Goal: Task Accomplishment & Management: Complete application form

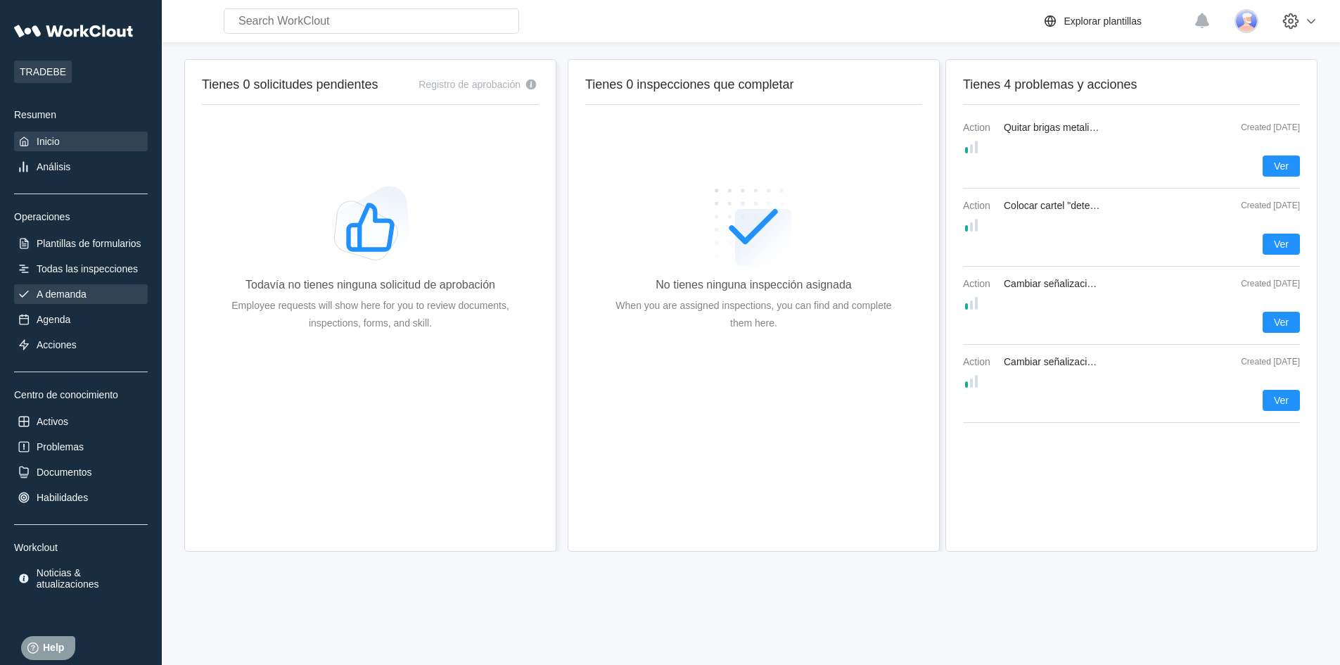
click at [71, 292] on div "A demanda" at bounding box center [62, 293] width 50 height 11
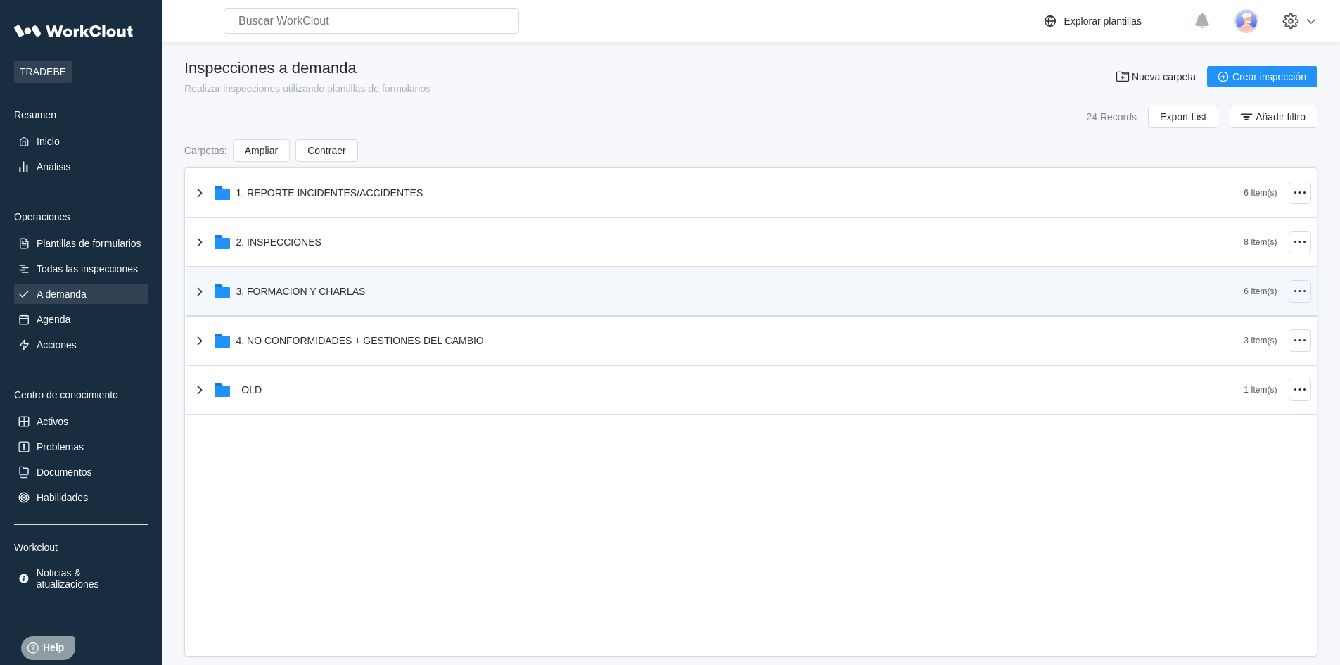
click at [1305, 295] on icon at bounding box center [1300, 291] width 17 height 17
click at [1190, 291] on div "3. FORMACION Y CHARLAS" at bounding box center [717, 291] width 1053 height 37
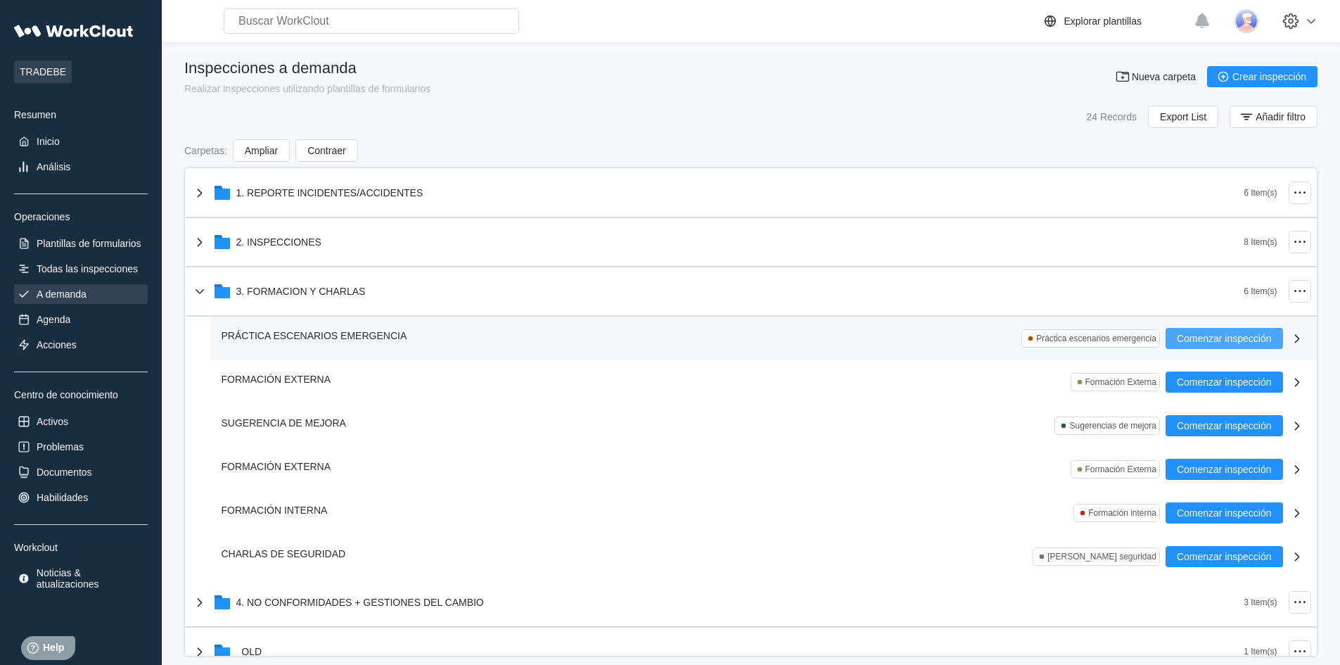
click at [1197, 338] on span "Comenzar inspección" at bounding box center [1224, 338] width 95 height 10
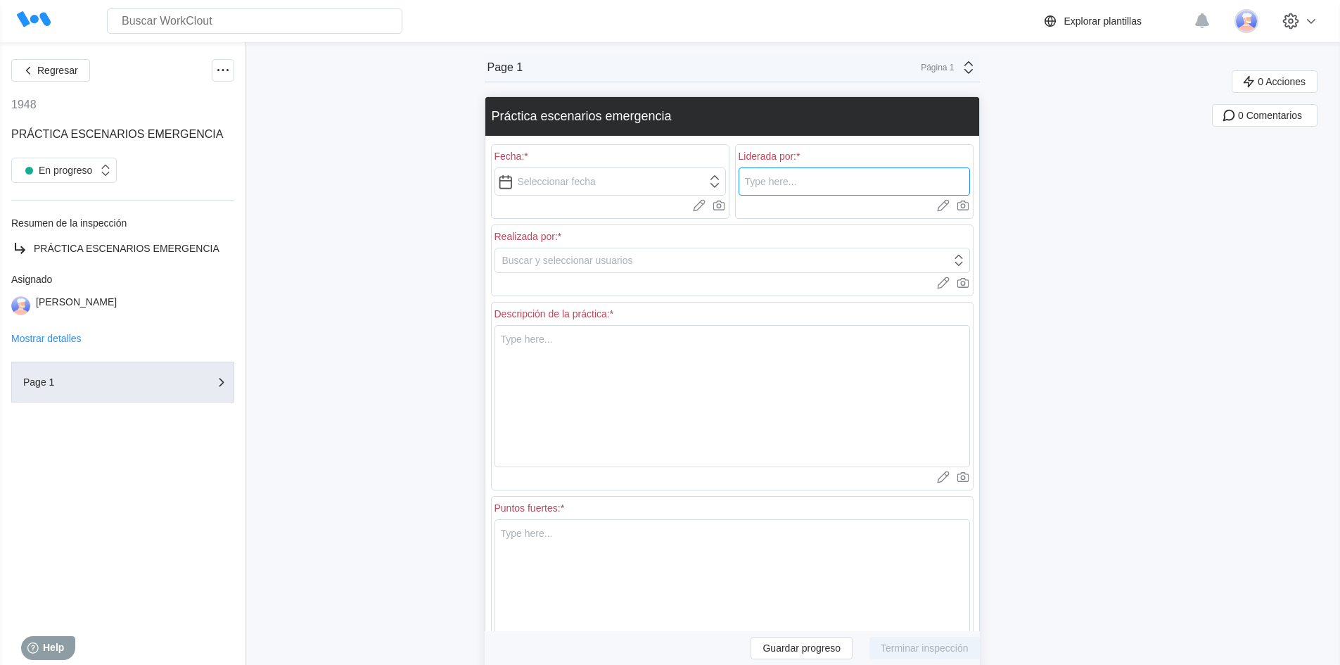
click at [834, 188] on input "text" at bounding box center [854, 181] width 231 height 28
click at [845, 155] on div "Liderada por: *" at bounding box center [854, 156] width 231 height 11
click at [820, 182] on input "text" at bounding box center [854, 181] width 231 height 28
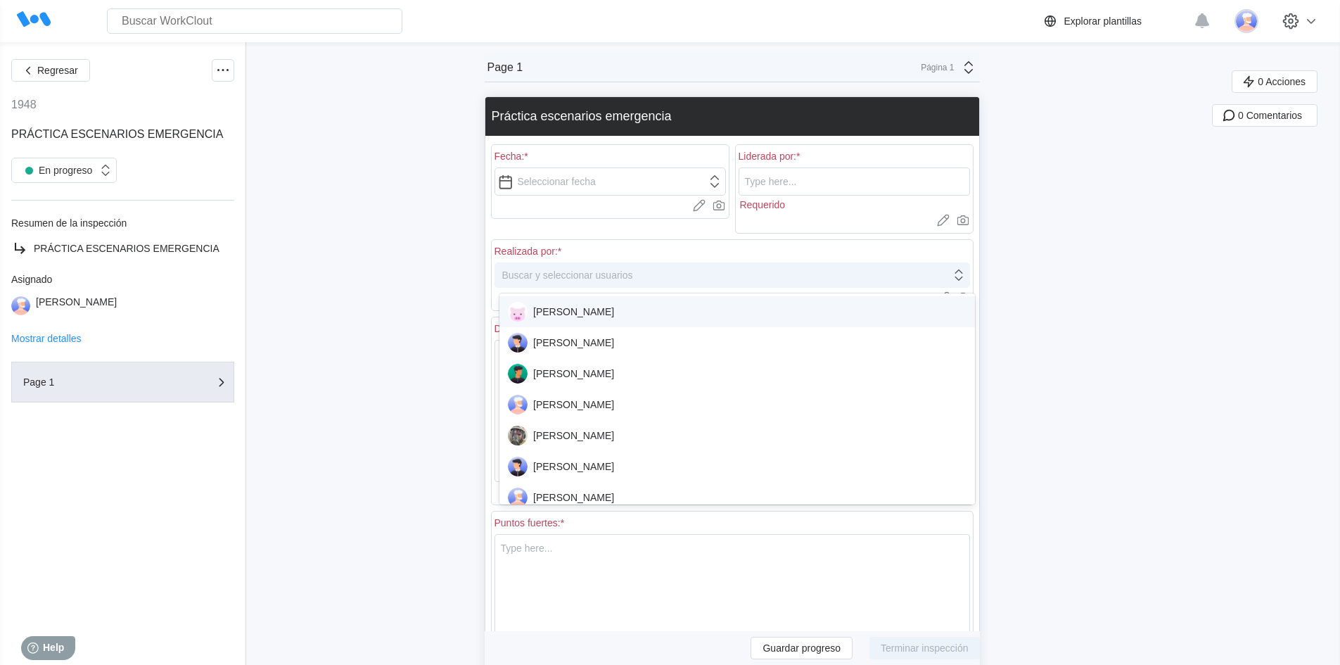
click at [639, 314] on div "[PERSON_NAME]" at bounding box center [737, 312] width 459 height 20
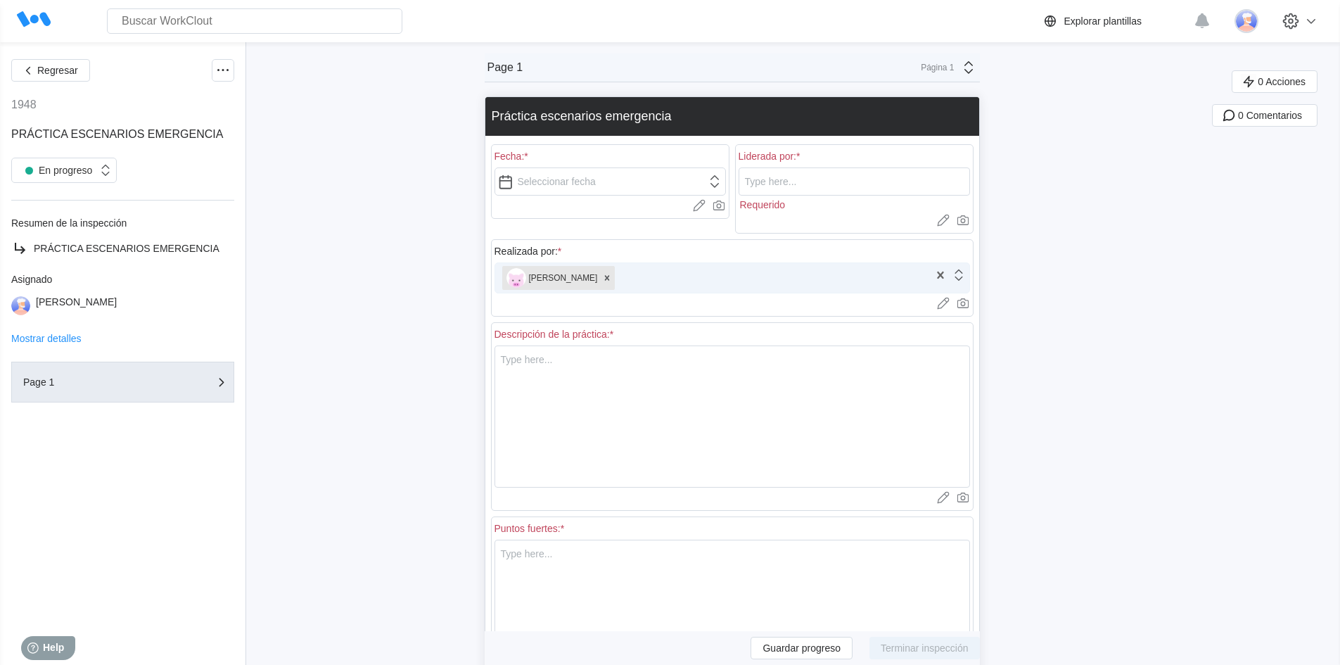
click at [967, 274] on icon at bounding box center [958, 274] width 15 height 15
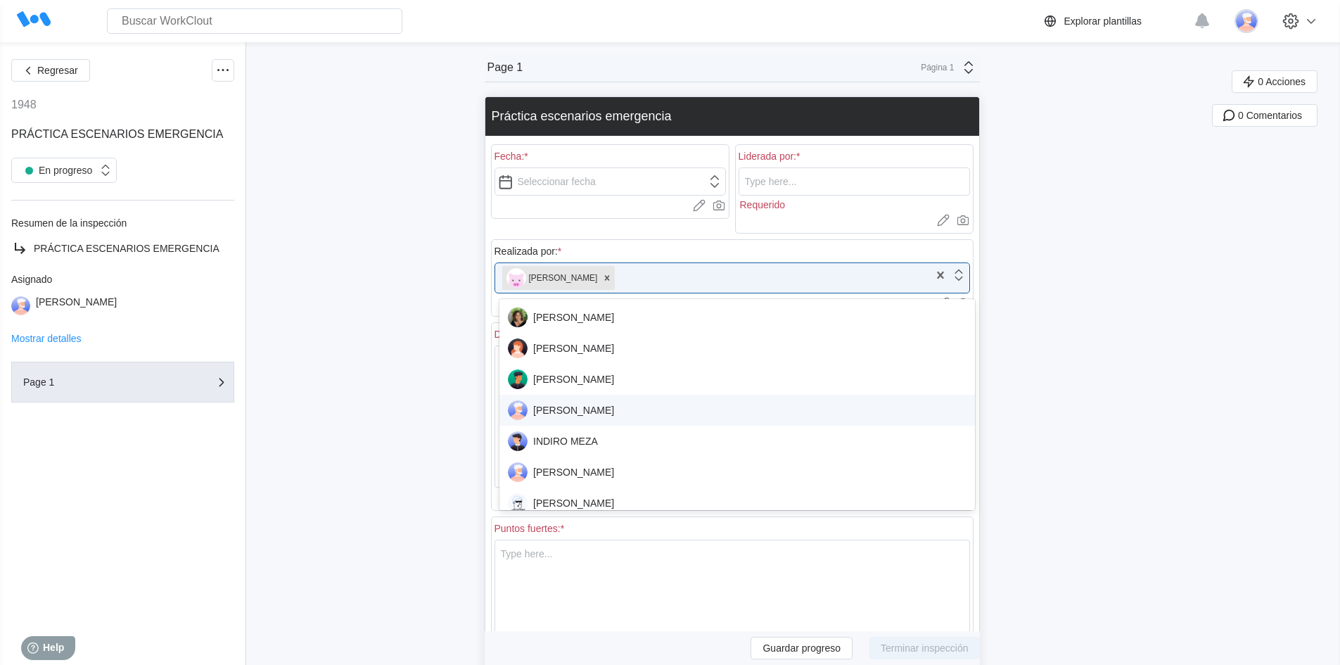
scroll to position [844, 0]
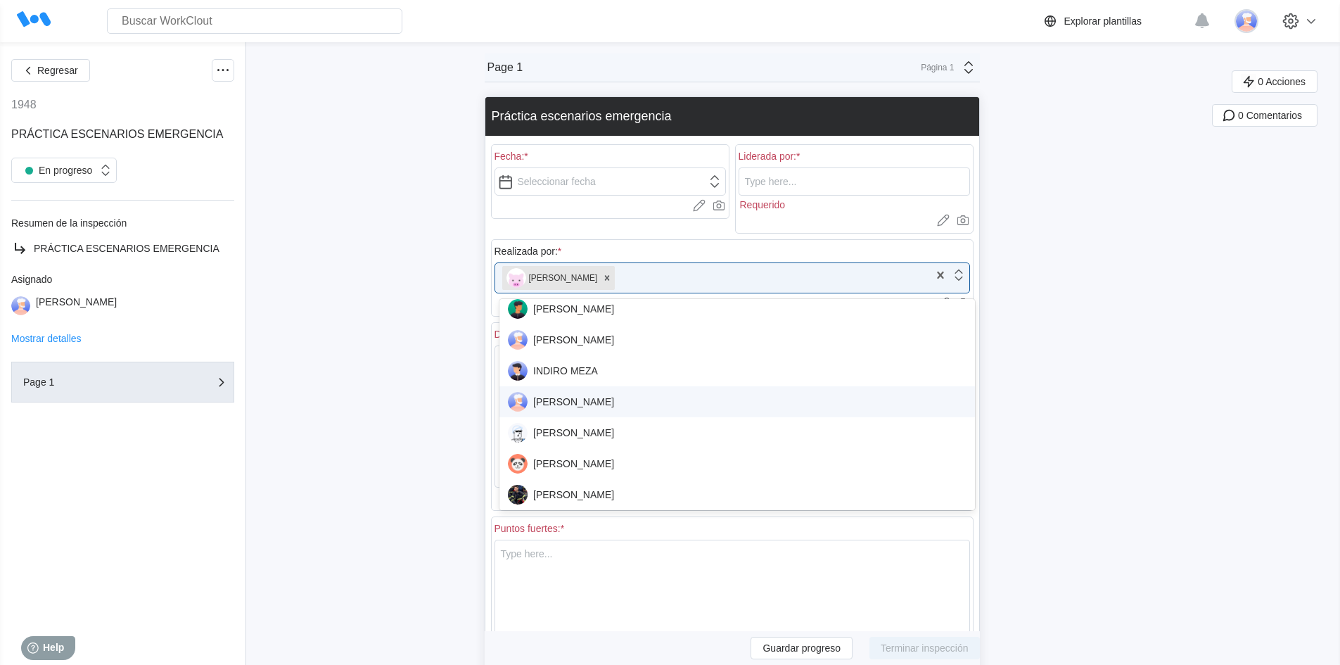
click at [604, 401] on div "[PERSON_NAME]" at bounding box center [737, 402] width 459 height 20
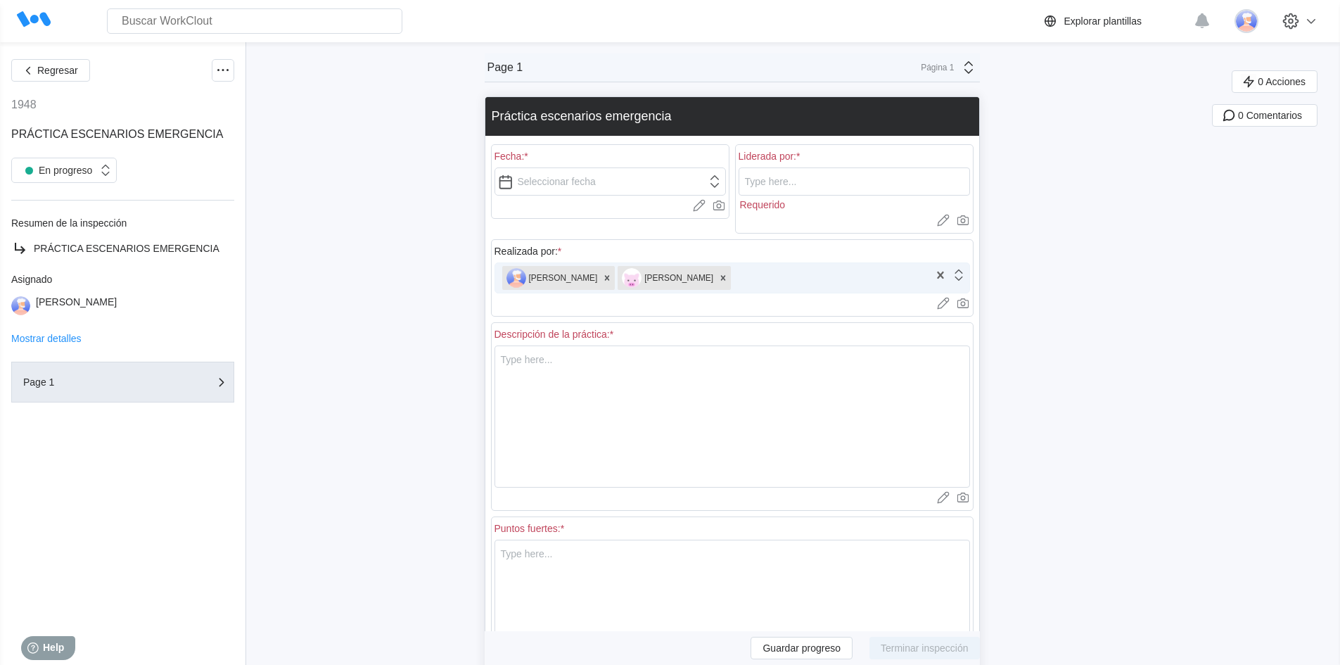
click at [965, 276] on icon at bounding box center [958, 274] width 15 height 15
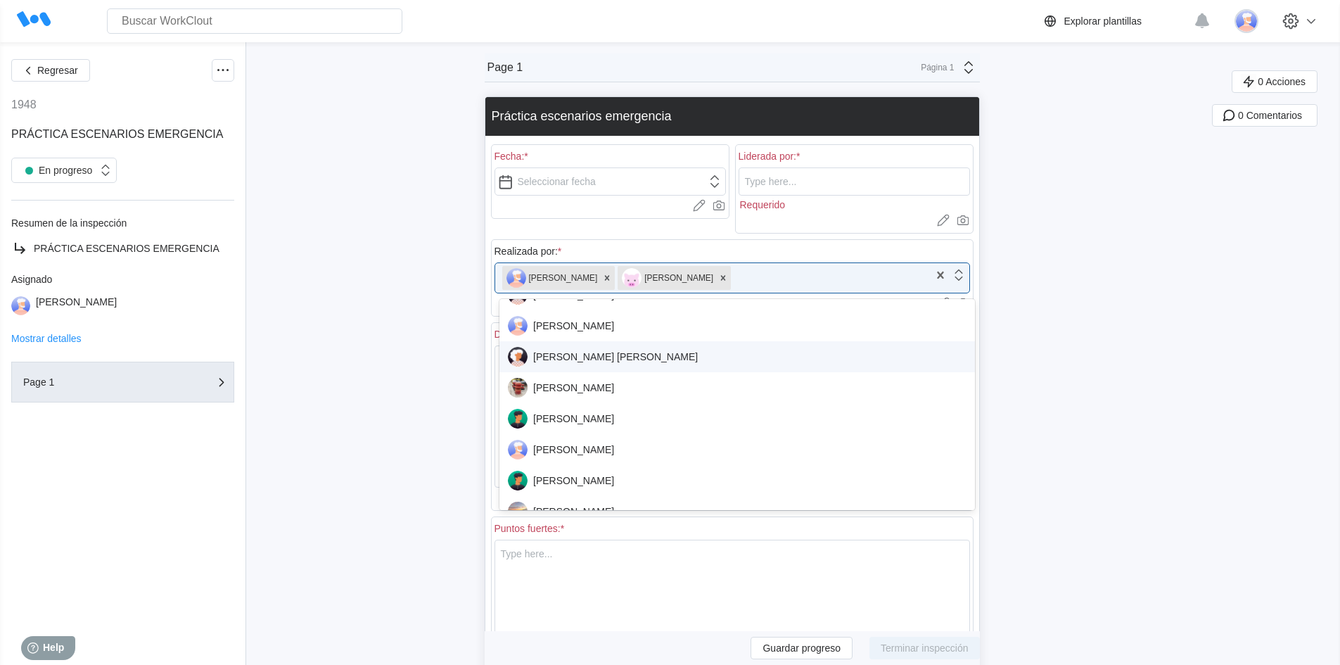
scroll to position [1126, 0]
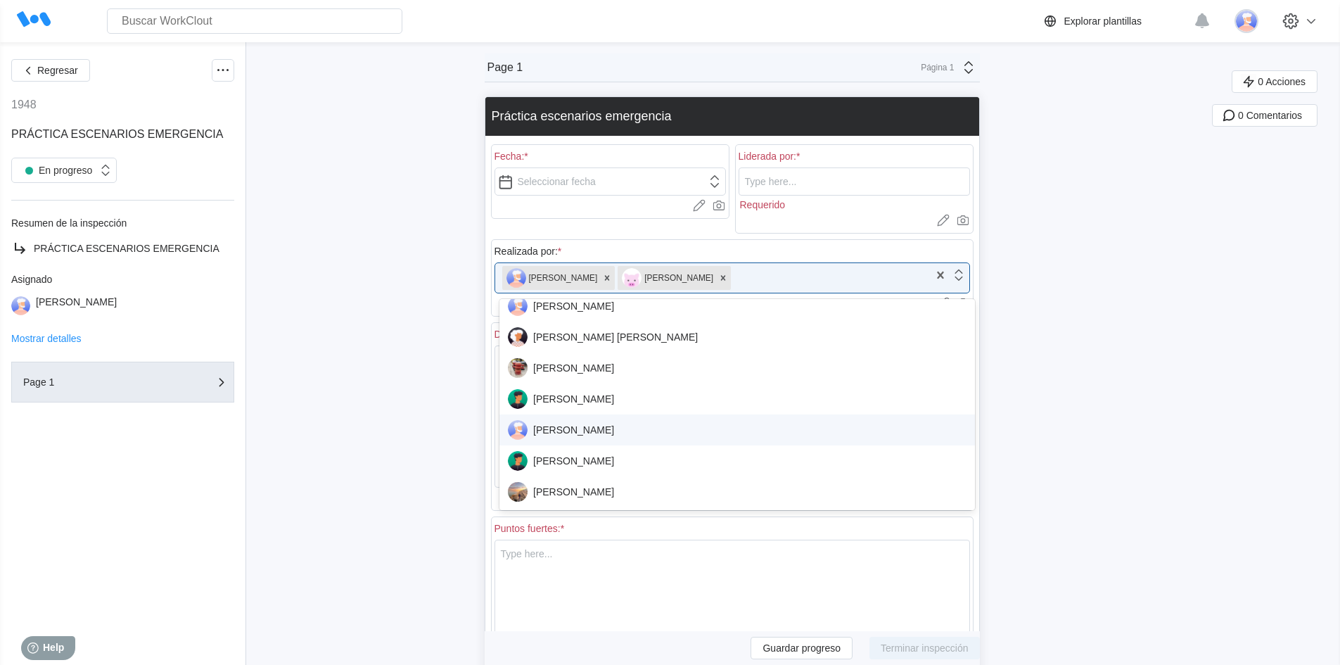
click at [602, 428] on div "[PERSON_NAME]" at bounding box center [737, 430] width 459 height 20
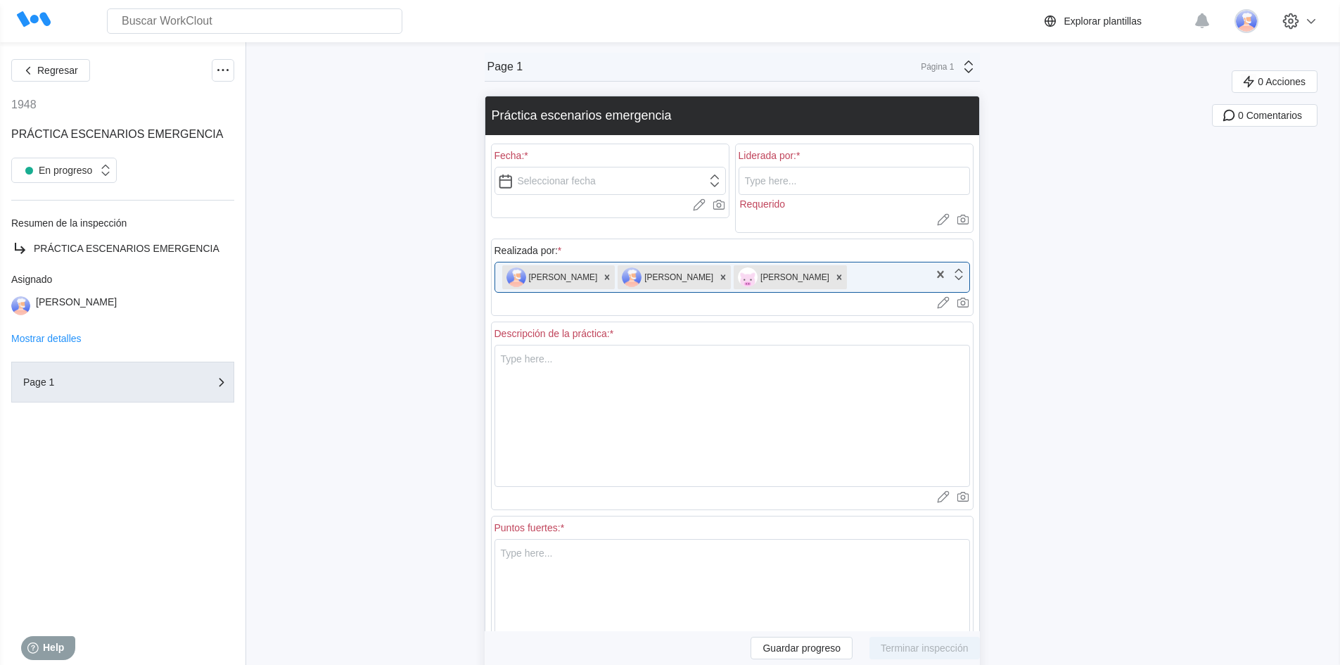
scroll to position [0, 0]
click at [809, 186] on input "text" at bounding box center [854, 181] width 231 height 28
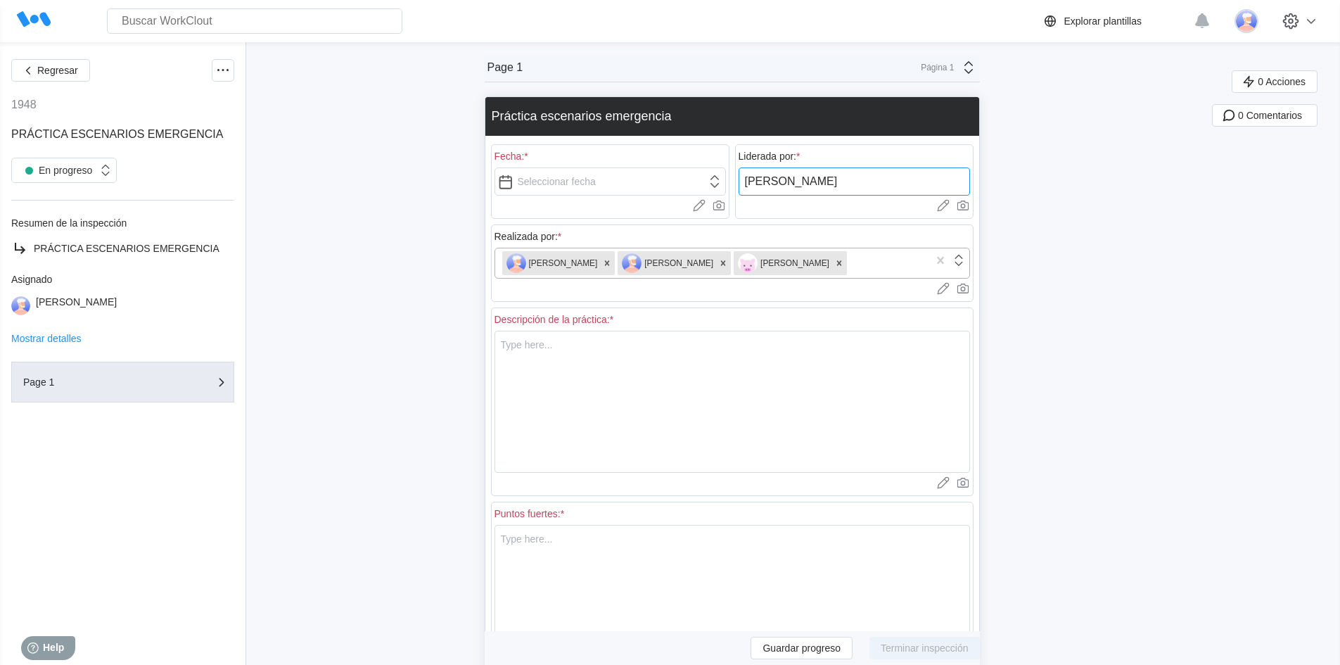
type input "Francisco"
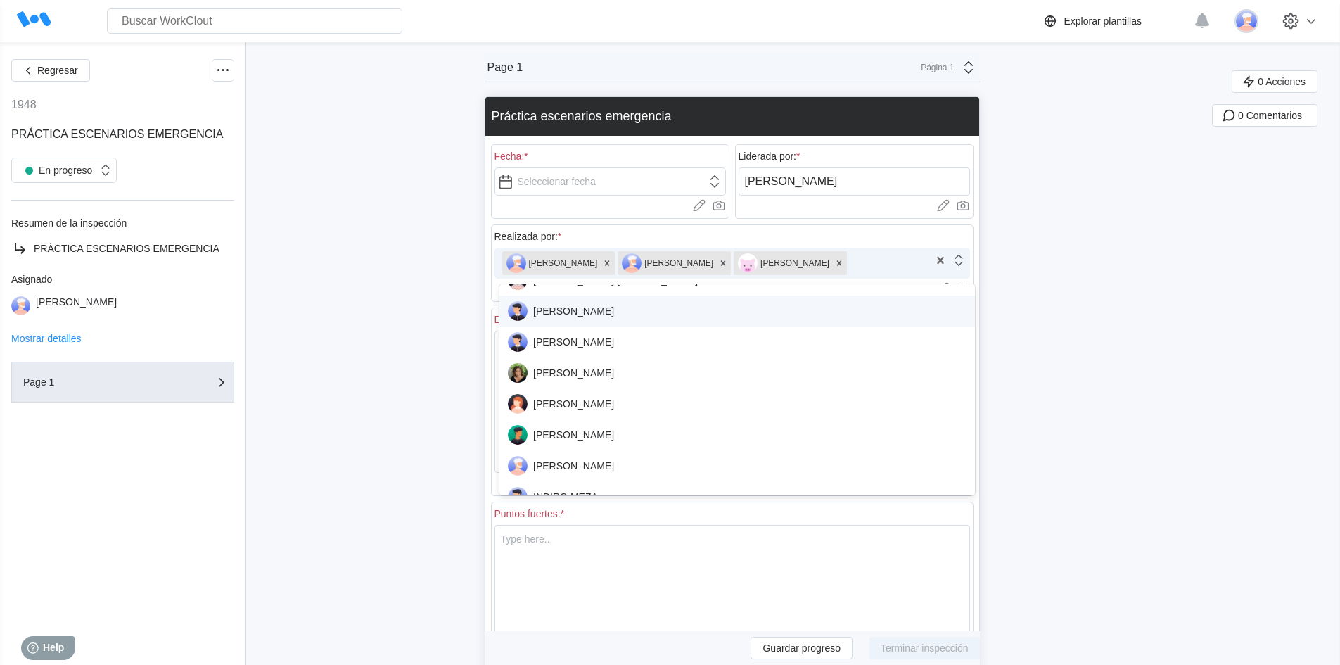
scroll to position [774, 0]
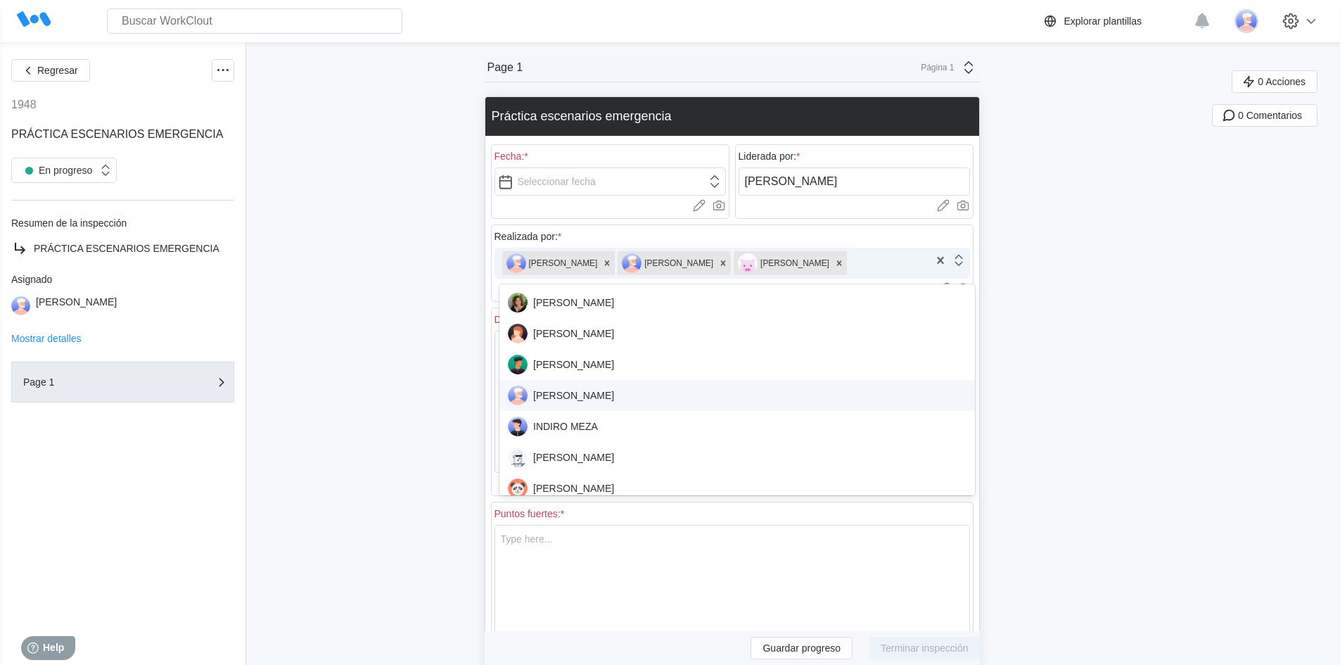
click at [612, 397] on div "[PERSON_NAME]" at bounding box center [737, 396] width 459 height 20
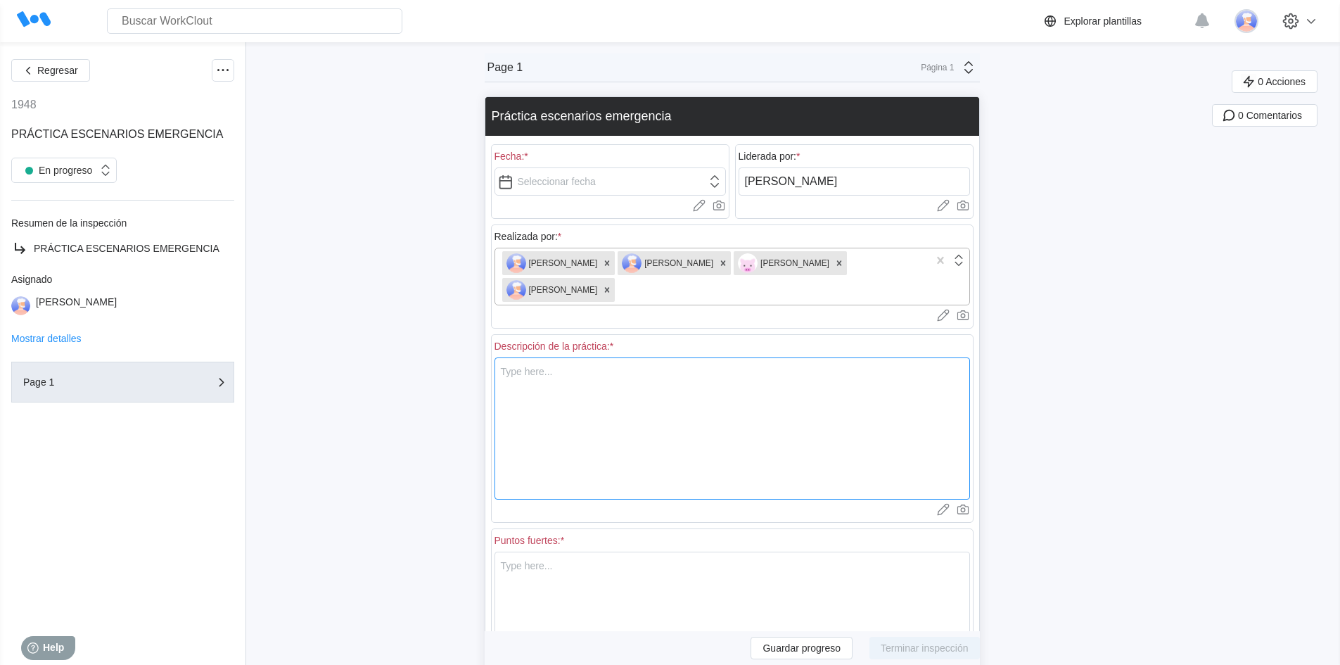
click at [533, 372] on textarea at bounding box center [733, 428] width 476 height 142
click at [827, 654] on button "Guardar progreso" at bounding box center [802, 648] width 102 height 23
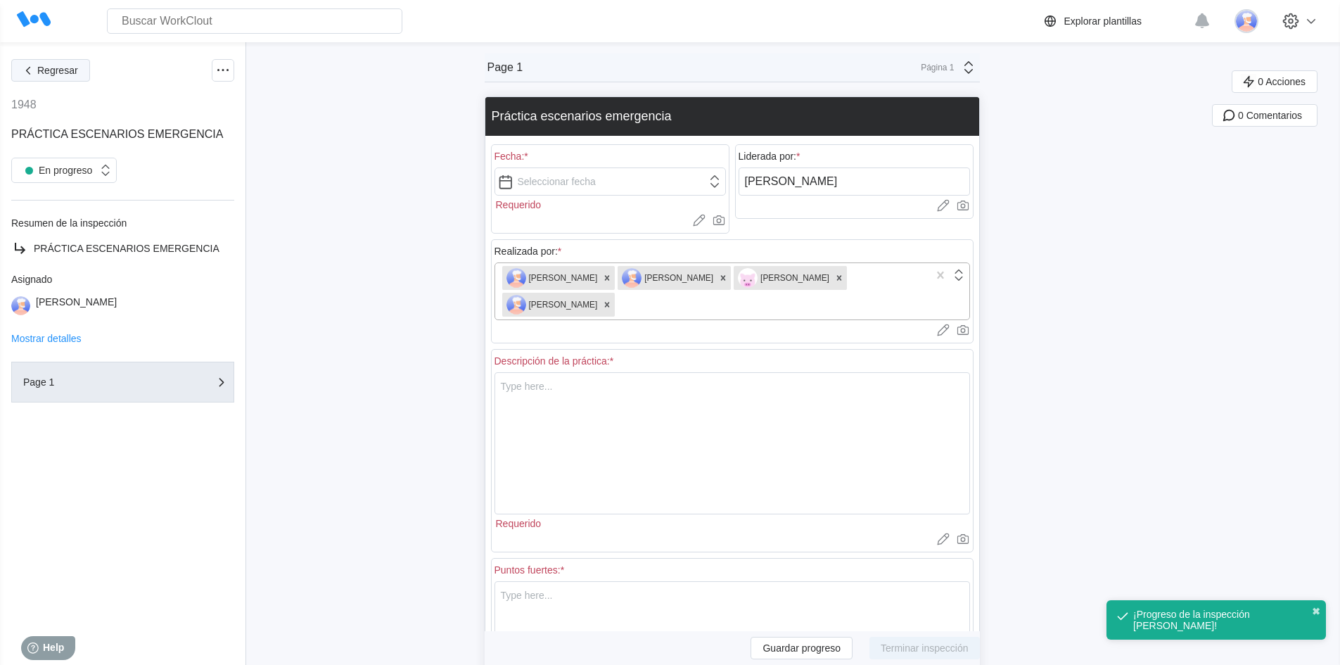
click at [45, 70] on span "Regresar" at bounding box center [57, 70] width 41 height 10
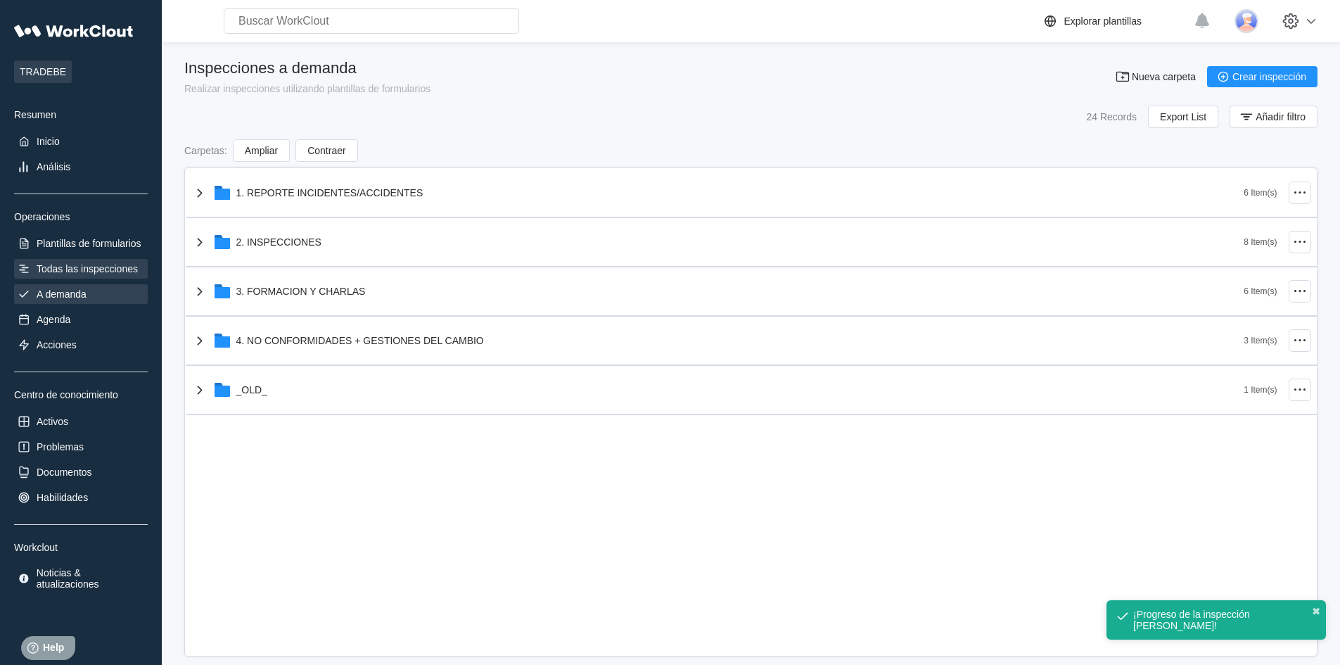
click at [90, 271] on div "Todas las inspecciones" at bounding box center [87, 268] width 101 height 11
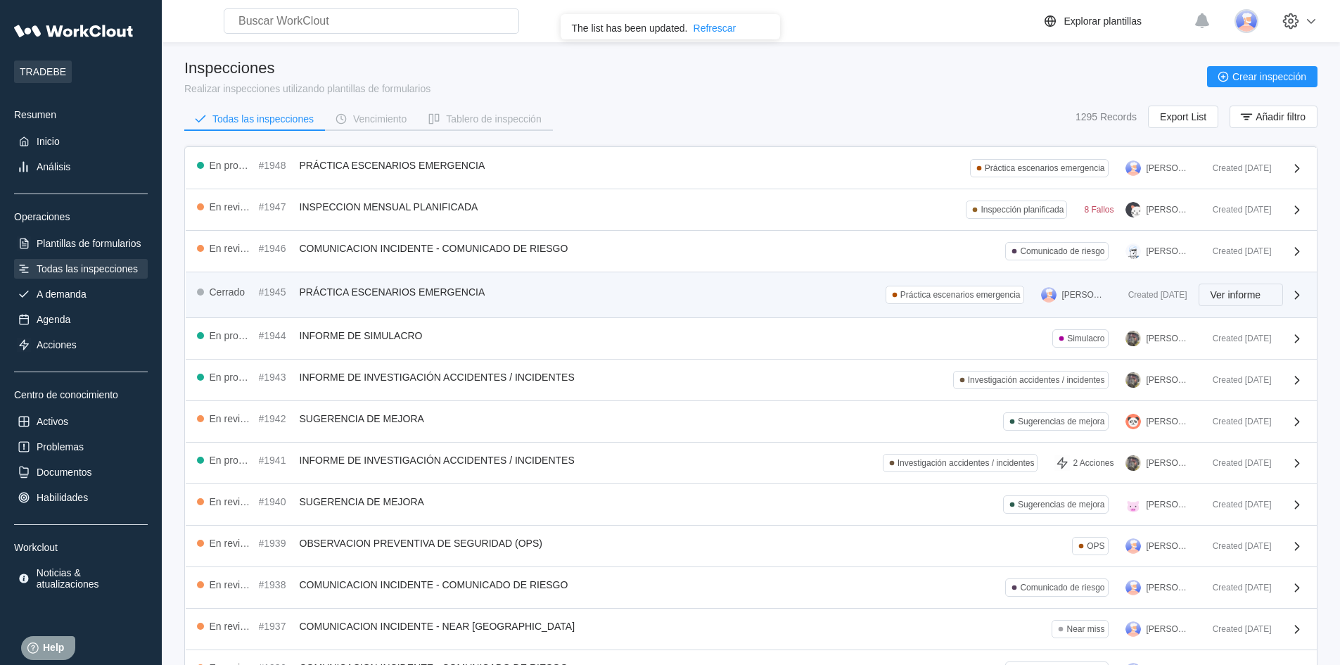
click at [1223, 294] on span "Ver informe" at bounding box center [1236, 295] width 51 height 10
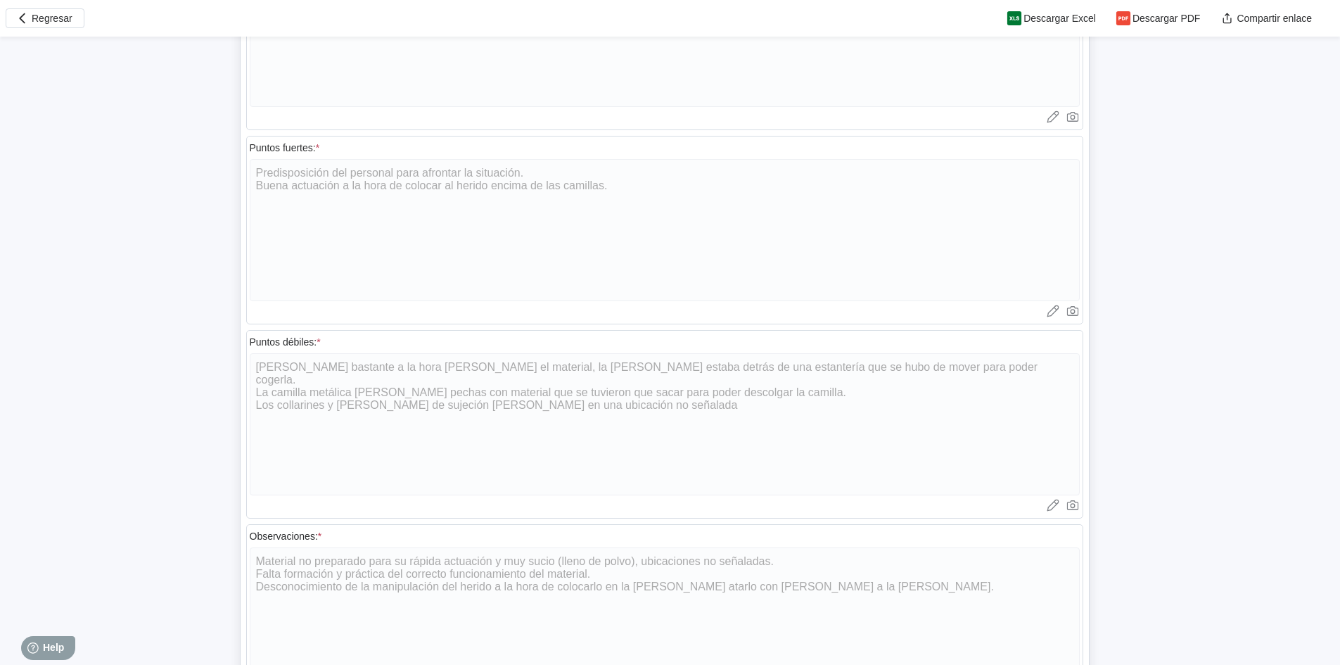
scroll to position [704, 0]
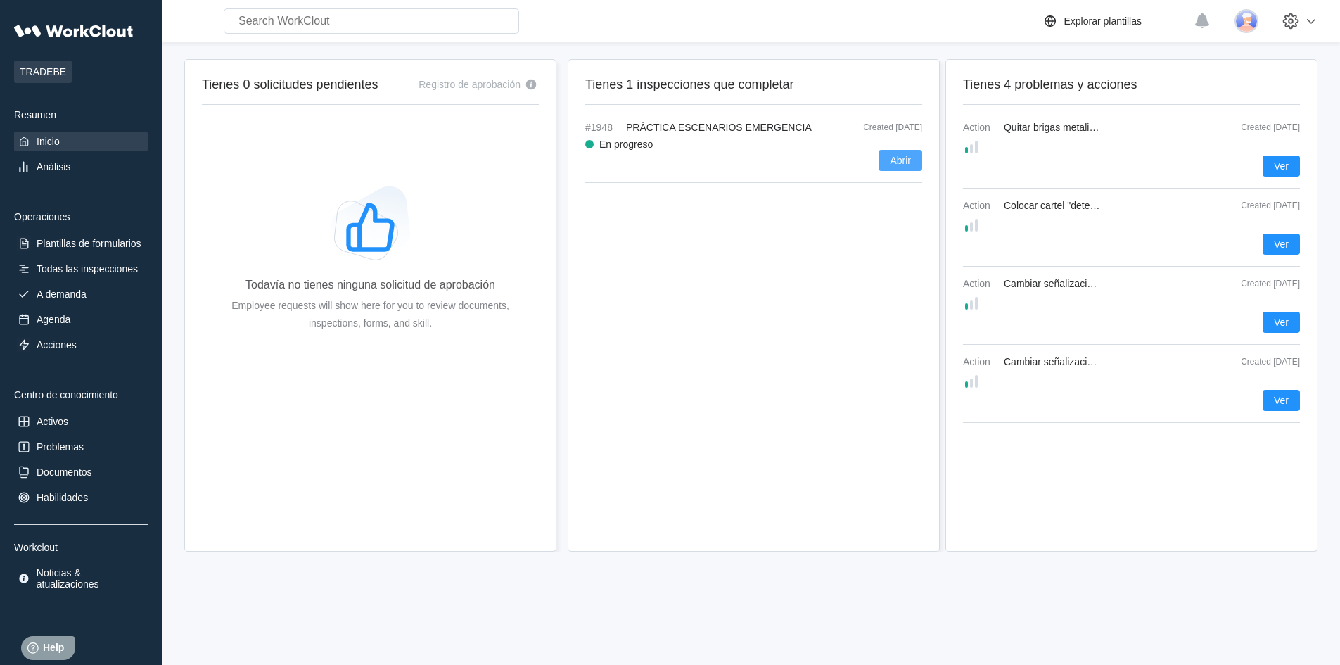
click at [911, 162] on button "Abrir" at bounding box center [901, 160] width 44 height 21
click at [898, 166] on button "Abrir" at bounding box center [901, 160] width 44 height 21
click at [738, 141] on div "En progreso" at bounding box center [753, 144] width 337 height 11
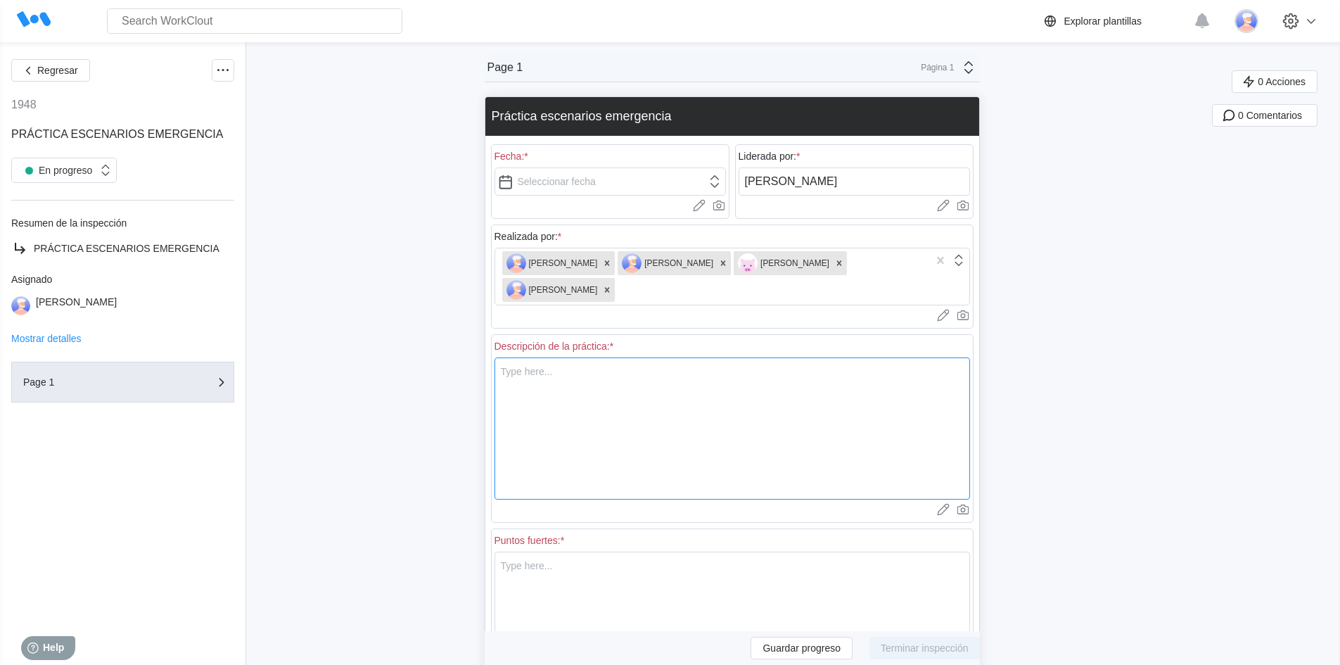
click at [509, 376] on textarea at bounding box center [733, 428] width 476 height 142
type textarea "U"
type textarea "x"
type textarea "Us"
type textarea "x"
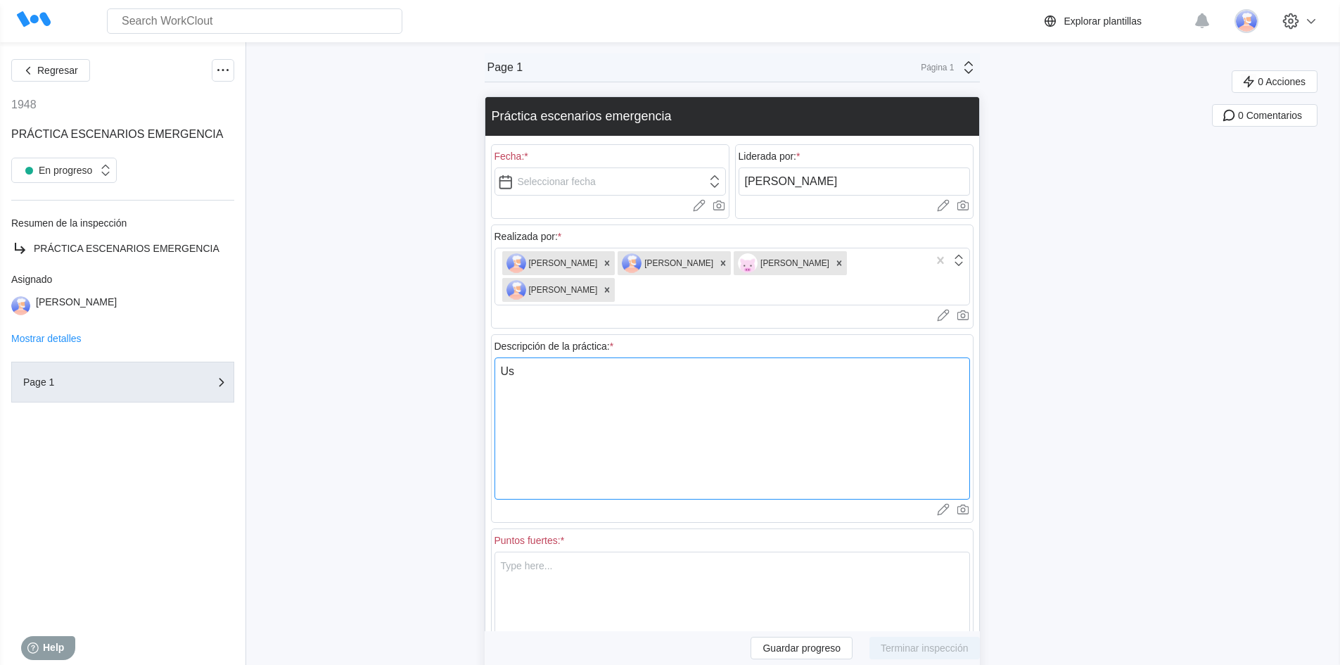
type textarea "Uso"
type textarea "x"
type textarea "Uso"
type textarea "x"
type textarea "Uso d"
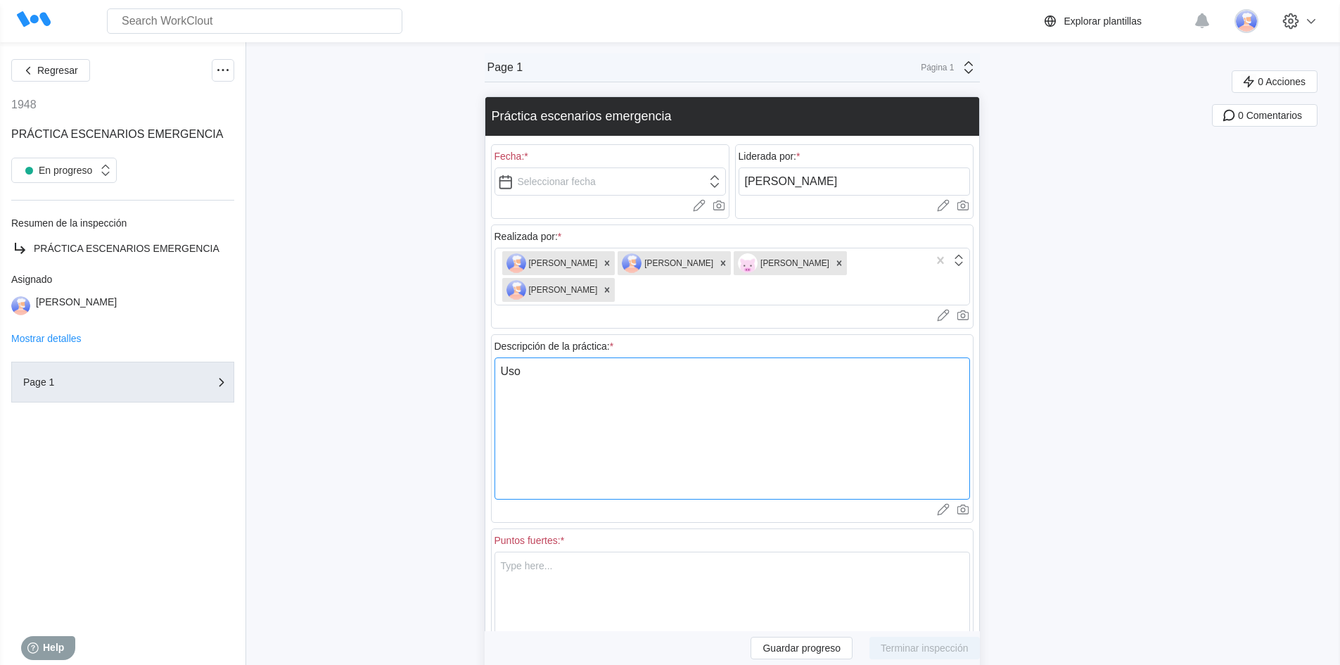
type textarea "x"
type textarea "Uso de"
type textarea "x"
type textarea "Uso de"
type textarea "x"
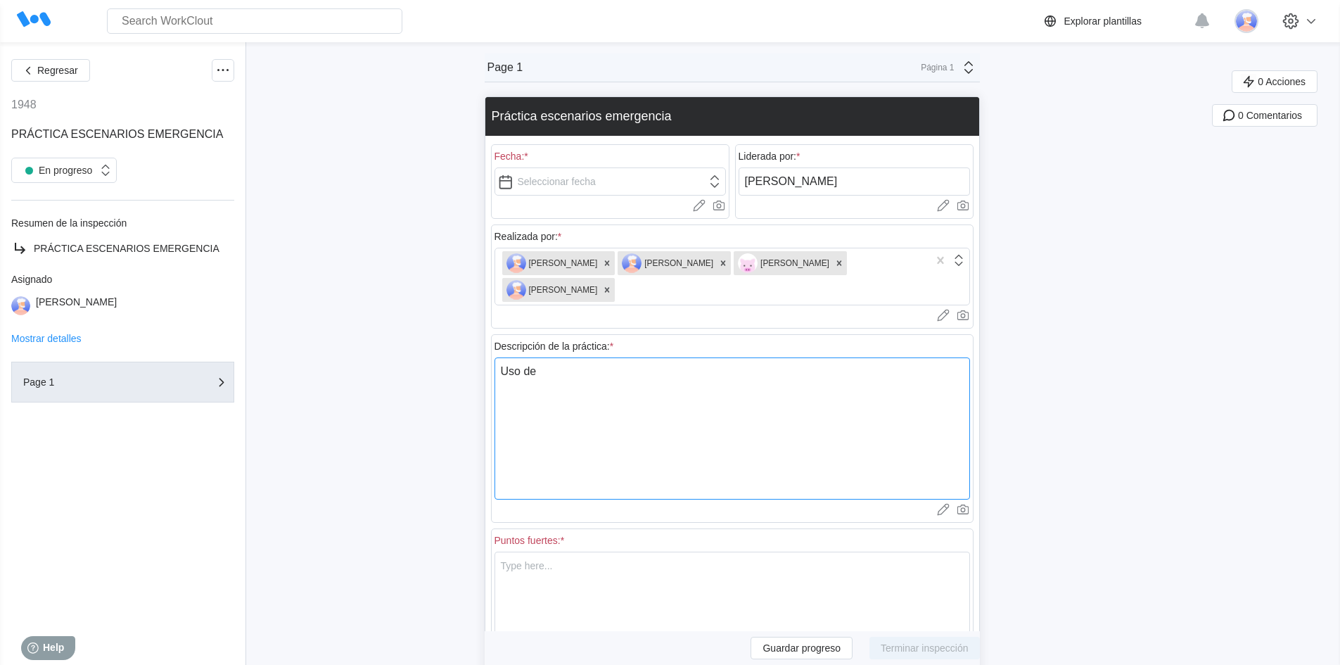
type textarea "Uso de c"
type textarea "x"
type textarea "Uso de ca"
type textarea "x"
type textarea "Uso de cam"
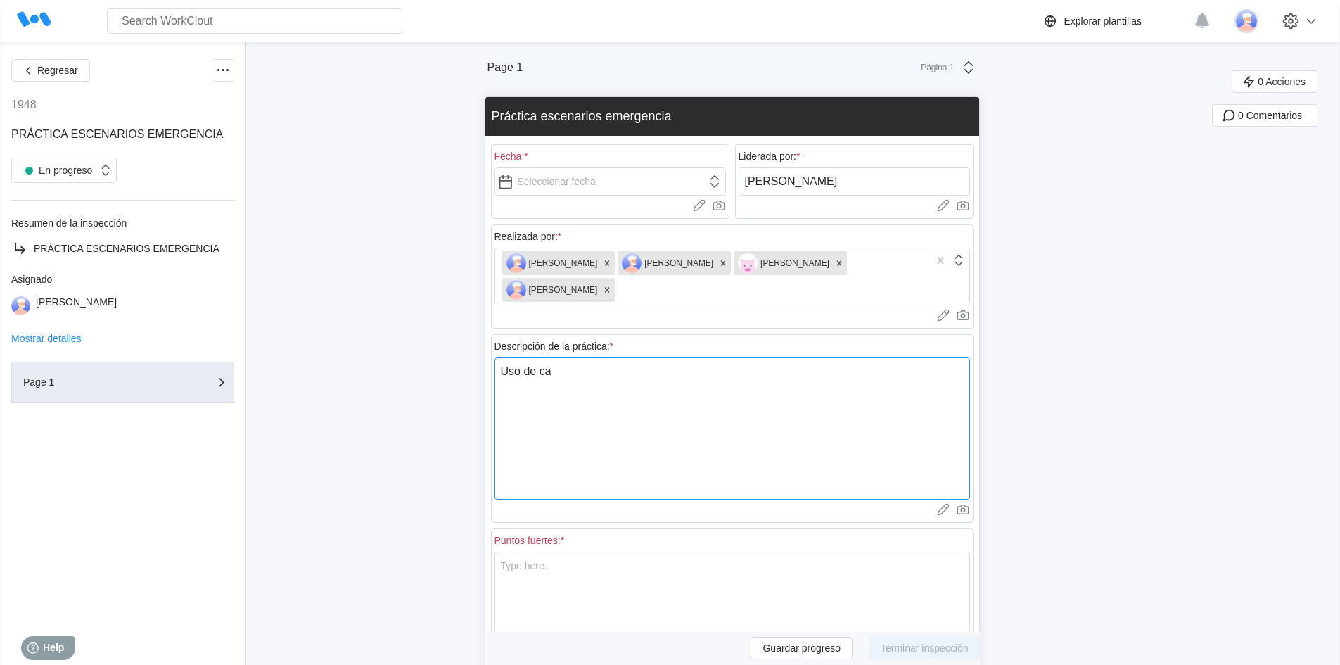
type textarea "x"
type textarea "Uso de cami"
type textarea "x"
type textarea "Uso de camil"
type textarea "x"
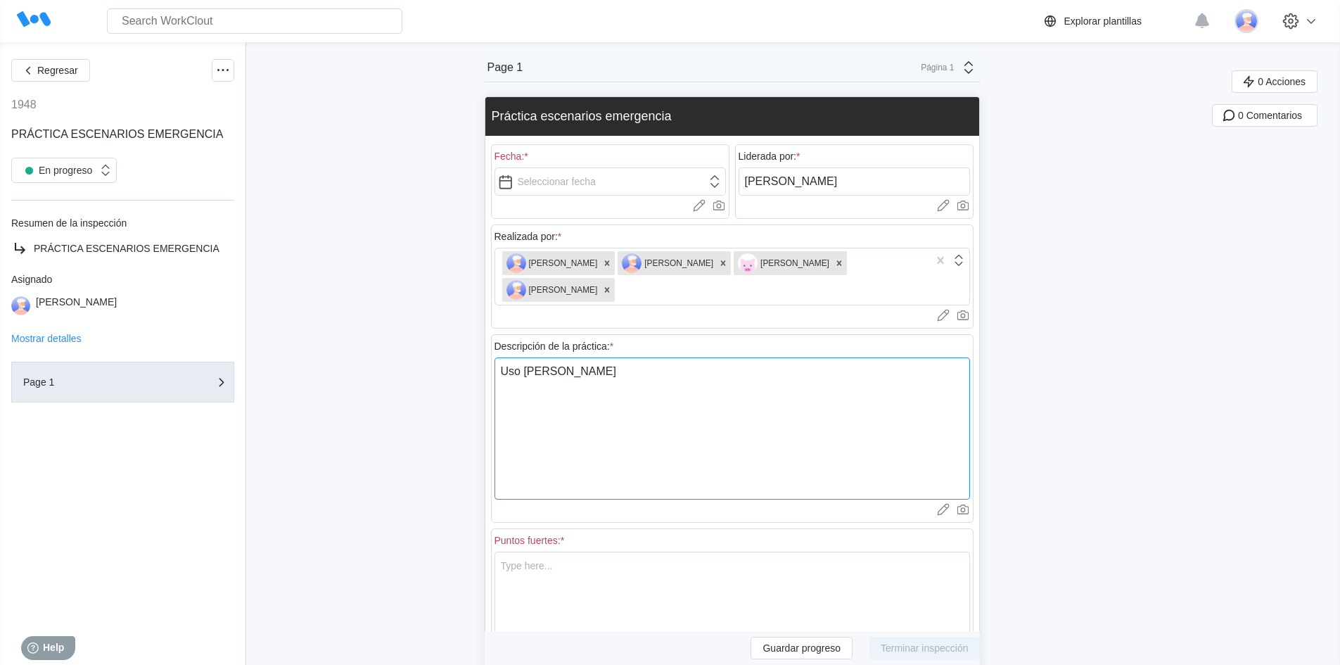
type textarea "Uso de camill"
type textarea "x"
type textarea "Uso de camilla"
type textarea "x"
type textarea "Uso de camilla"
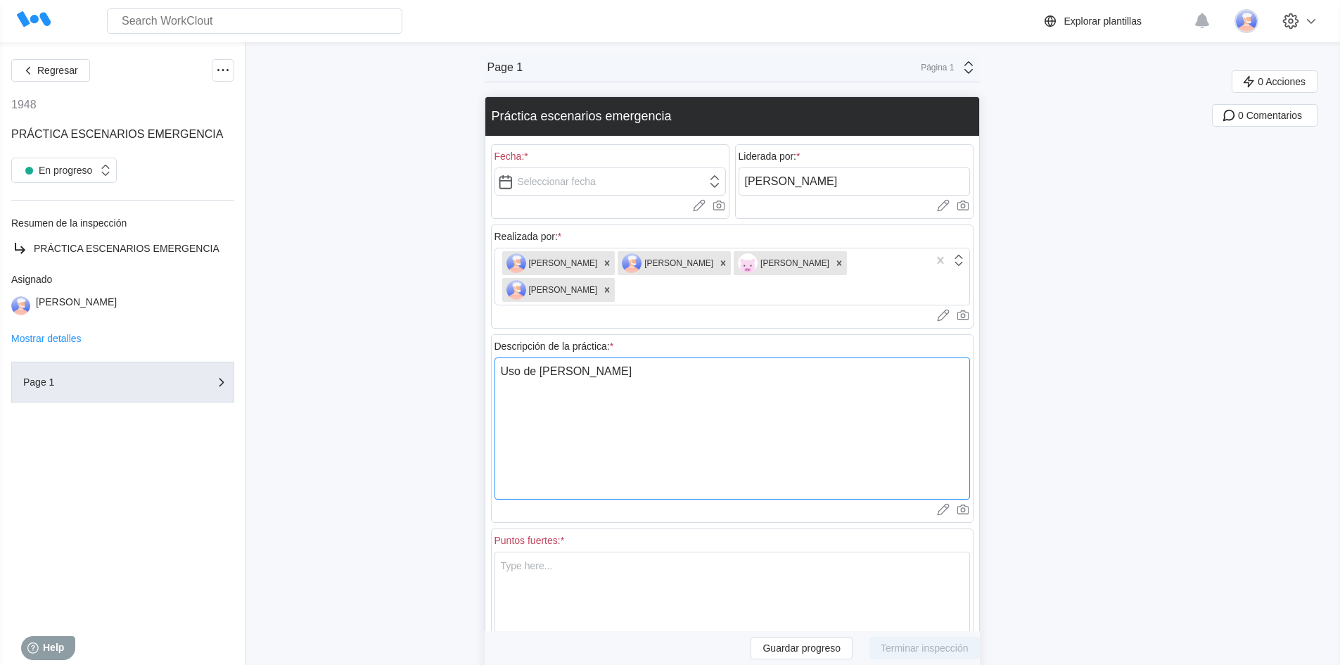
type textarea "x"
type textarea "Uso de camilla r"
type textarea "x"
type textarea "Uso de camilla ri"
type textarea "x"
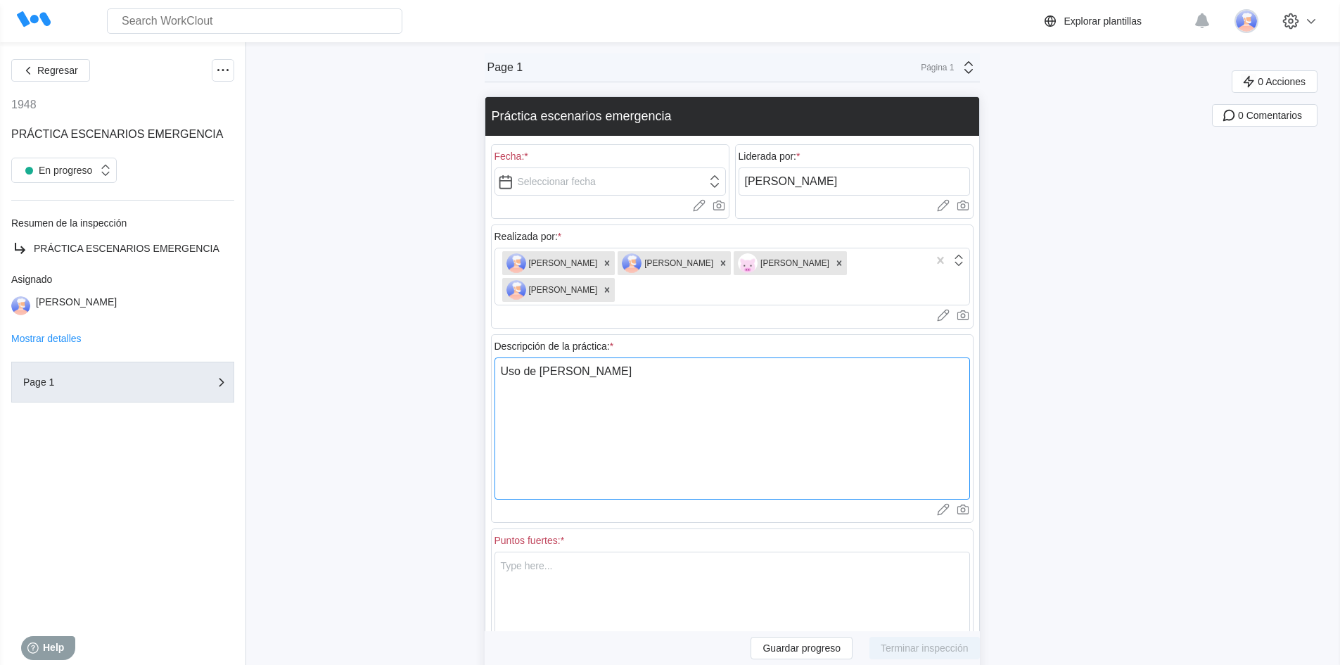
type textarea "Uso de camilla rig"
type textarea "x"
type textarea "Uso de camilla rigi"
type textarea "x"
type textarea "Uso de camilla rigid"
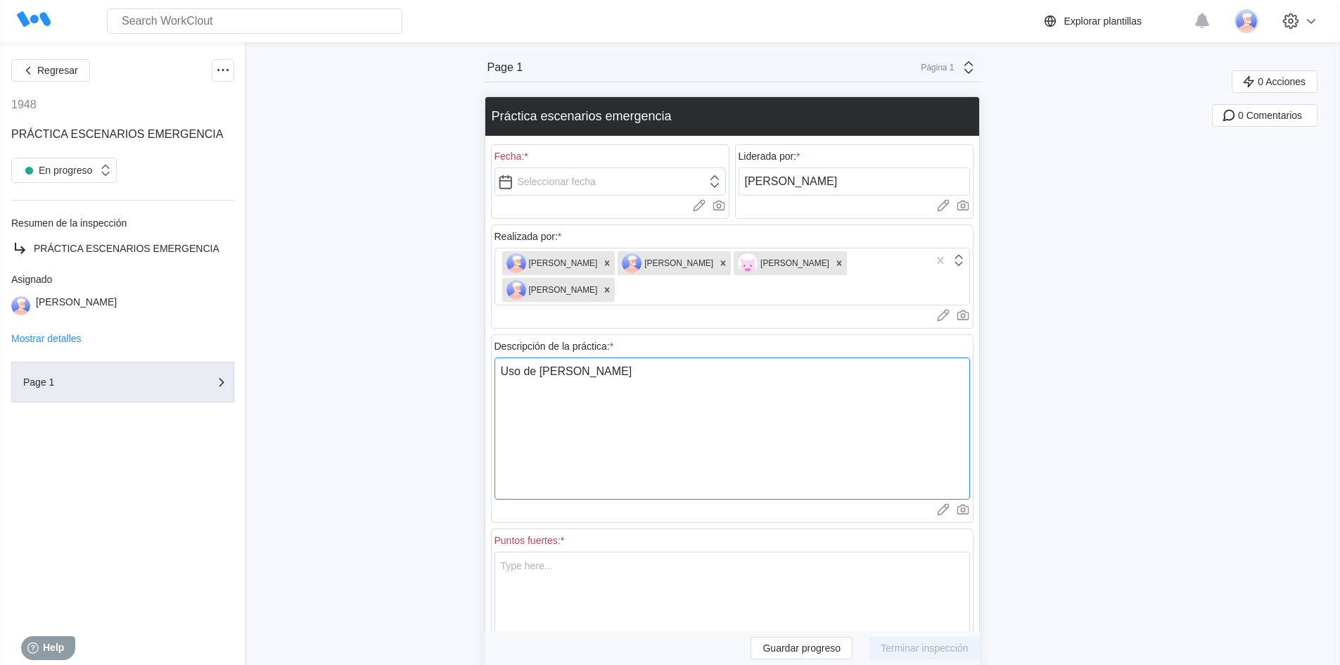
type textarea "x"
type textarea "Uso de camilla rigida"
type textarea "x"
type textarea "Uso de camilla rígida"
type textarea "x"
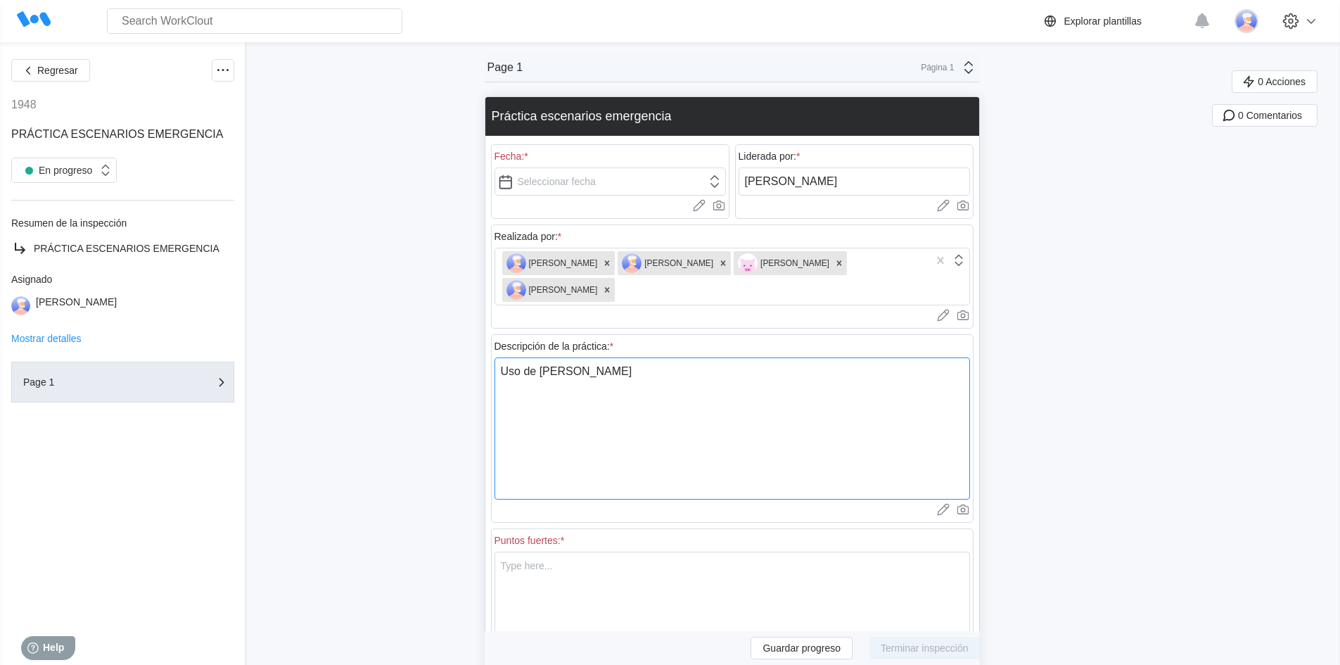
type textarea "Uso de camilla rígida"
type textarea "x"
type textarea "Uso de camilla rígida y"
type textarea "x"
type textarea "Uso de camilla rígida y"
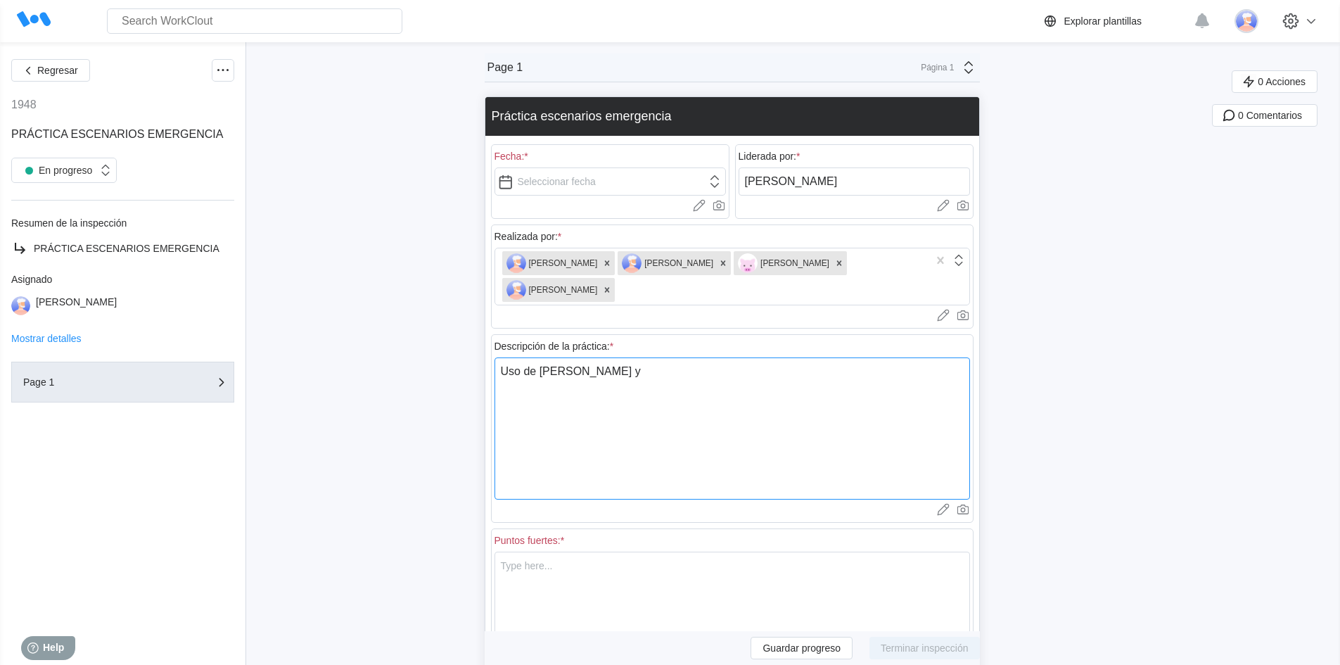
type textarea "x"
type textarea "Uso de camilla rígida y d"
type textarea "x"
type textarea "Uso de camilla rígida y de"
type textarea "x"
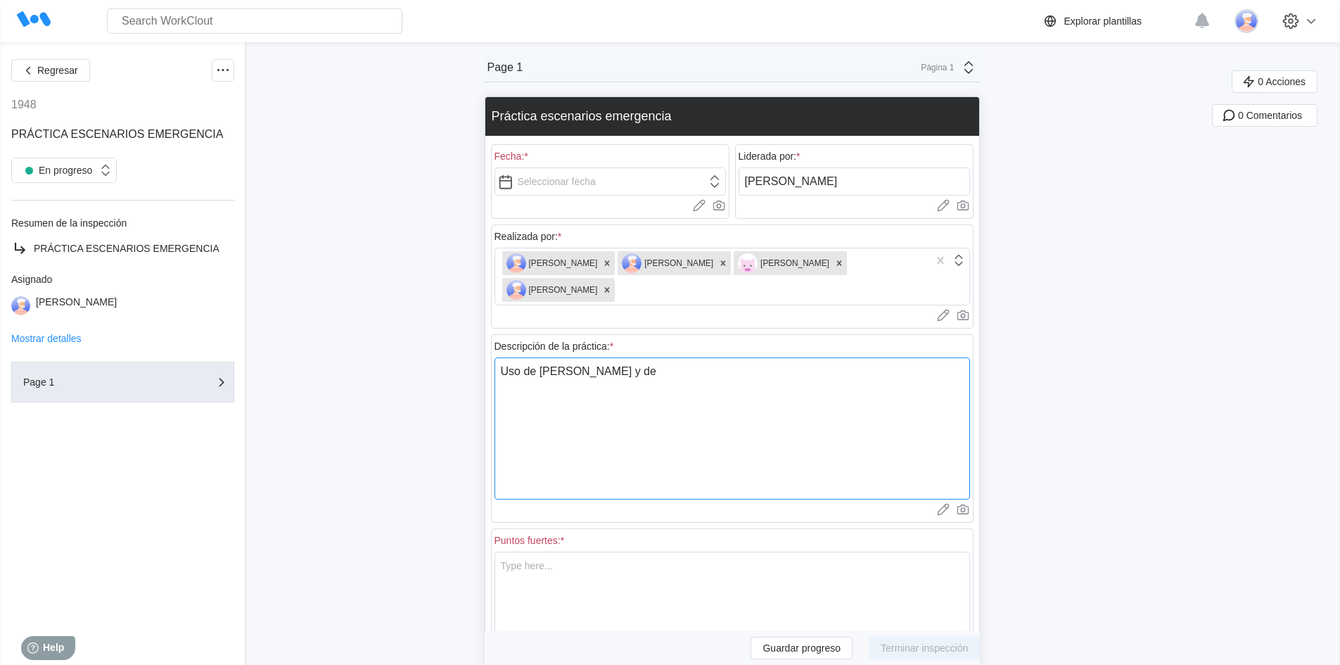
type textarea "Uso de camilla rígida y de"
type textarea "x"
type textarea "Uso de camilla rígida y de c"
type textarea "x"
type textarea "Uso de camilla rígida y de cu"
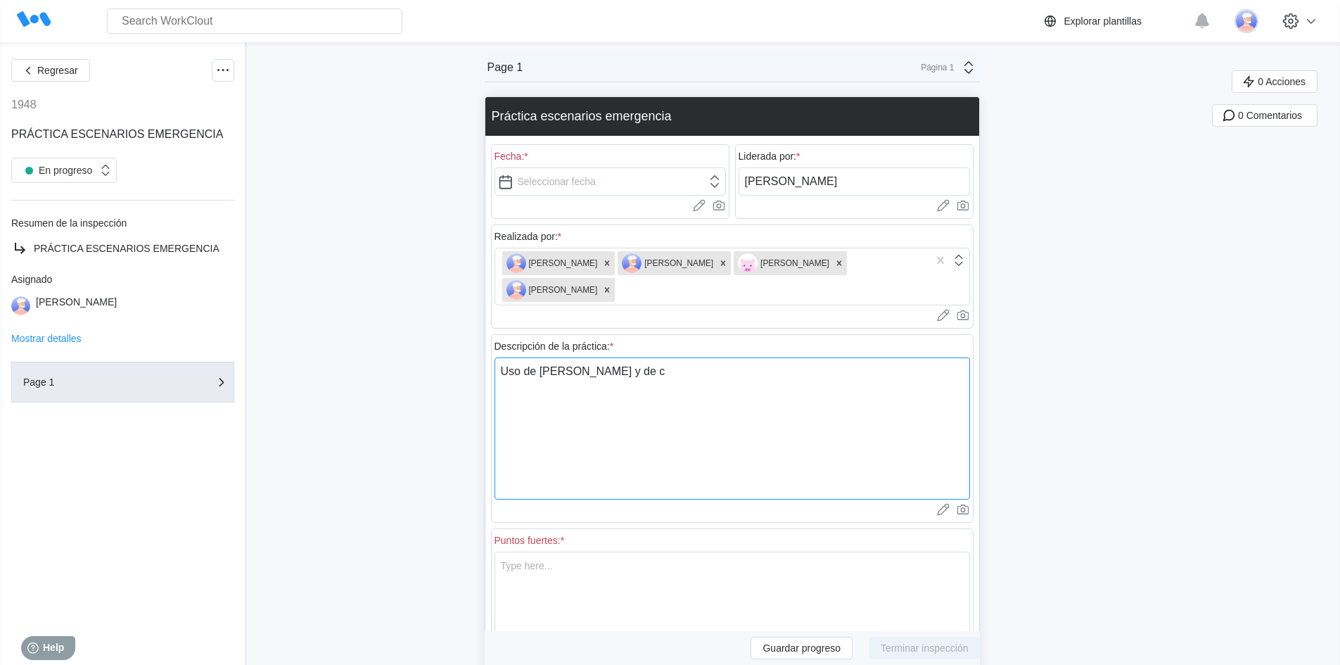
type textarea "x"
type textarea "Uso de camilla rígida y de cuc"
type textarea "x"
type textarea "Uso de camilla rígida y de cuch"
type textarea "x"
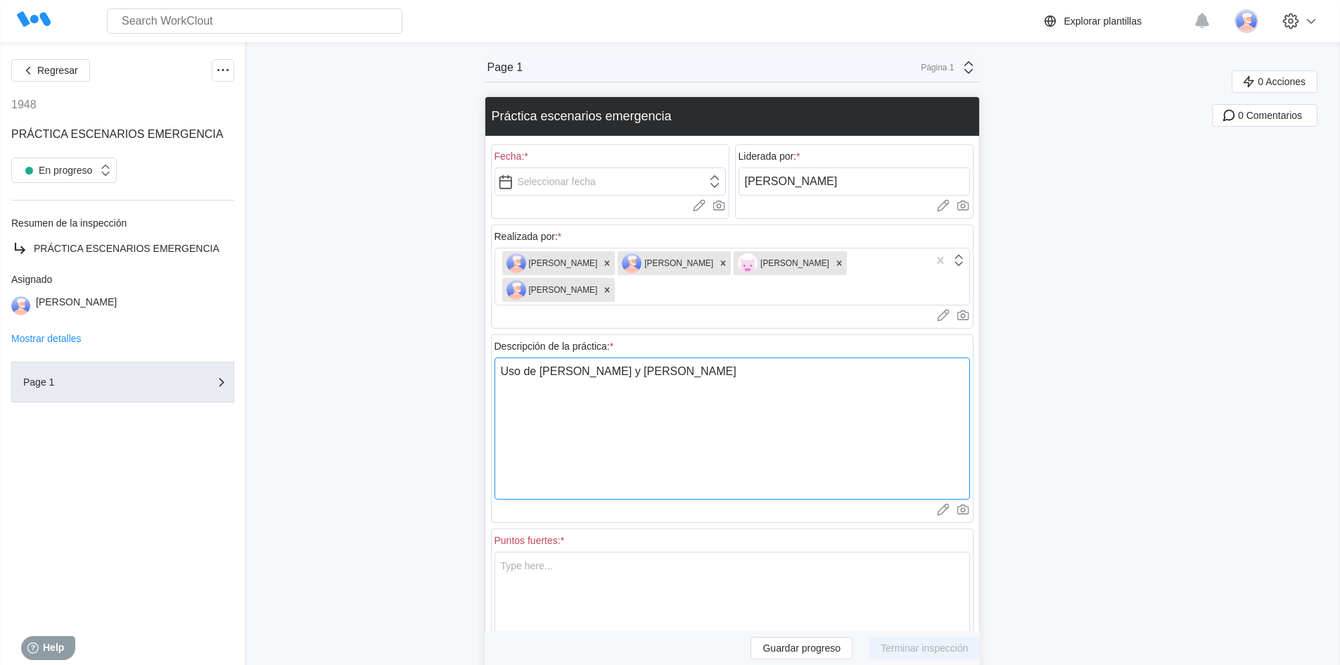
type textarea "Uso de camilla rígida y de cucha"
type textarea "x"
type textarea "Uso de camilla rígida y de cuchar"
type textarea "x"
type textarea "Uso de camilla rígida y de cuchara"
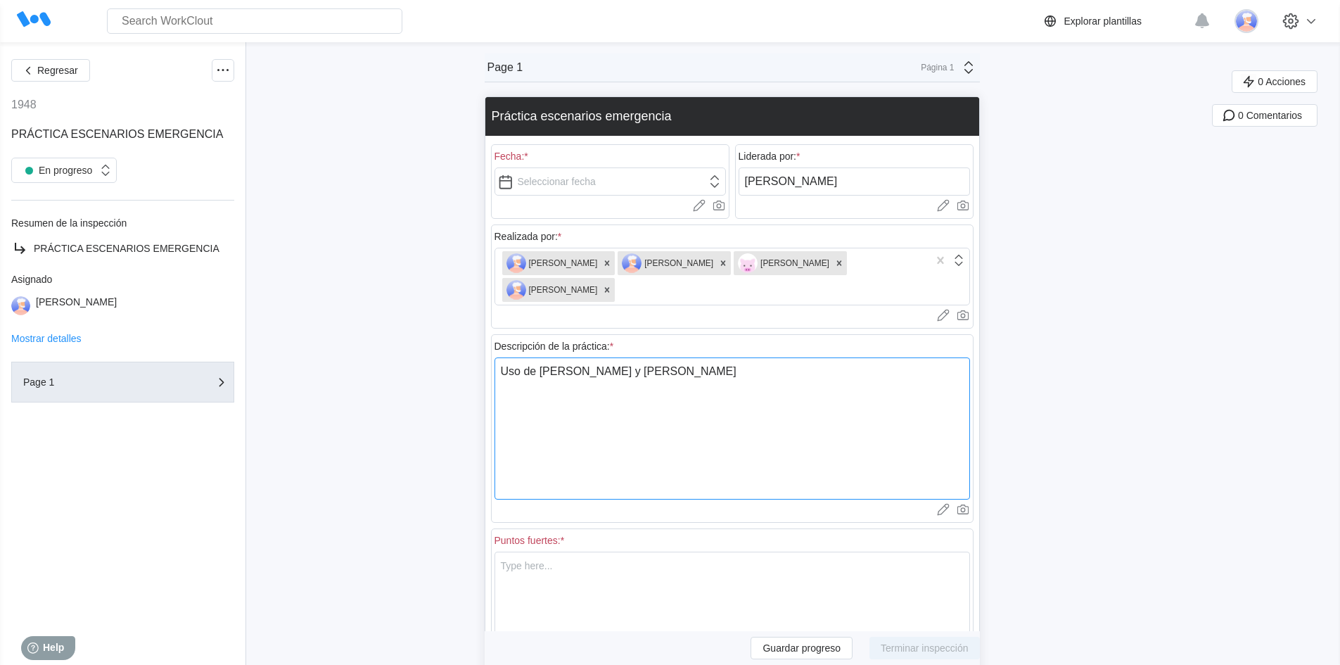
type textarea "x"
type textarea "Uso de camilla rígida y de cuchara"
type textarea "x"
type textarea "Uso de camilla rígida y de cuchara o"
type textarea "x"
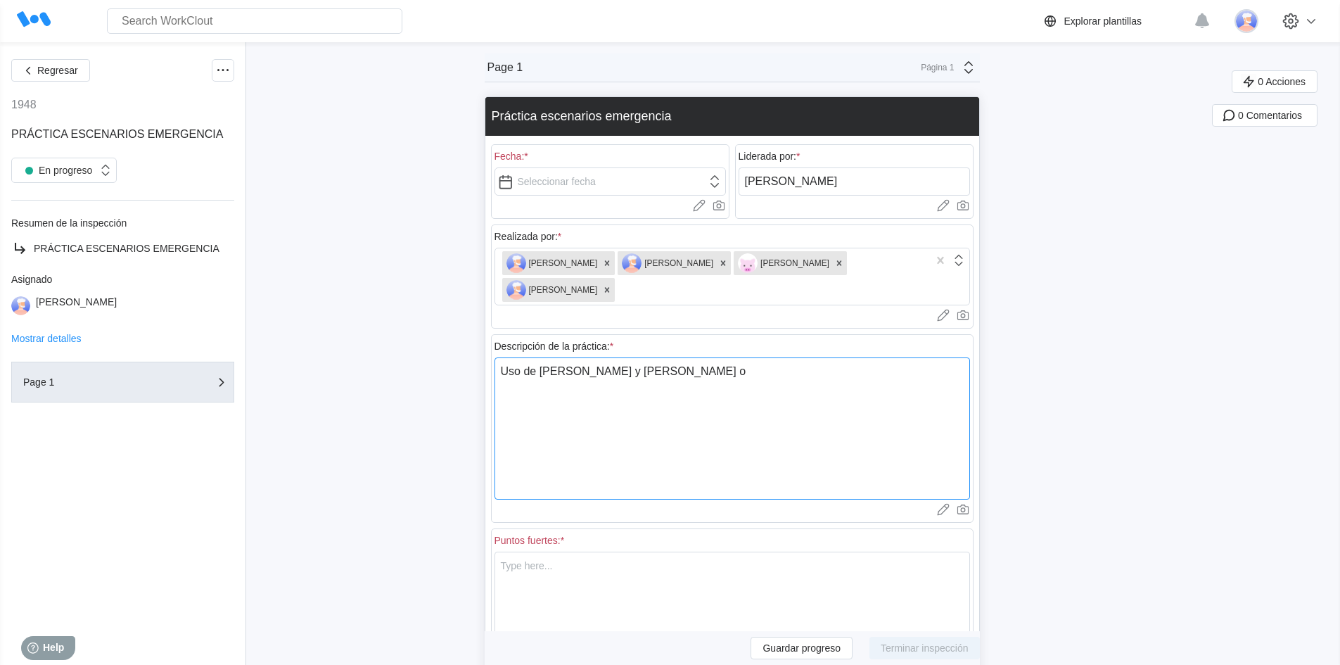
type textarea "Uso de camilla rígida y de cuchara o"
type textarea "x"
type textarea "Uso de camilla rígida y de cuchara o p"
type textarea "x"
type textarea "Uso de camilla rígida y de cuchara o pa"
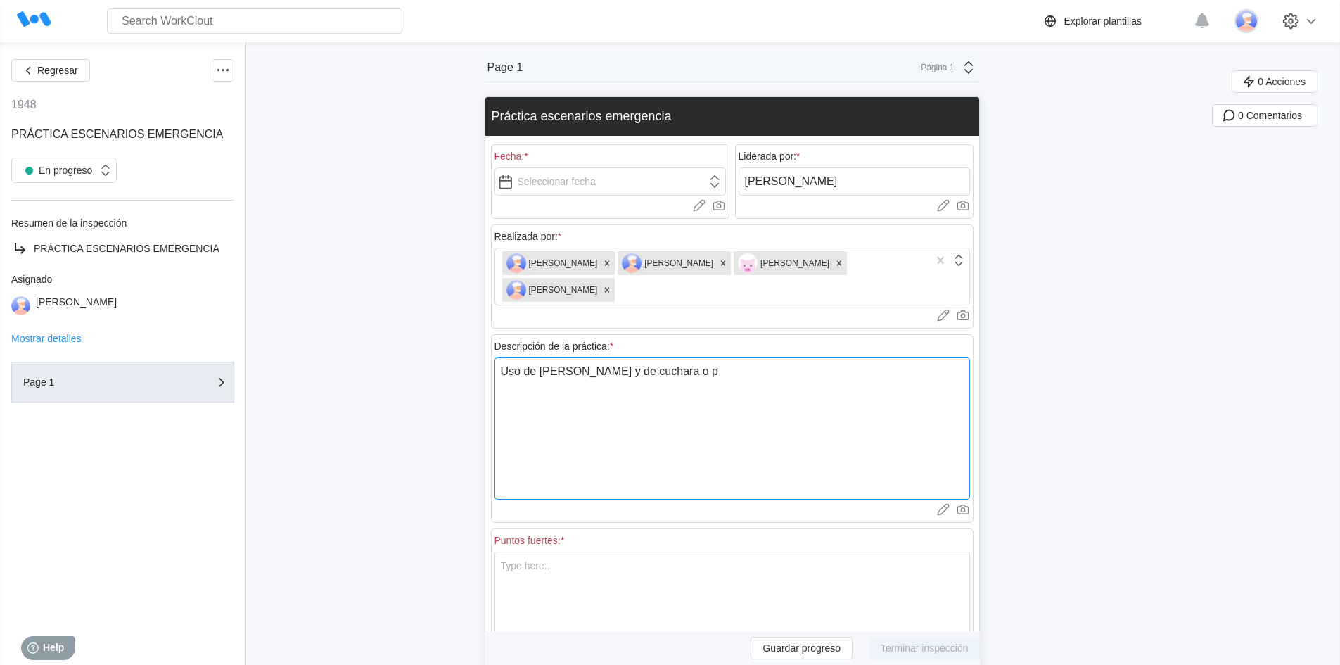
type textarea "x"
type textarea "Uso de camilla rígida y de cuchara o pal"
type textarea "x"
type textarea "Uso de camilla rígida y de cuchara o pala"
type textarea "x"
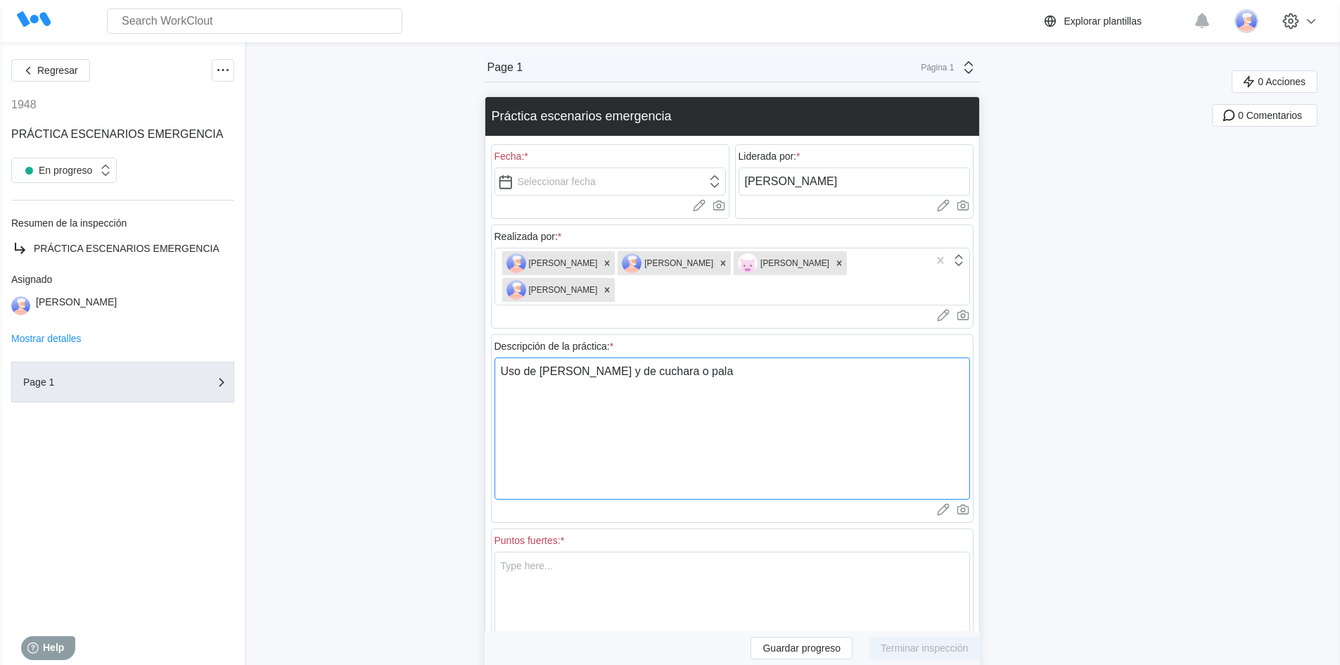
type textarea "Uso de camilla rígida y de cuchara o palas"
type textarea "x"
type textarea "Uso de camilla rígida y de cuchara o palas."
type textarea "x"
click at [510, 395] on textarea "Uso de camilla rígida y de cuchara o palas." at bounding box center [733, 428] width 476 height 142
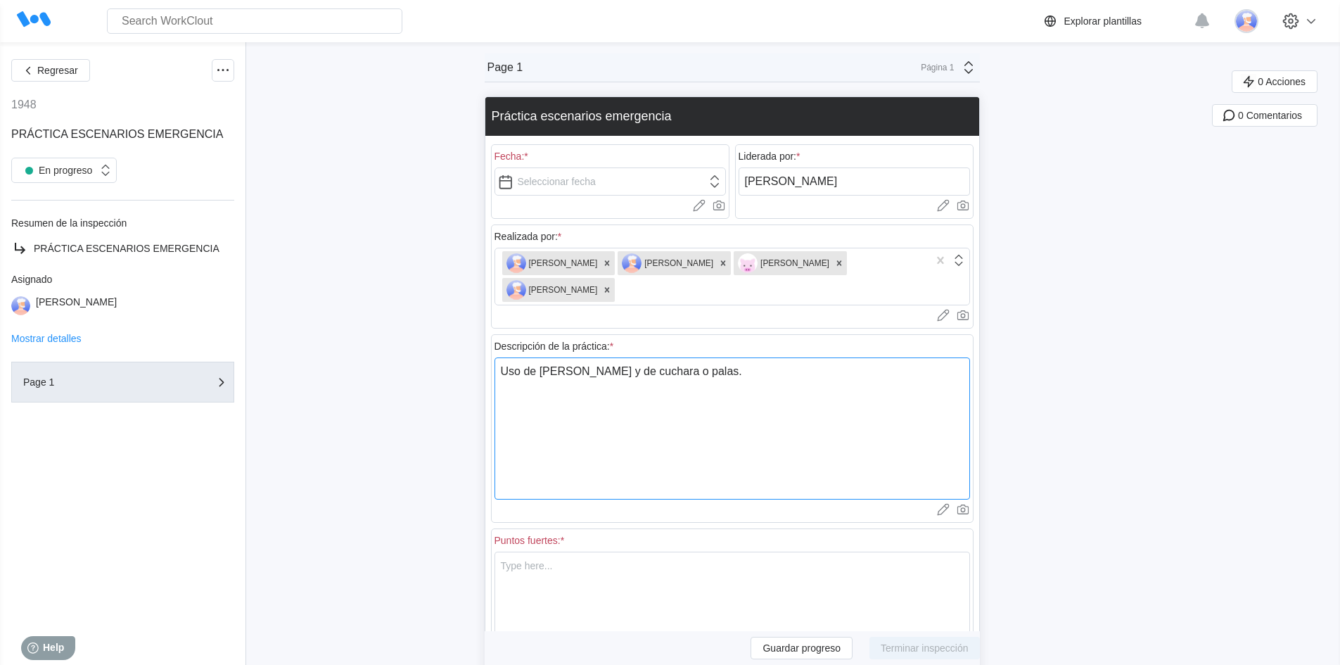
click at [735, 369] on textarea "Uso de camilla rígida y de cuchara o palas." at bounding box center [733, 428] width 476 height 142
type textarea "Uso de camilla rígida y de cuchara o palas."
type textarea "x"
type textarea "Uso de camilla rígida y de cuchara o palas. C"
type textarea "x"
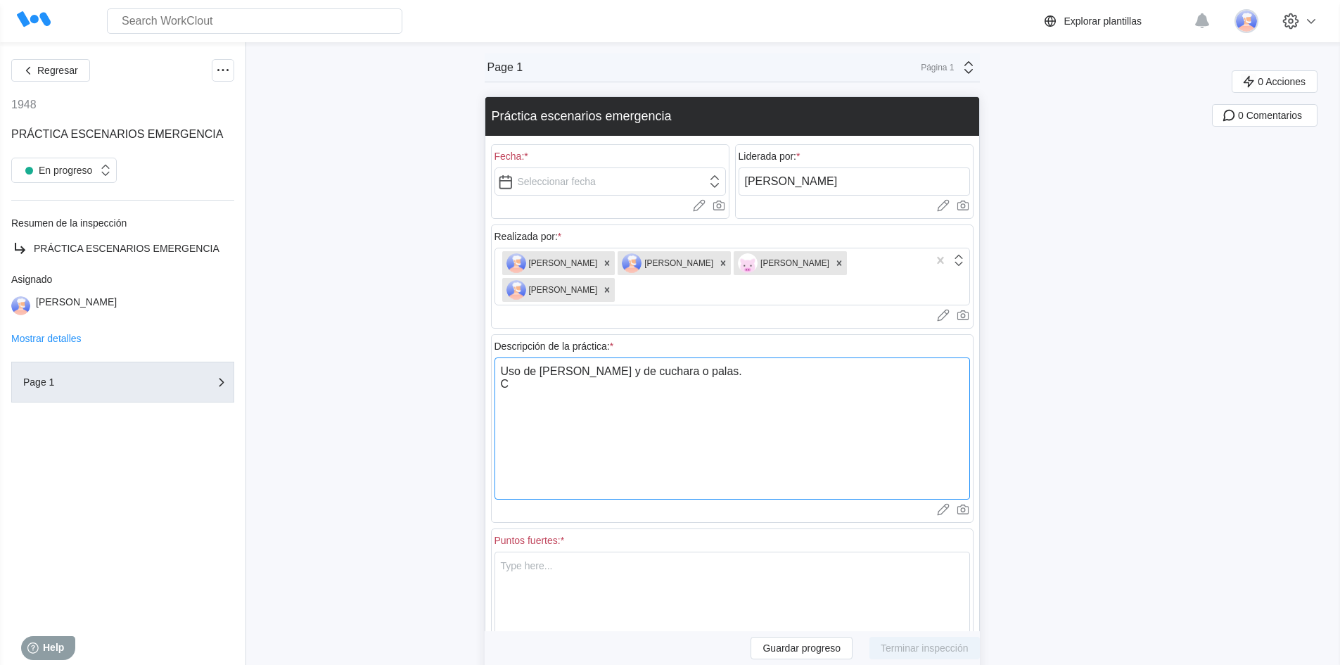
type textarea "Uso de camilla rígida y de cuchara o palas. Co"
type textarea "x"
type textarea "Uso de camilla rígida y de cuchara o palas. Col"
type textarea "x"
type textarea "Uso de camilla rígida y de cuchara o palas. Colo"
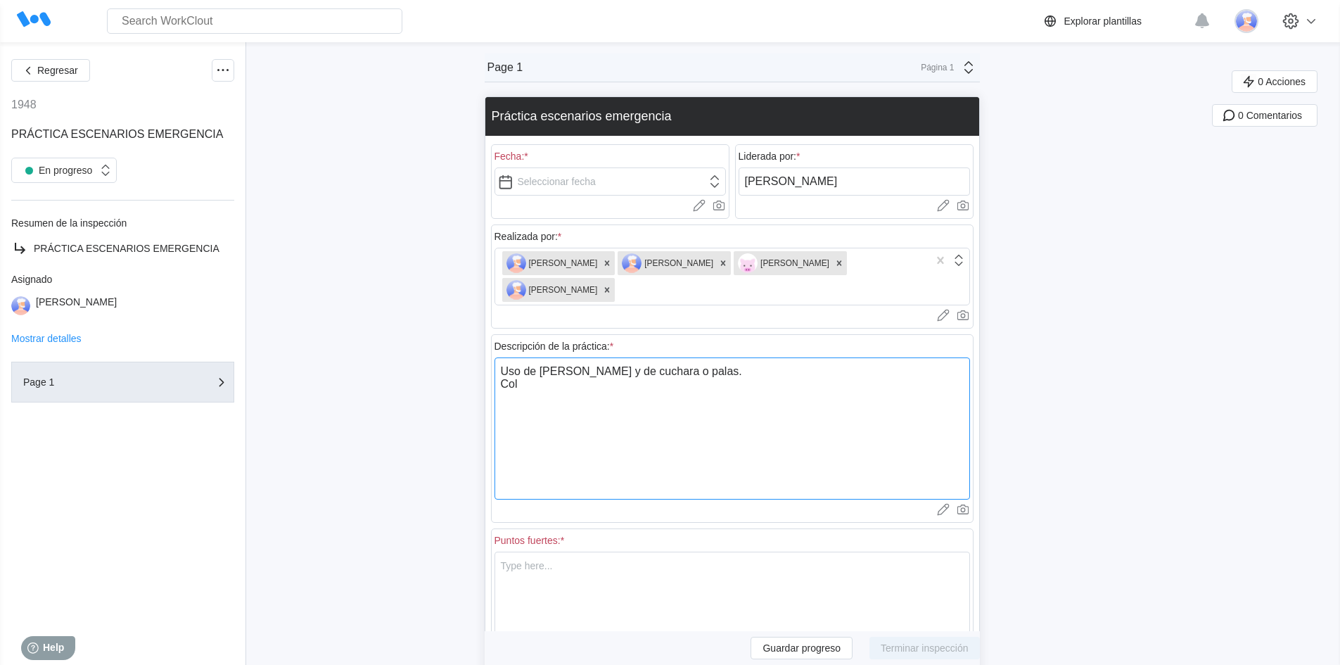
type textarea "x"
type textarea "Uso de camilla rígida y de cuchara o palas. Coloc"
type textarea "x"
type textarea "Uso de camilla rígida y de cuchara o palas. Coloca"
type textarea "x"
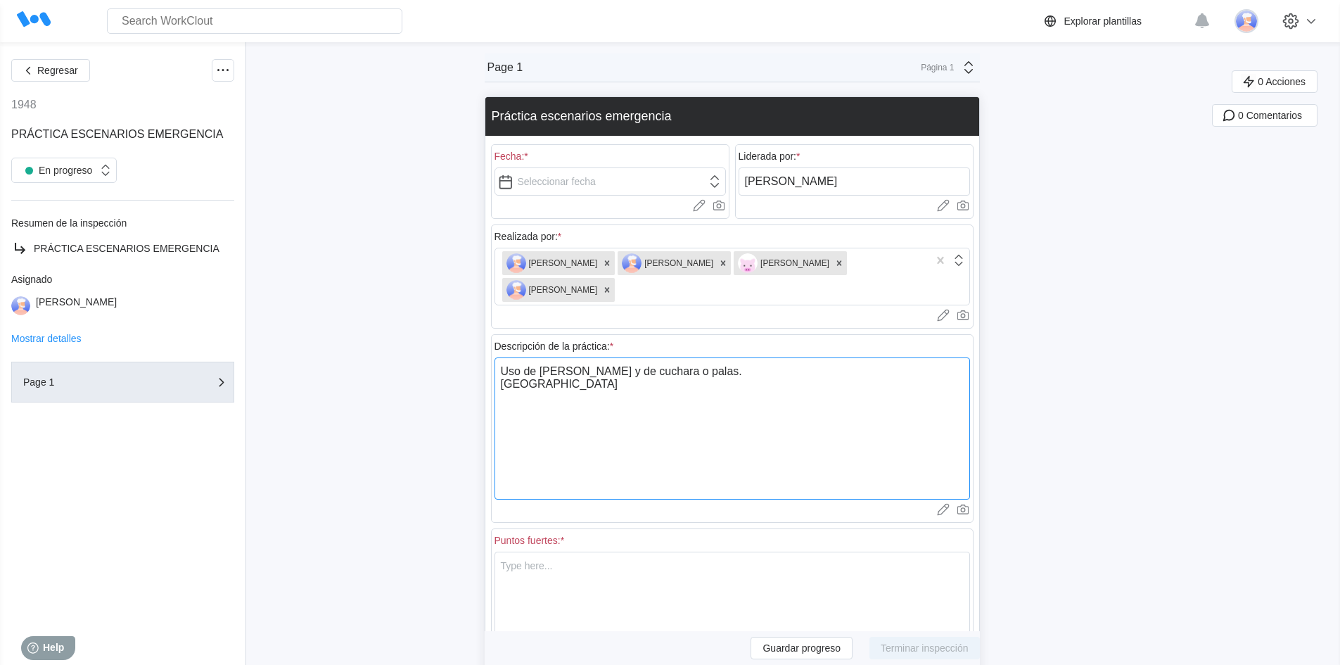
type textarea "Uso de camilla rígida y de cuchara o palas. Colocac"
type textarea "x"
type textarea "Uso de camilla rígida y de cuchara o palas. Colocaci"
type textarea "x"
type textarea "Uso de camilla rígida y de cuchara o palas. Colocacio"
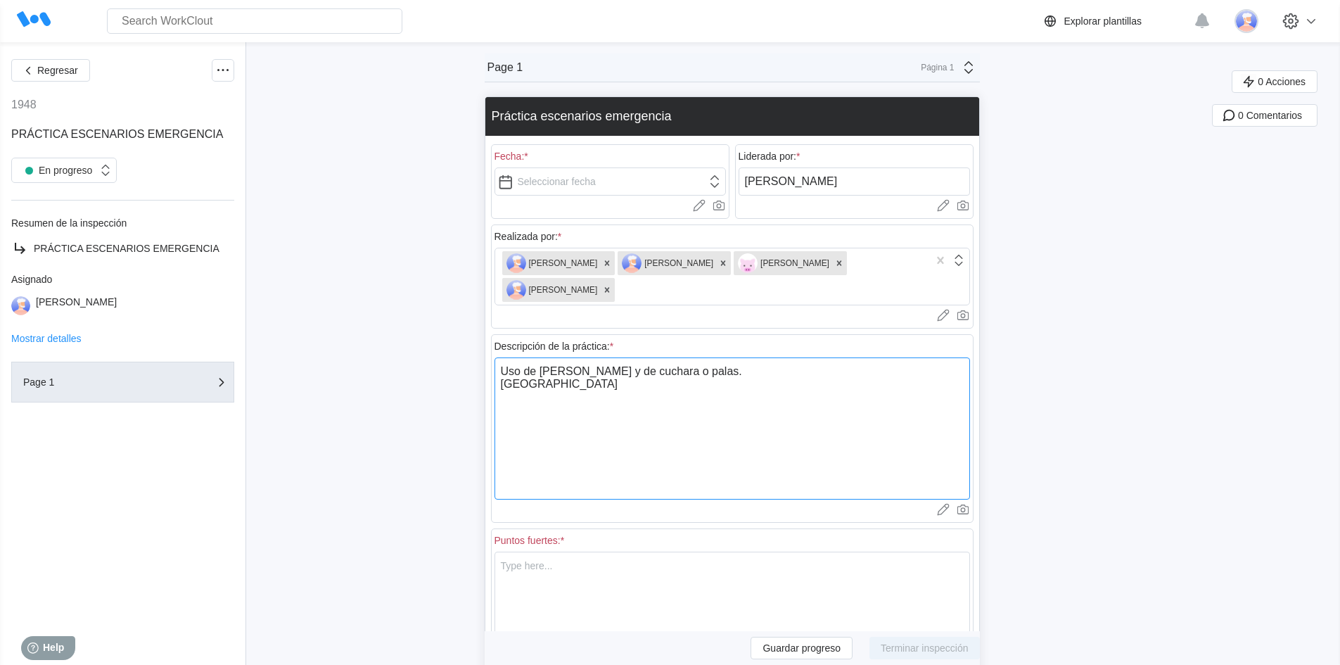
type textarea "x"
type textarea "Uso de camilla rígida y de cuchara o palas. Colocacion"
type textarea "x"
type textarea "Uso de camilla rígida y de cuchara o palas. Colocacion"
type textarea "x"
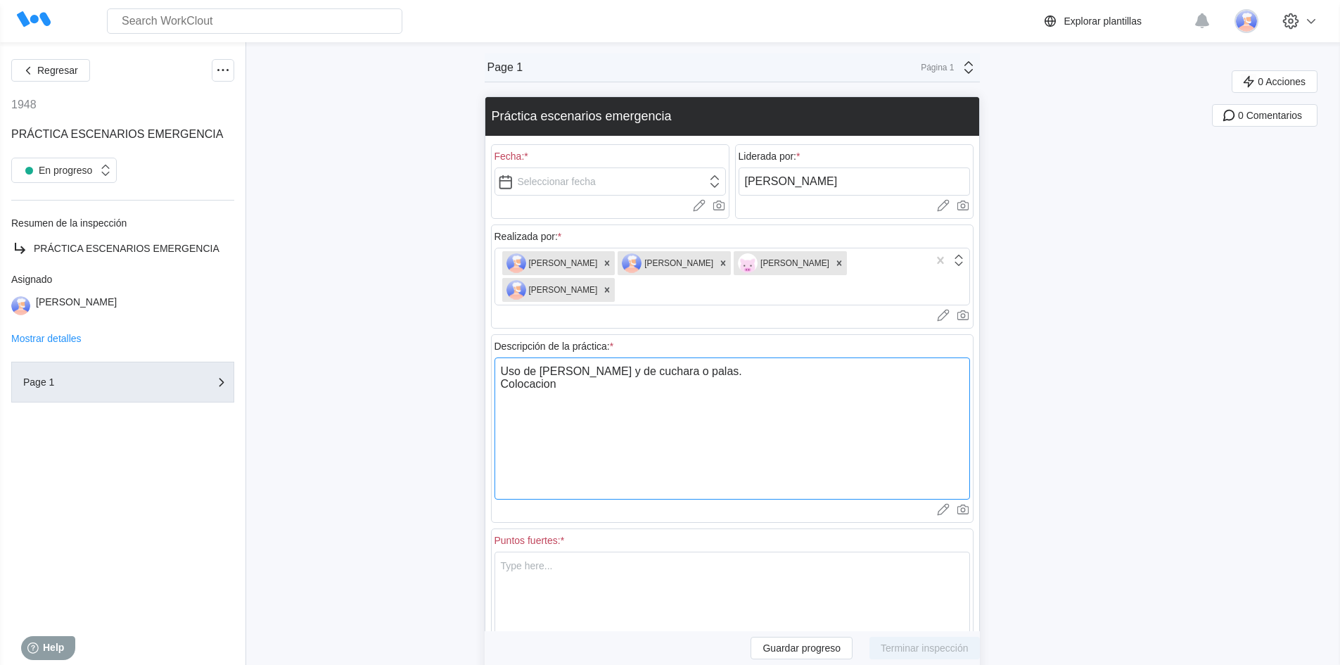
type textarea "Uso de camilla rígida y de cuchara o palas. Colocacion d"
type textarea "x"
type textarea "Uso de camilla rígida y de cuchara o palas. Colocacion de"
type textarea "x"
type textarea "Uso de camilla rígida y de cuchara o palas. Colocacion de"
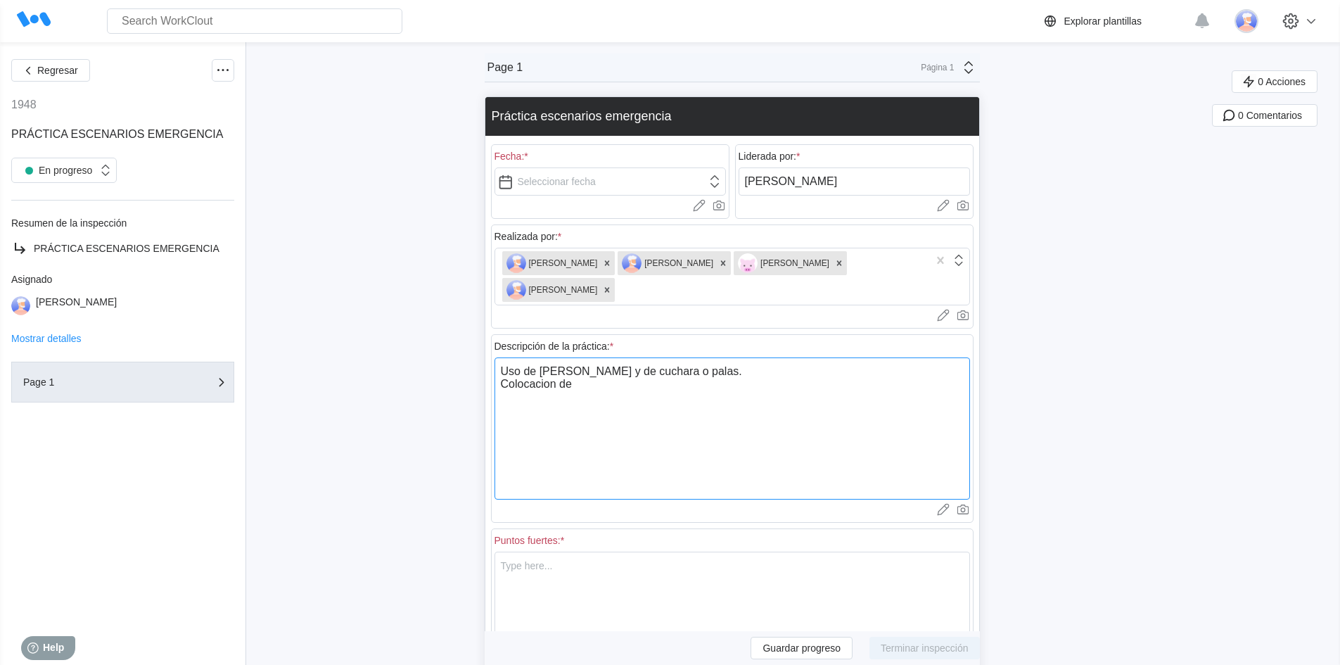
type textarea "x"
type textarea "Uso de camilla rígida y de cuchara o palas. Colocacion de c"
type textarea "x"
type textarea "Uso de camilla rígida y de cuchara o palas. Colocacion de co"
type textarea "x"
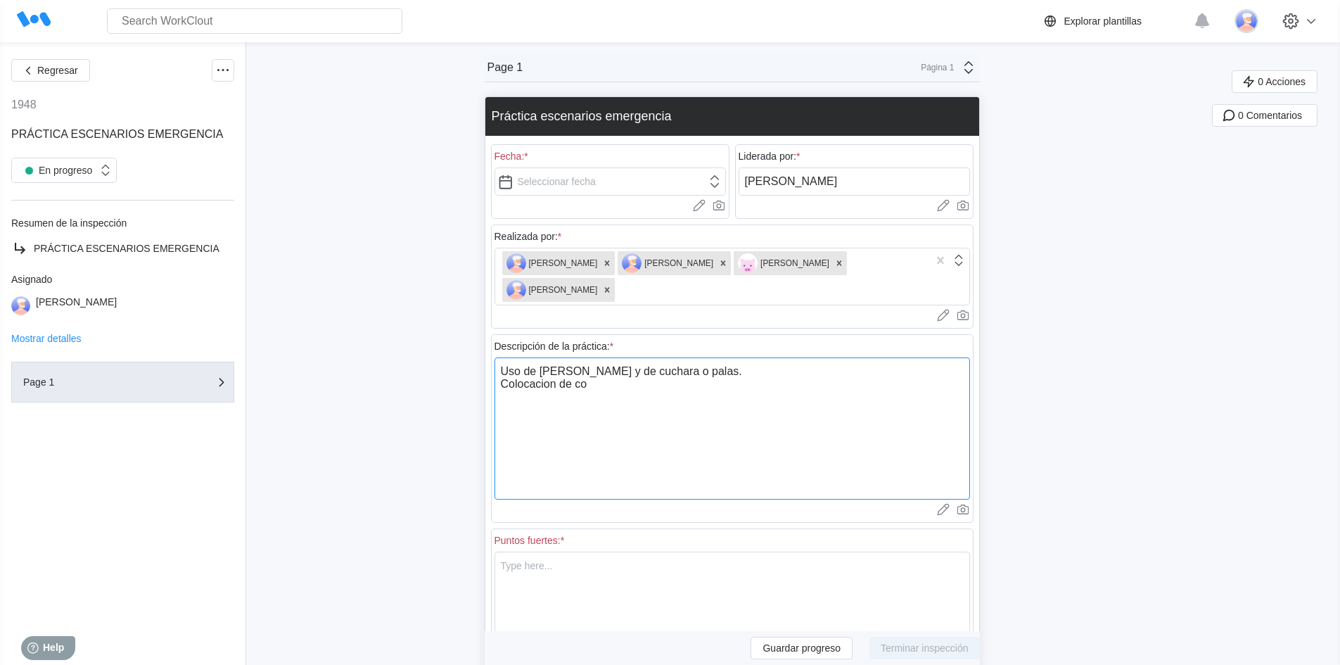
type textarea "Uso de camilla rígida y de cuchara o palas. Colocacion de col"
type textarea "x"
type textarea "Uso de camilla rígida y de cuchara o palas. Colocacion de coll"
type textarea "x"
type textarea "Uso de camilla rígida y de cuchara o palas. Colocacion de colla"
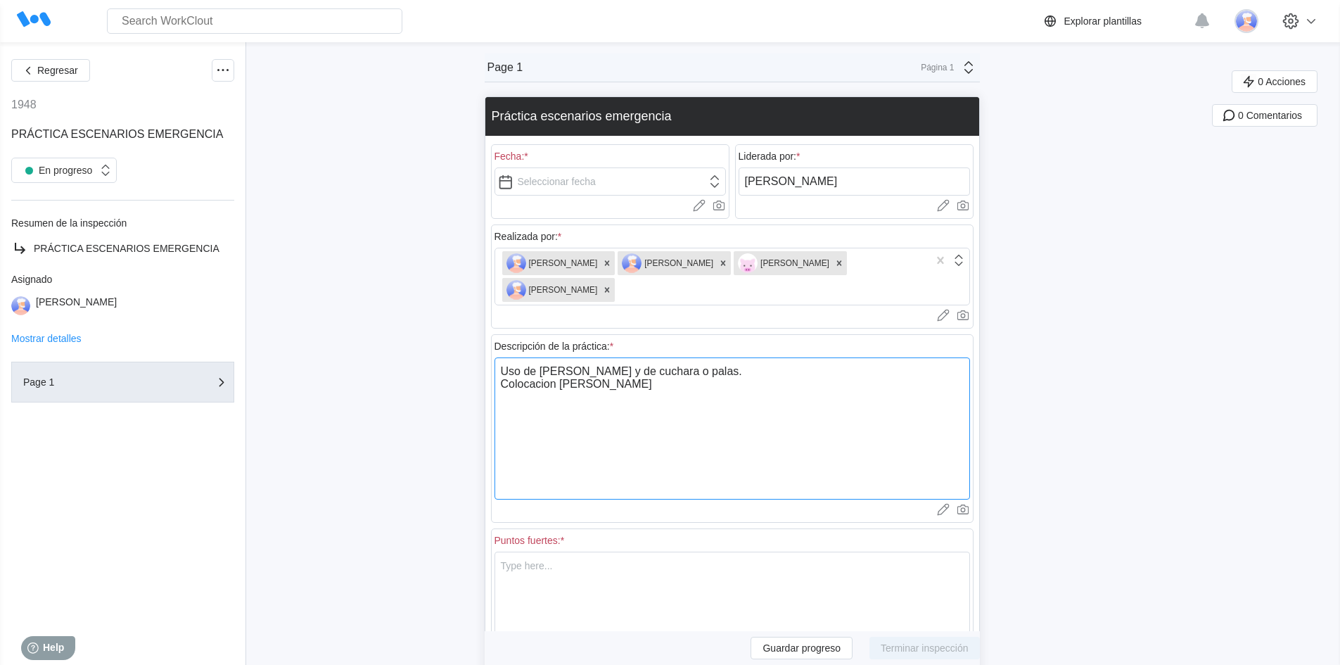
type textarea "x"
type textarea "Uso de camilla rígida y de cuchara o palas. Colocacion de collar"
type textarea "x"
type textarea "Uso de camilla rígida y de cuchara o palas. Colocacion de collari"
type textarea "x"
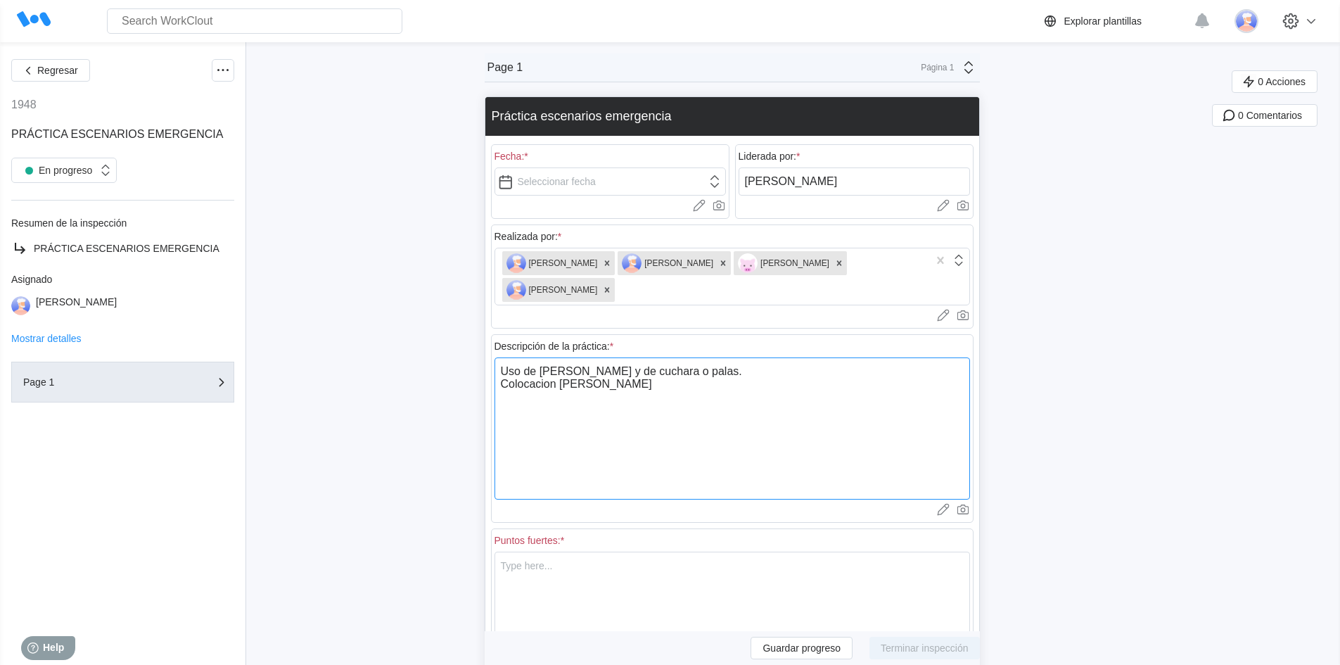
type textarea "Uso de camilla rígida y de cuchara o palas. Colocacion de collarin"
type textarea "x"
type textarea "Uso de camilla rígida y de cuchara o palas. Colocacion de collarin"
type textarea "x"
type textarea "Uso de camilla rígida y de cuchara o palas. Colocacion de collarin y"
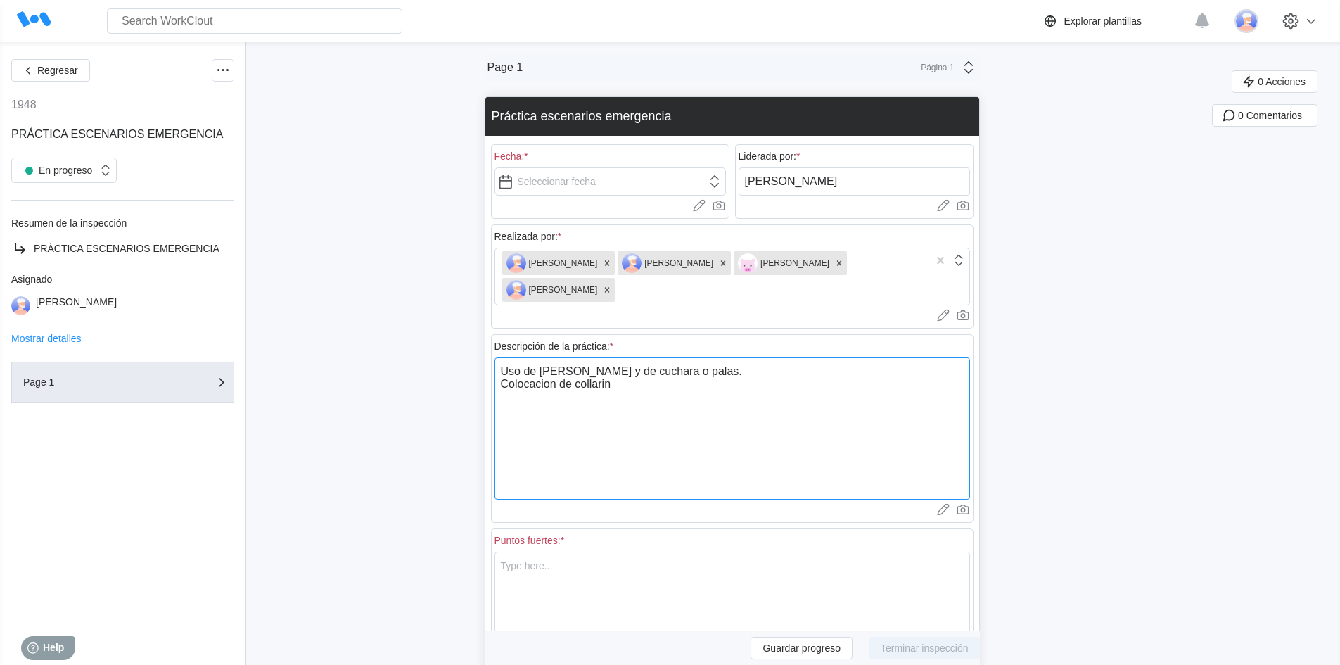
type textarea "x"
type textarea "Uso de camilla rígida y de cuchara o palas. Colocacion de collarin y"
type textarea "x"
type textarea "Uso de camilla rígida y de cuchara o palas. Colocacion de collarin y c"
type textarea "x"
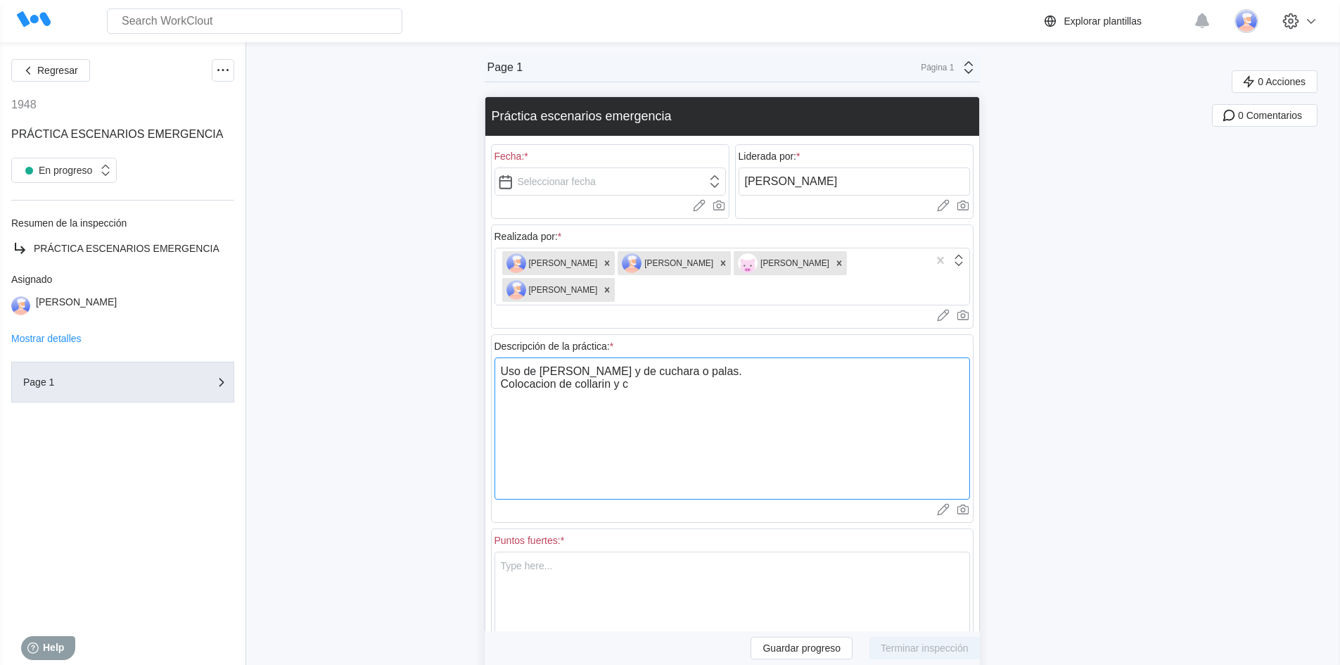
type textarea "Uso de camilla rígida y de cuchara o palas. Colocacion de collarin y co"
type textarea "x"
type textarea "Uso de camilla rígida y de cuchara o palas. Colocacion de collarin y cor"
type textarea "x"
type textarea "Uso de camilla rígida y de cuchara o palas. Colocacion de collarin y corr"
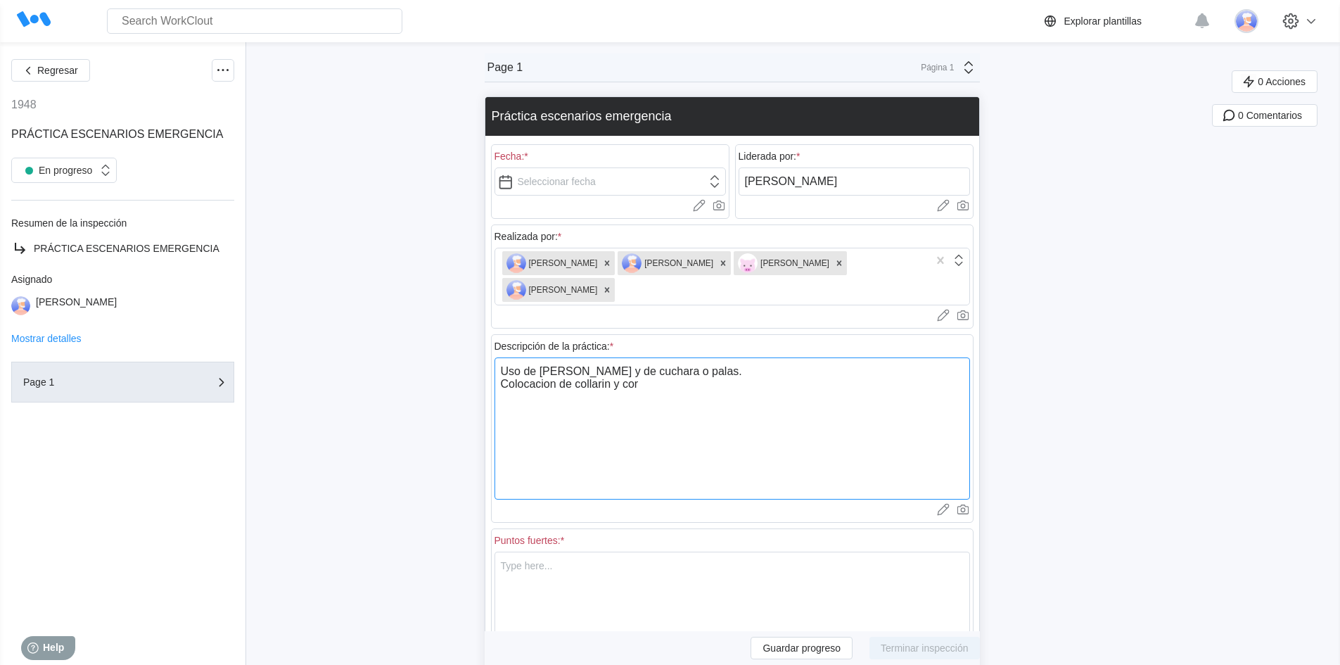
type textarea "x"
type textarea "Uso de camilla rígida y de cuchara o palas. Colocacion de collarin y corre"
type textarea "x"
type textarea "Uso de camilla rígida y de cuchara o palas. Colocacion de collarin y correa"
type textarea "x"
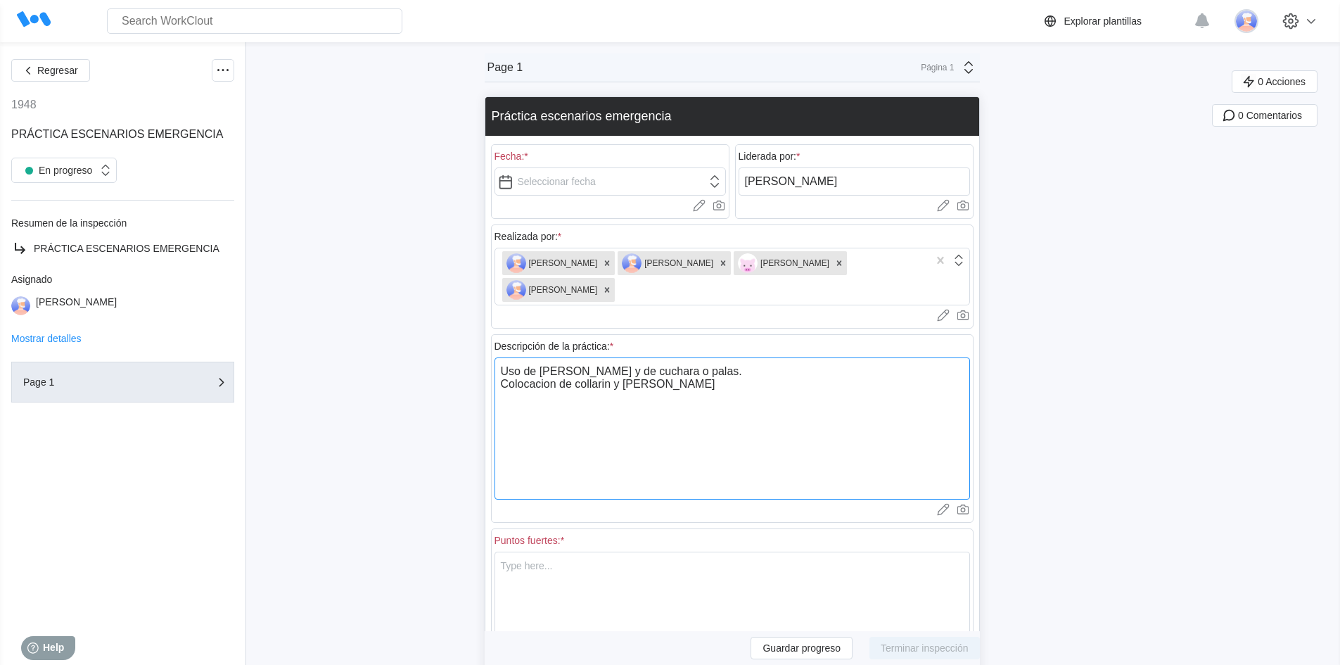
type textarea "Uso de camilla rígida y de cuchara o palas. Colocacion de collarin y correas"
type textarea "x"
type textarea "Uso de camilla rígida y de cuchara o palas. Colocacion de collarin y correas"
type textarea "x"
type textarea "Uso de camilla rígida y de cuchara o palas. Colocacion de collarin y correas p"
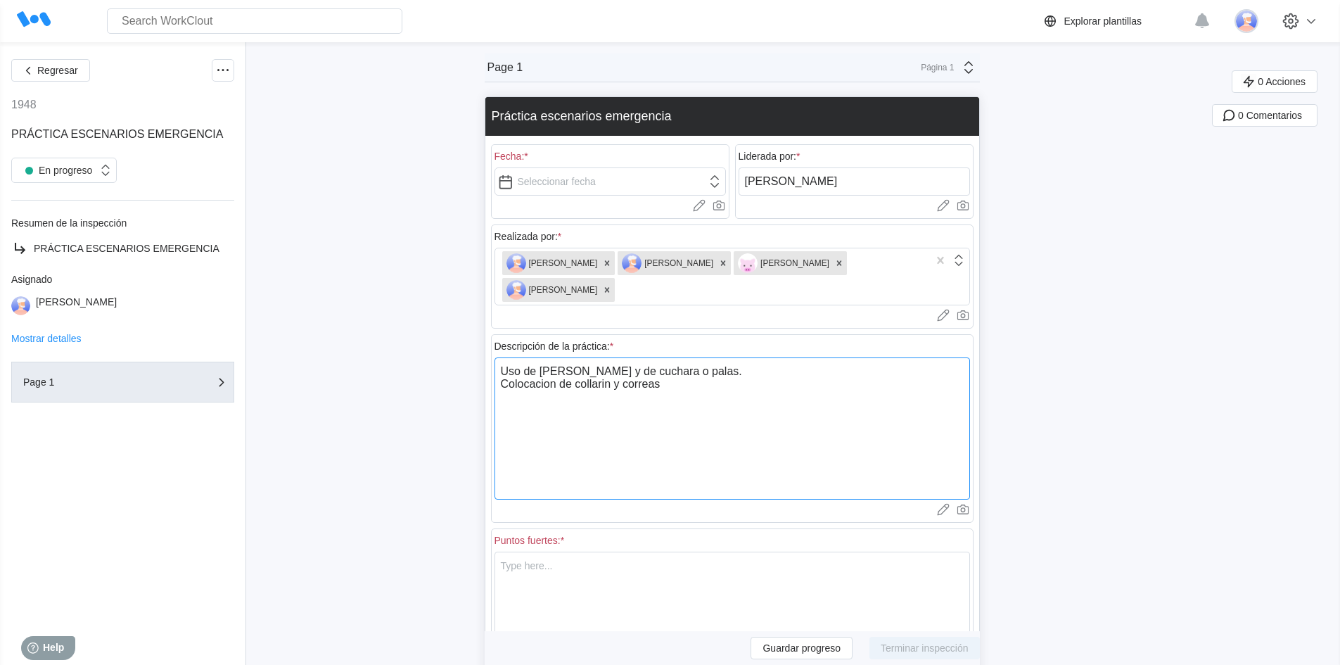
type textarea "x"
type textarea "Uso de camilla rígida y de cuchara o palas. Colocacion de collarin y correas pa"
type textarea "x"
type textarea "Uso de camilla rígida y de cuchara o palas. Colocacion de collarin y correas par"
type textarea "x"
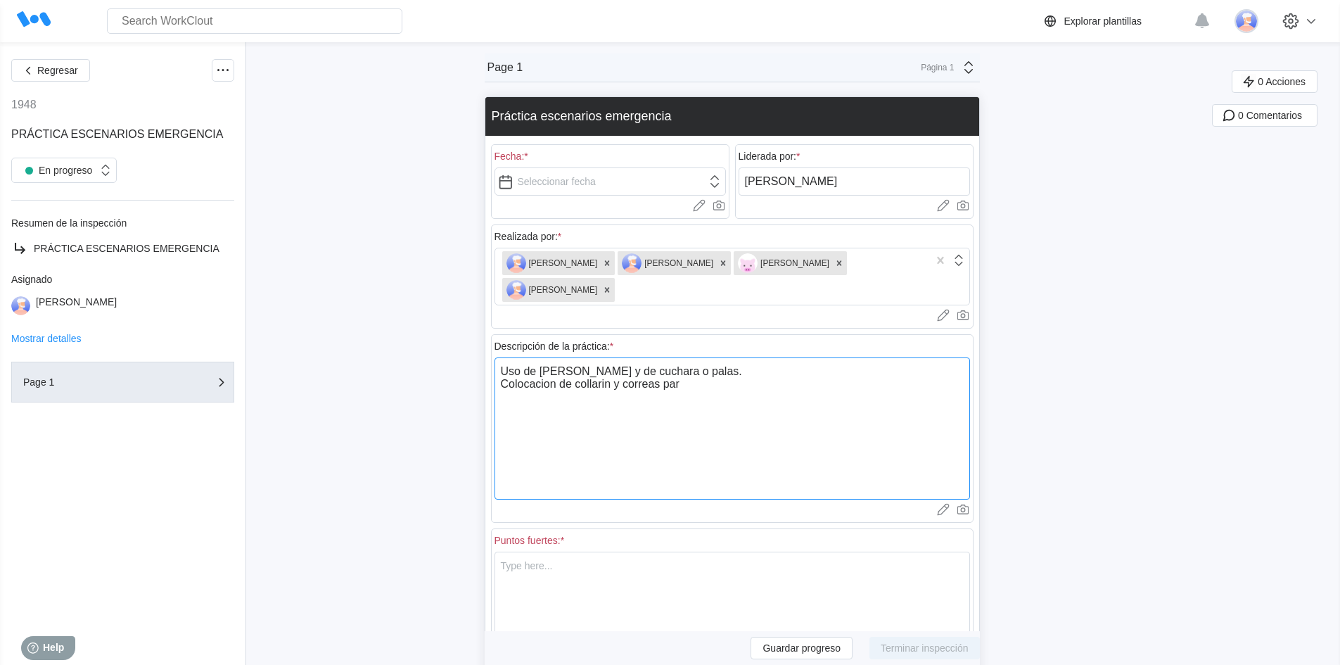
type textarea "Uso de camilla rígida y de cuchara o palas. Colocacion de collarin y correas pa…"
type textarea "x"
type textarea "Uso de camilla rígida y de cuchara o palas. Colocacion de collarin y correas pa…"
type textarea "x"
type textarea "Uso de camilla rígida y de cuchara o palas. Colocacion de collarin y correas pa…"
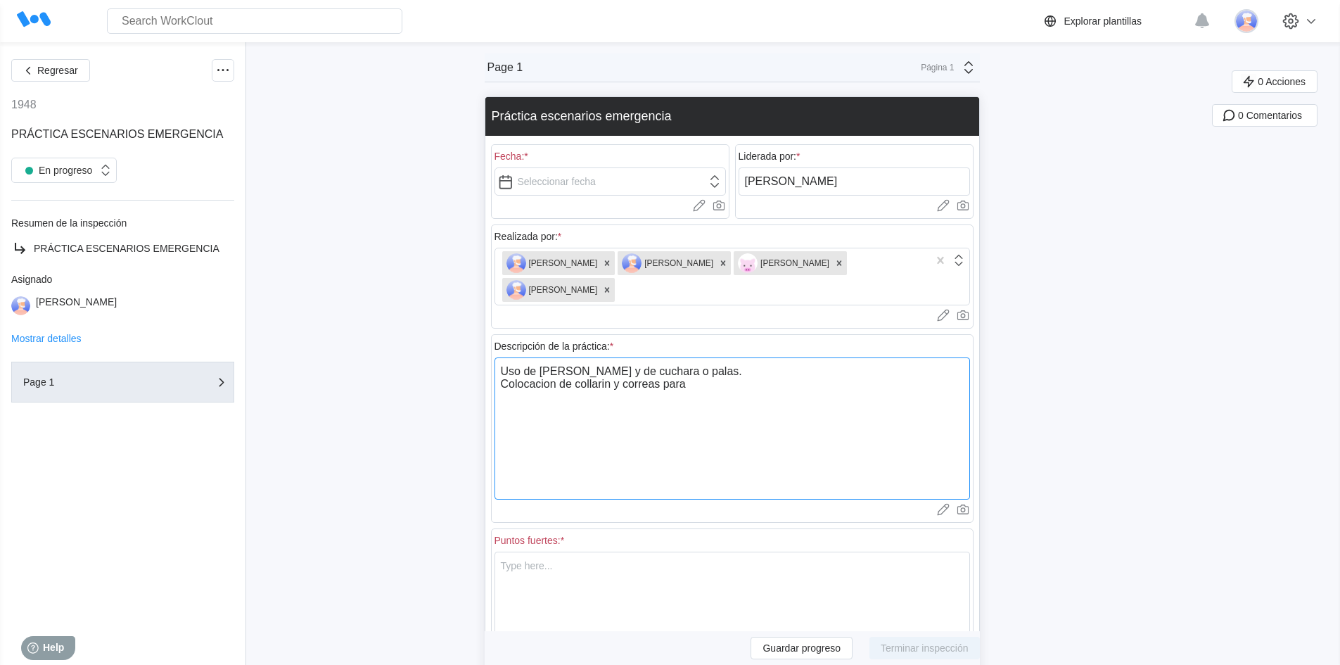
type textarea "x"
type textarea "Uso de camilla rígida y de cuchara o palas. Colocacion de collarin y correas pa…"
type textarea "x"
type textarea "Uso de camilla rígida y de cuchara o palas. Colocacion de collarin y correas pa…"
type textarea "x"
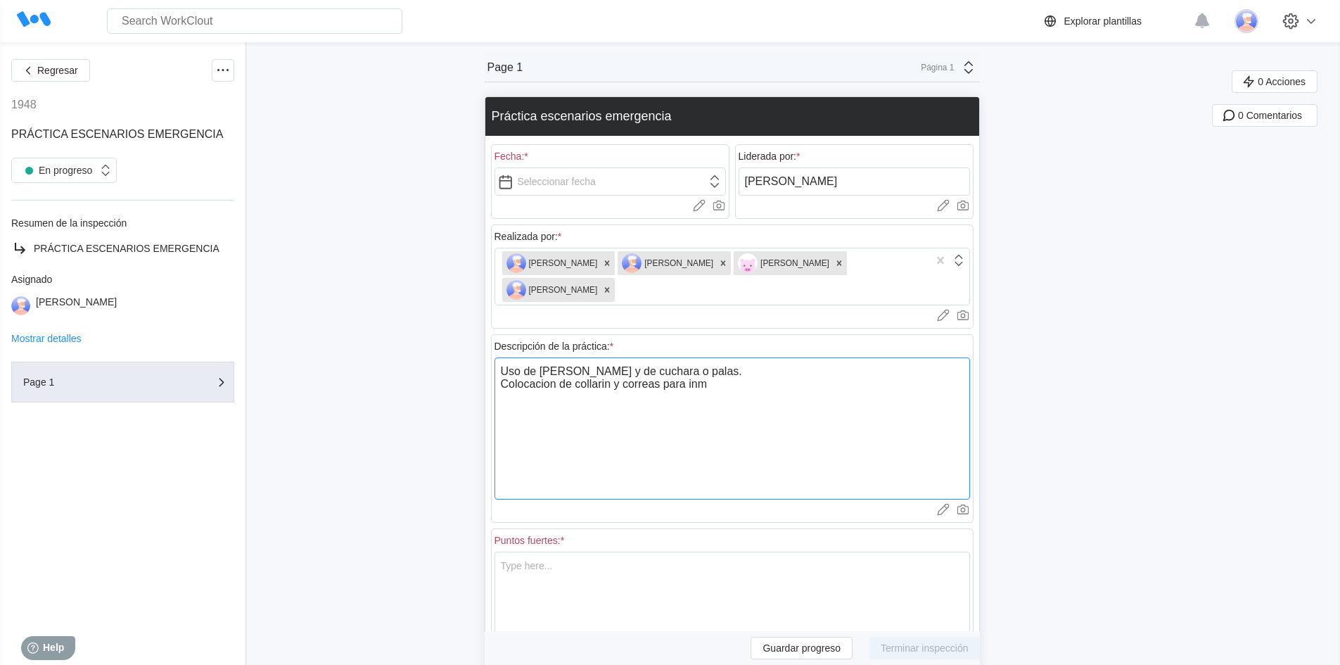
type textarea "Uso de camilla rígida y de cuchara o palas. Colocacion de collarin y correas pa…"
type textarea "x"
type textarea "Uso de camilla rígida y de cuchara o palas. Colocacion de collarin y correas pa…"
type textarea "x"
type textarea "Uso de camilla rígida y de cuchara o palas. Colocacion de collarin y correas pa…"
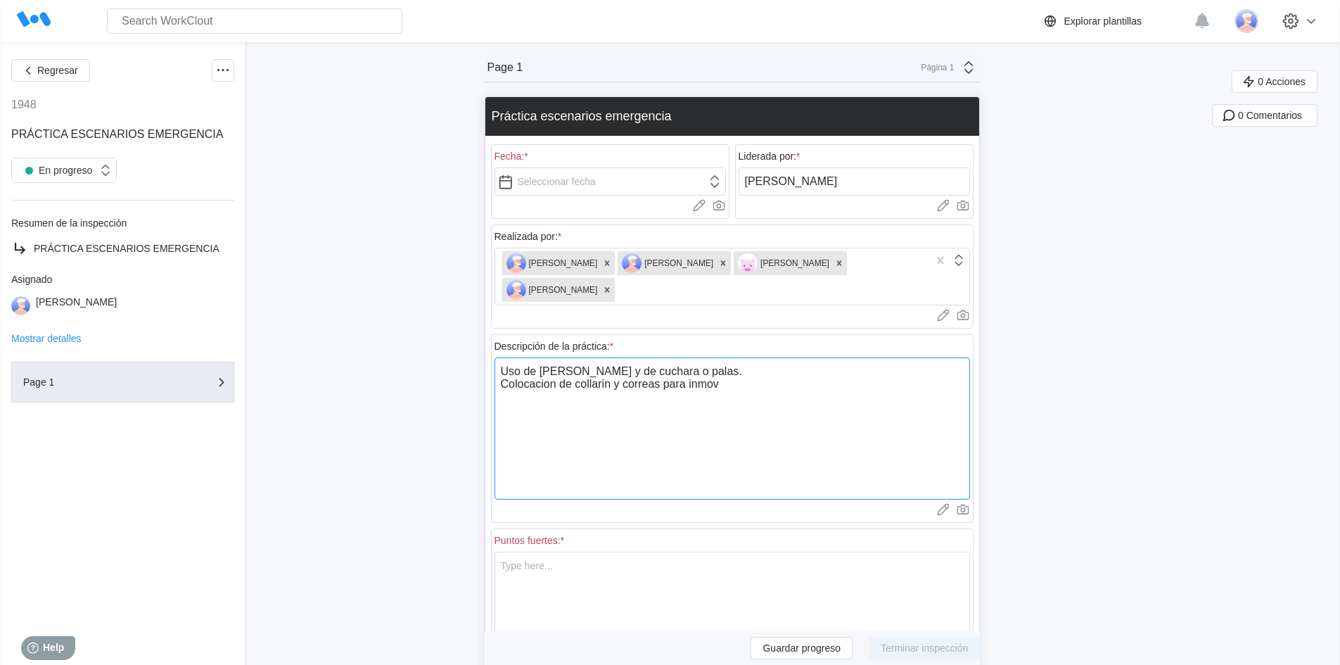
type textarea "x"
type textarea "Uso de camilla rígida y de cuchara o palas. Colocacion de collarin y correas pa…"
type textarea "x"
type textarea "Uso de camilla rígida y de cuchara o palas. Colocacion de collarin y correas pa…"
type textarea "x"
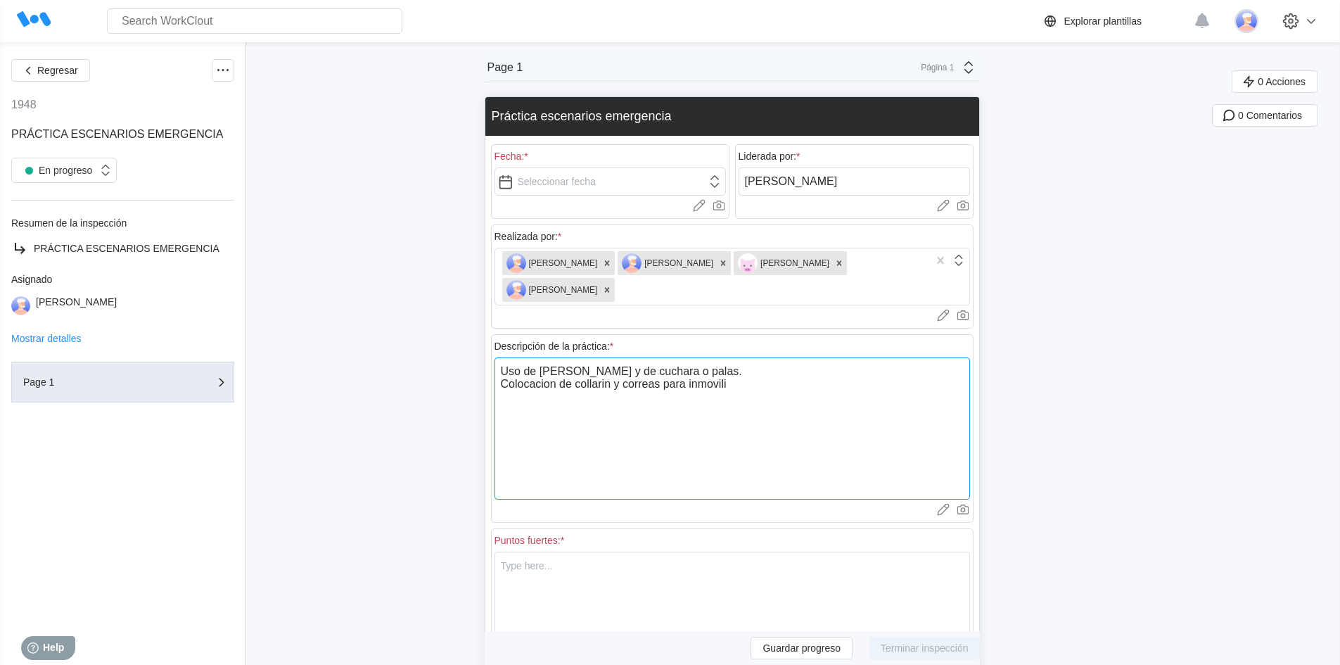
type textarea "Uso de camilla rígida y de cuchara o palas. Colocacion de collarin y correas pa…"
type textarea "x"
type textarea "Uso de camilla rígida y de cuchara o palas. Colocacion de collarin y correas pa…"
type textarea "x"
type textarea "Uso de camilla rígida y de cuchara o palas. Colocacion de collarin y correas pa…"
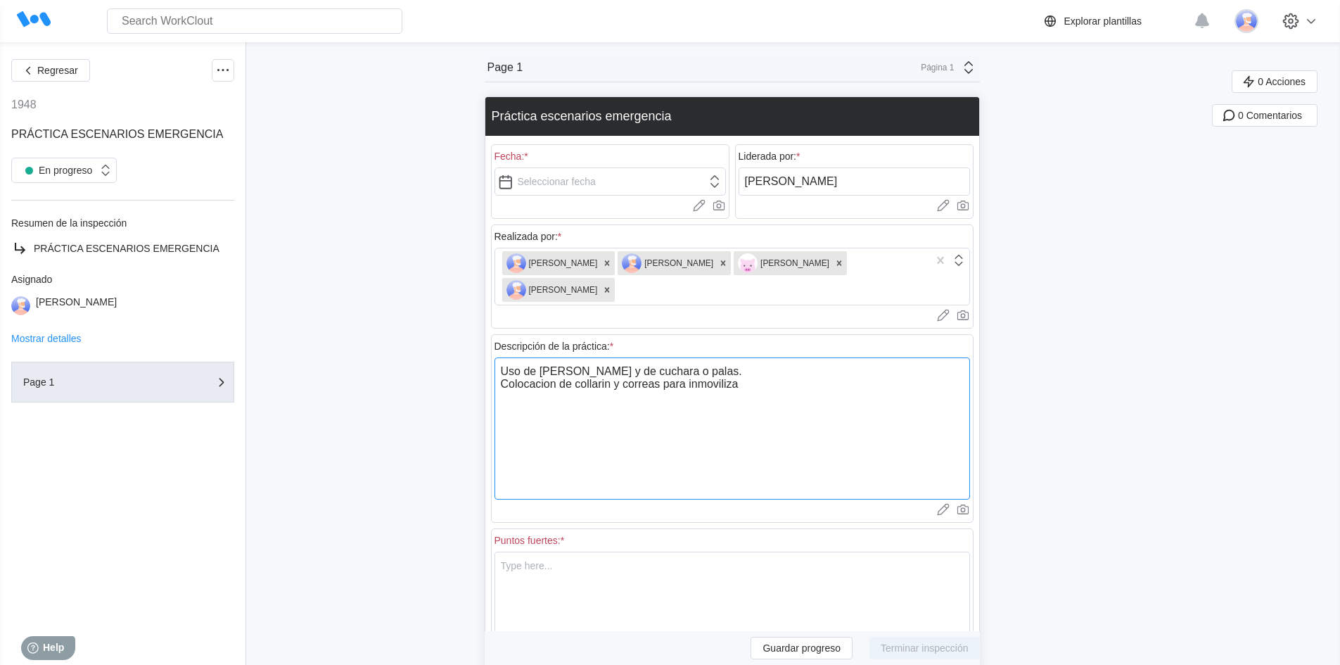
type textarea "x"
type textarea "Uso de camilla rígida y de cuchara o palas. Colocacion de collarin y correas pa…"
type textarea "x"
type textarea "Uso de camilla rígida y de cuchara o palas. Colocacion de collarin y correas pa…"
type textarea "x"
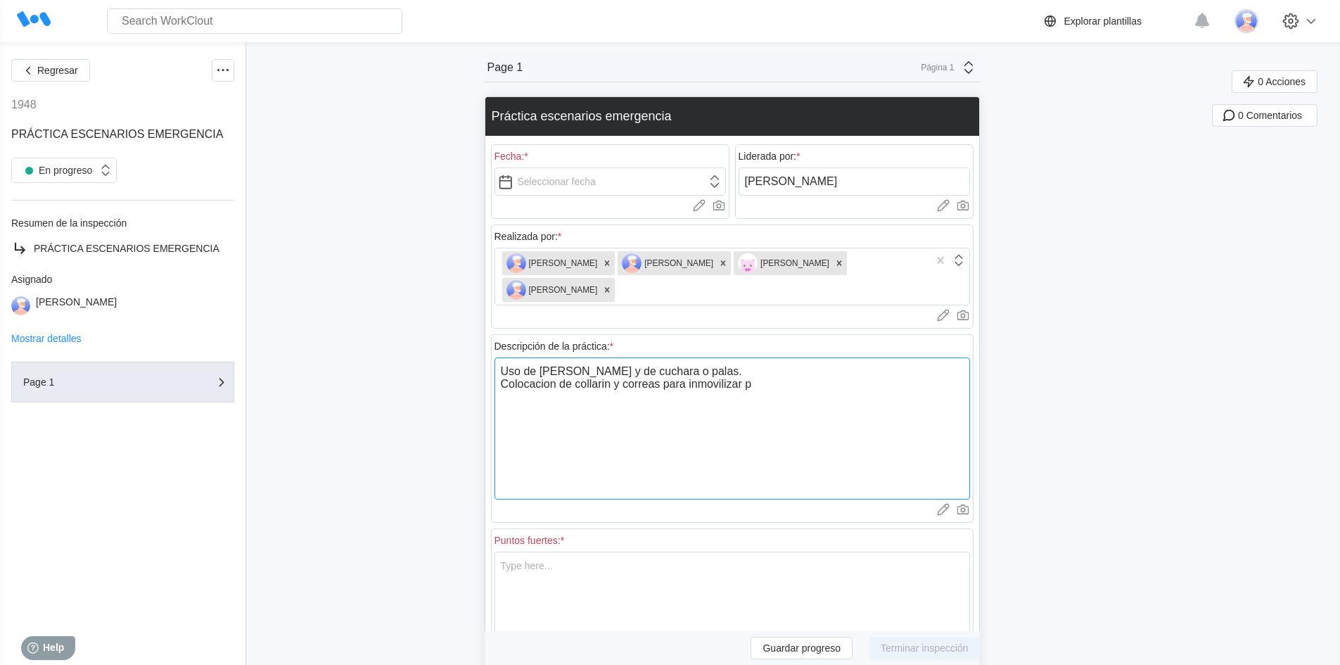
type textarea "Uso de camilla rígida y de cuchara o palas. Colocacion de collarin y correas pa…"
type textarea "x"
type textarea "Uso de camilla rígida y de cuchara o palas. Colocacion de collarin y correas pa…"
type textarea "x"
type textarea "Uso de camilla rígida y de cuchara o palas. Colocacion de collarin y correas pa…"
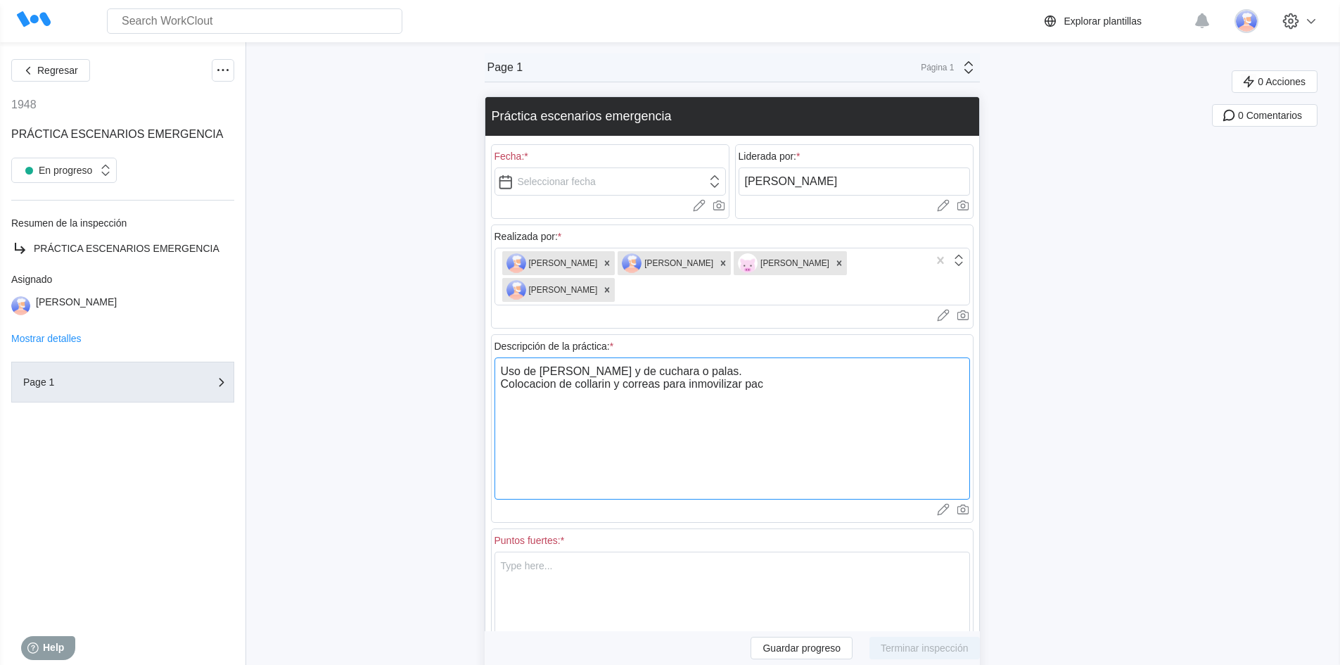
type textarea "x"
type textarea "Uso de camilla rígida y de cuchara o palas. Colocacion de collarin y correas pa…"
type textarea "x"
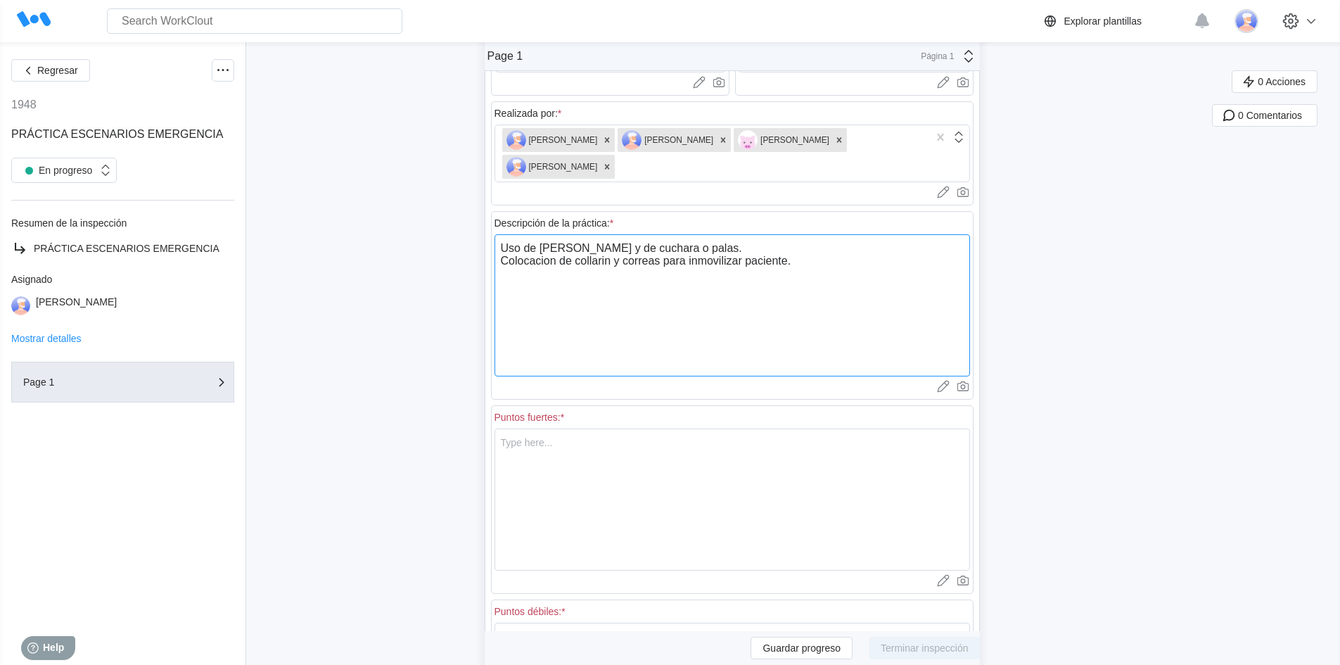
scroll to position [211, 0]
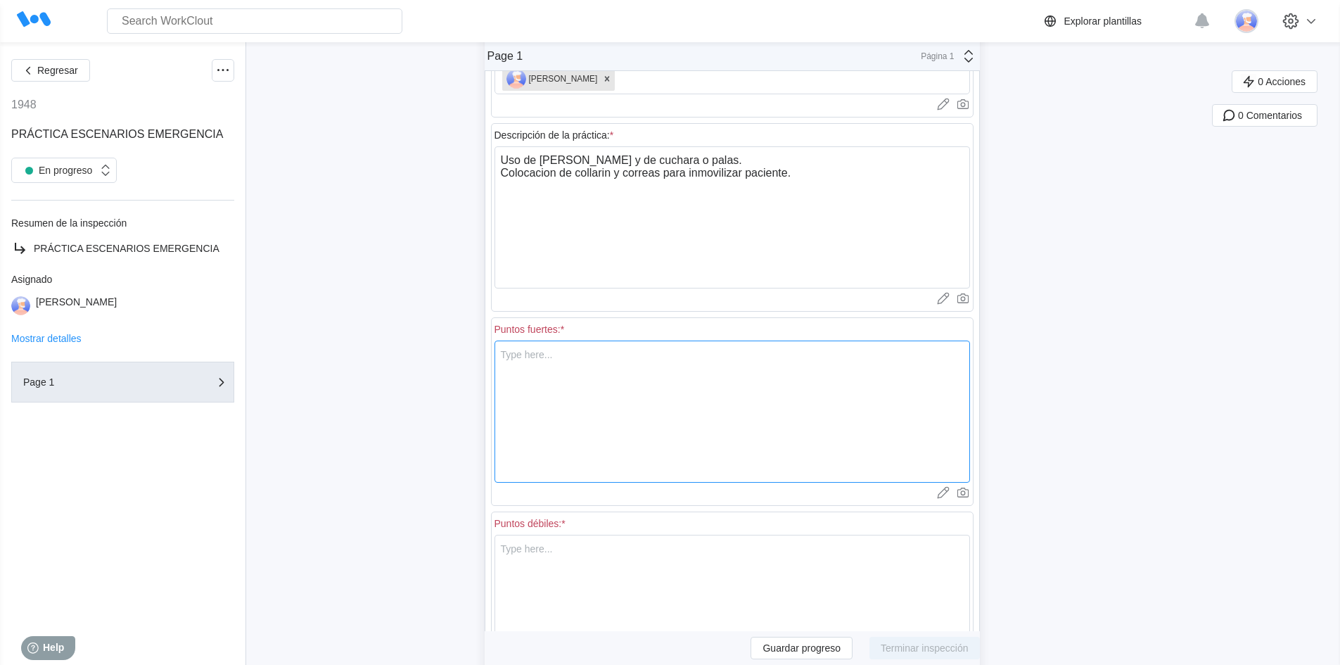
click at [511, 364] on textarea at bounding box center [733, 412] width 476 height 142
click at [543, 559] on textarea at bounding box center [733, 606] width 476 height 142
drag, startPoint x: 552, startPoint y: 549, endPoint x: 549, endPoint y: 577, distance: 27.6
click at [552, 555] on textarea "Movilizar persona" at bounding box center [733, 606] width 476 height 142
click at [677, 554] on textarea "Movilizar correctamente a persona" at bounding box center [733, 606] width 476 height 142
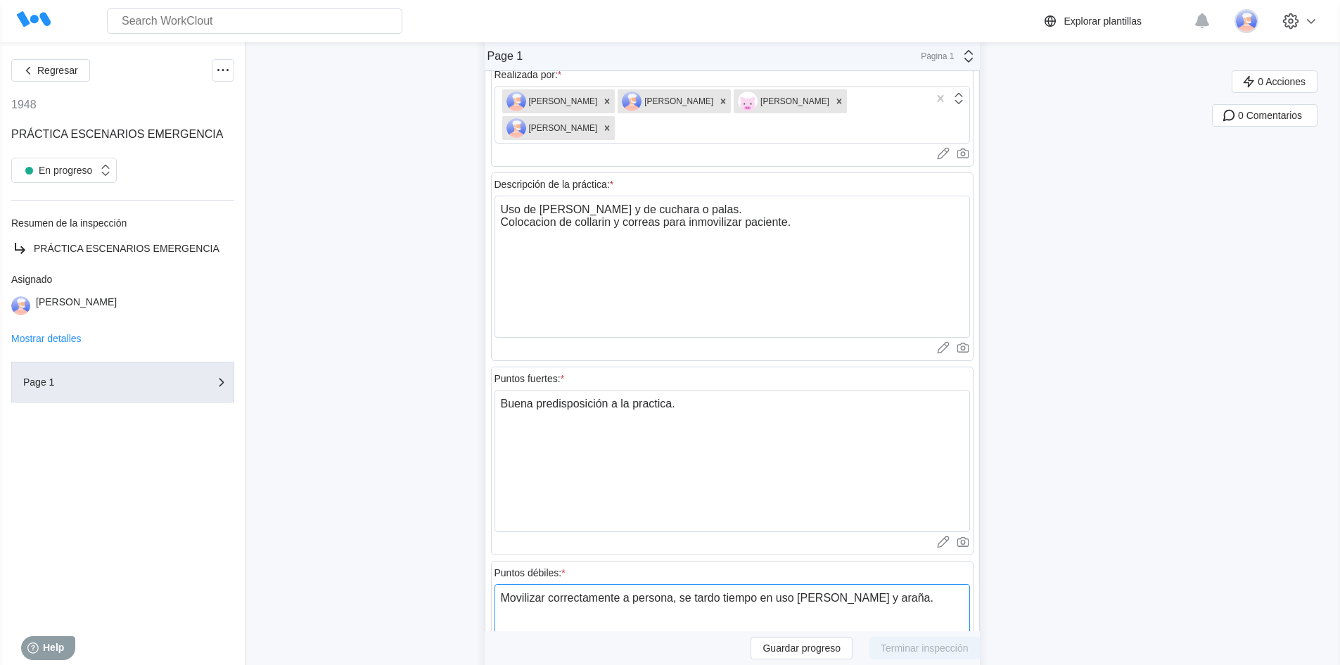
scroll to position [0, 0]
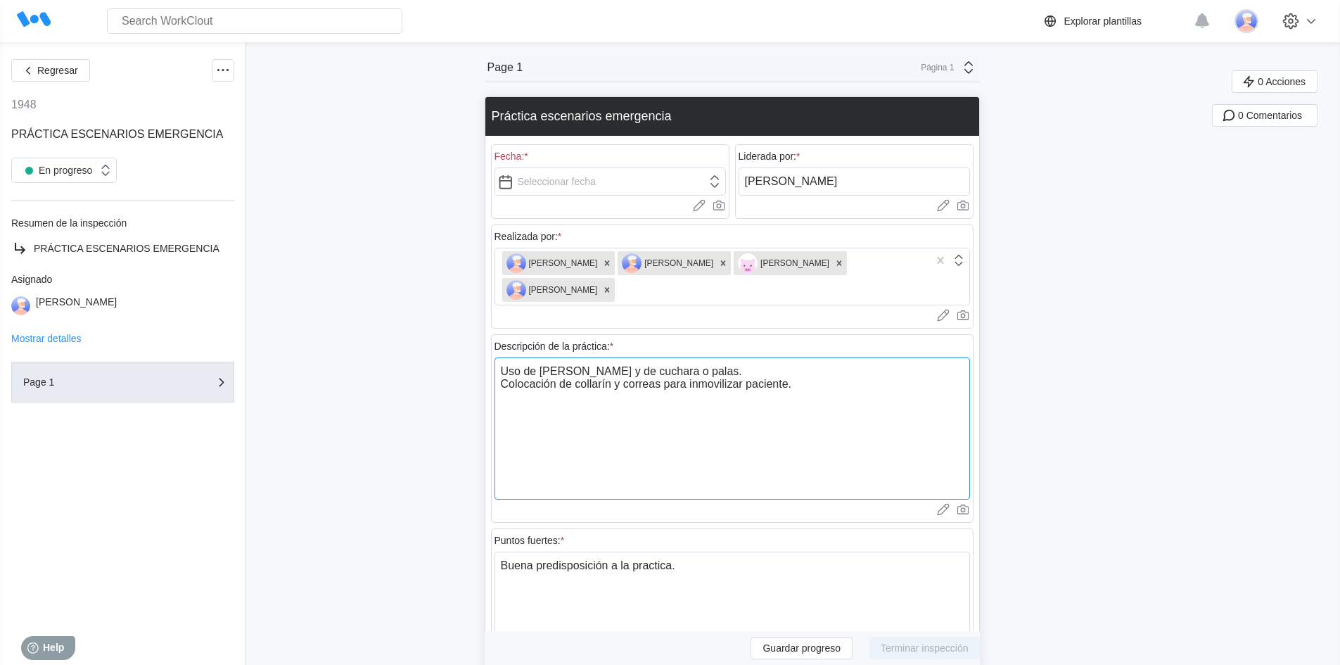
click at [794, 386] on textarea "Uso de camilla rígida y de cuchara o palas. Colocación de collarín y correas pa…" at bounding box center [733, 428] width 476 height 142
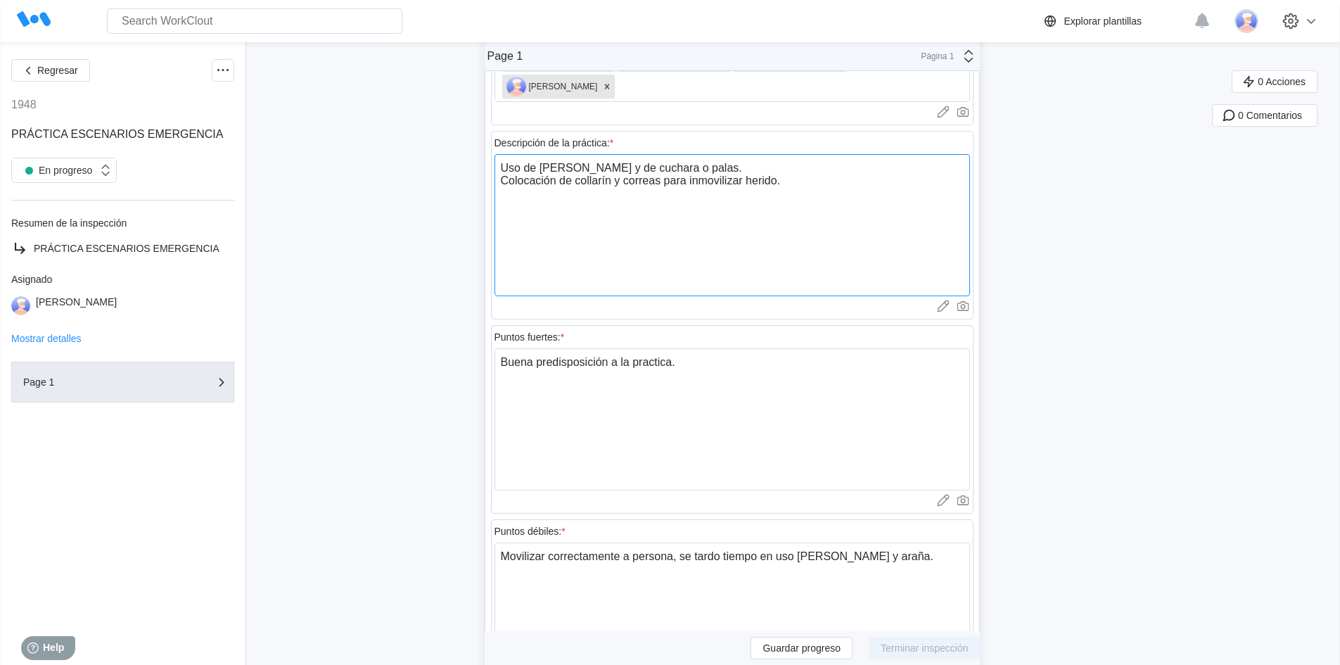
scroll to position [211, 0]
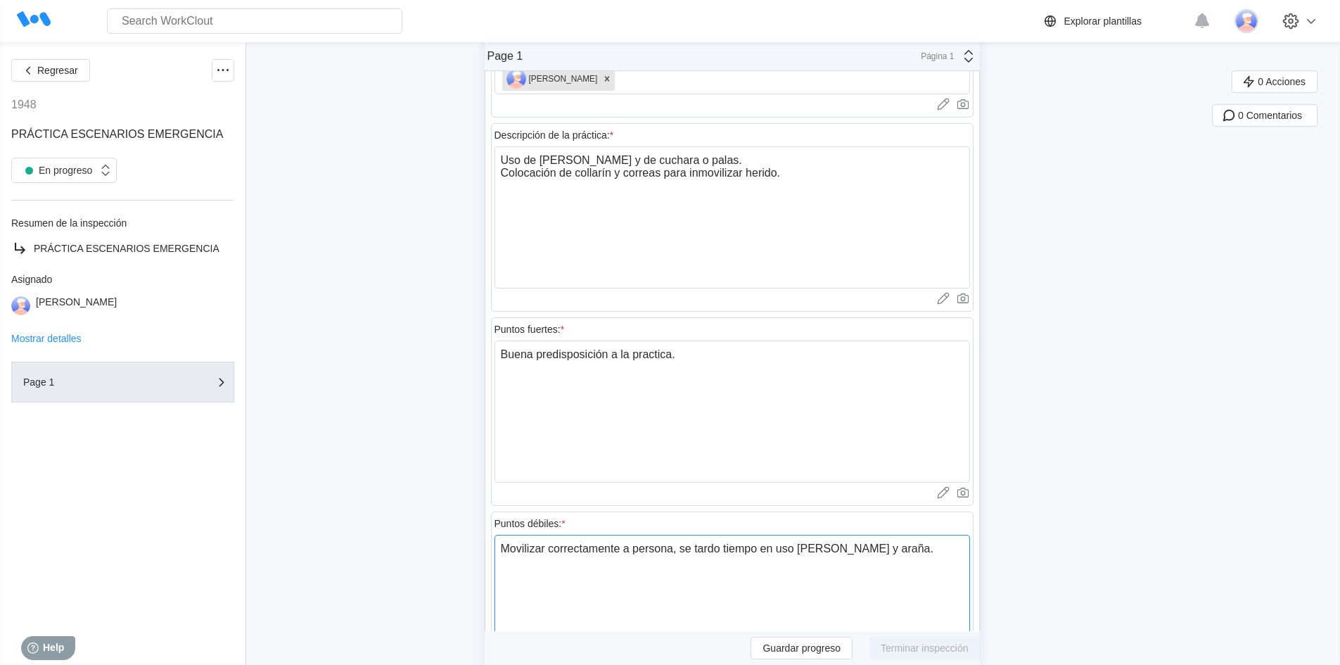
click at [800, 551] on textarea "Movilizar correctamente a persona, se tardo tiempo en uso de correas y araña." at bounding box center [733, 606] width 476 height 142
click at [942, 554] on textarea "Movilizar correctamente a persona, se tardo tiempo en uso correcto de correas y…" at bounding box center [733, 606] width 476 height 142
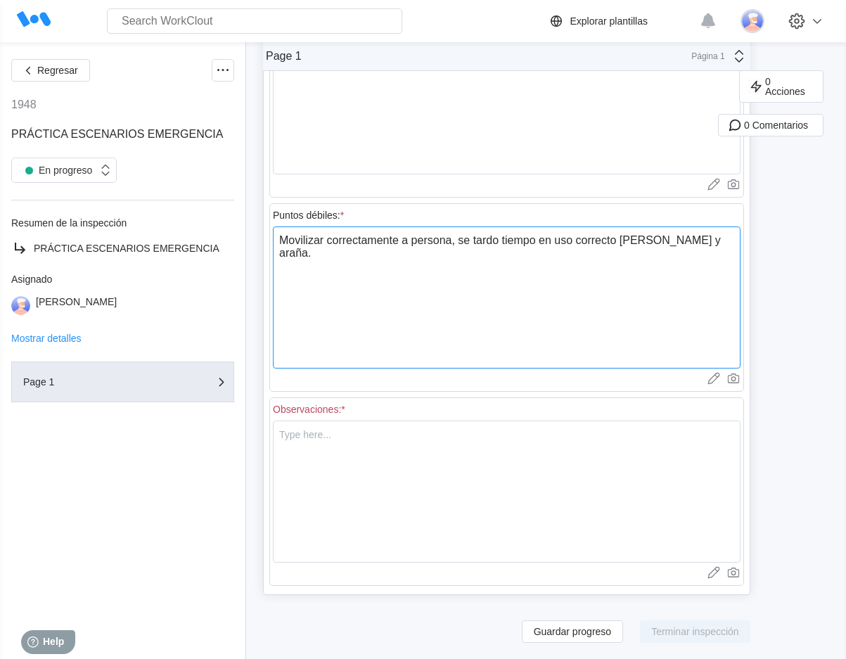
scroll to position [520, 0]
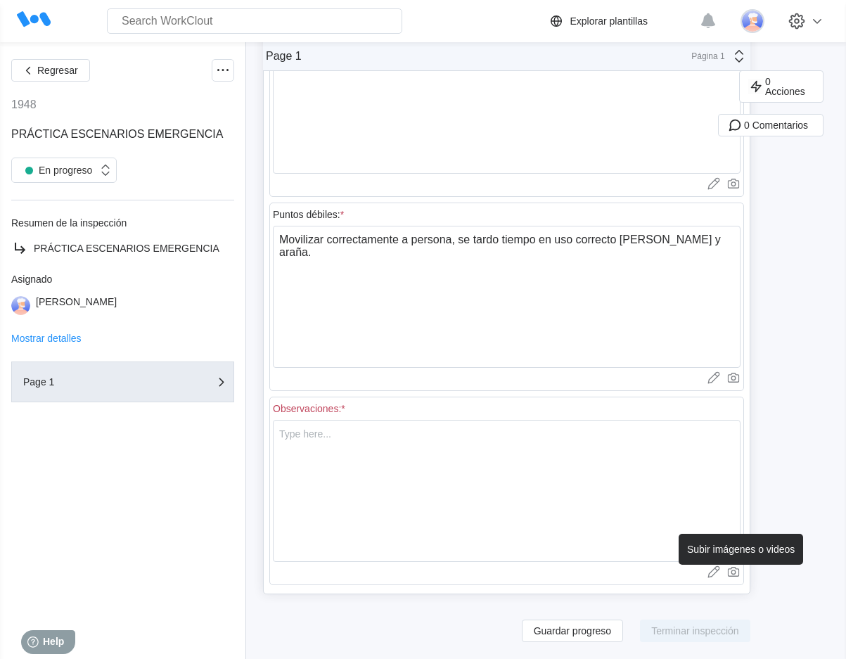
click at [741, 573] on icon at bounding box center [734, 572] width 14 height 14
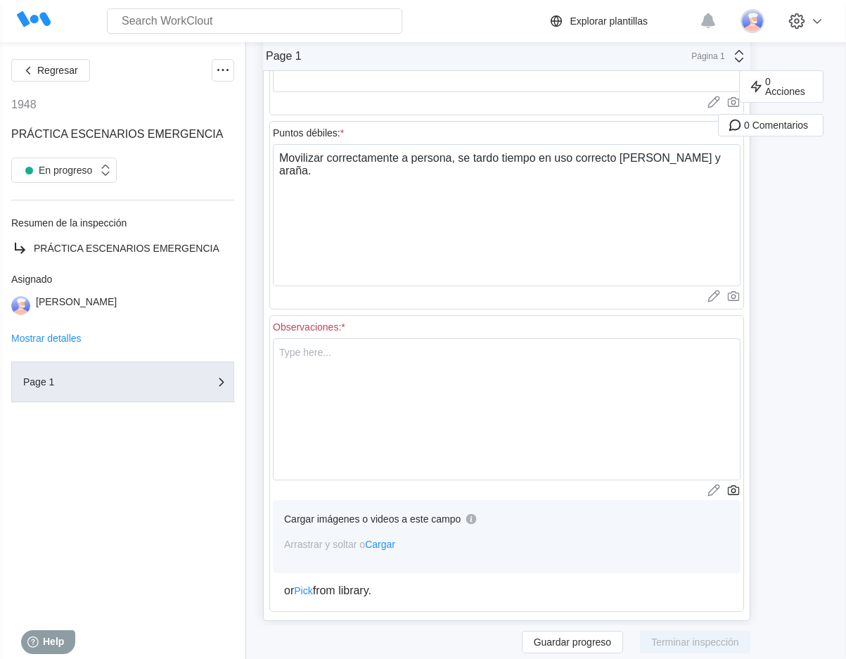
scroll to position [628, 0]
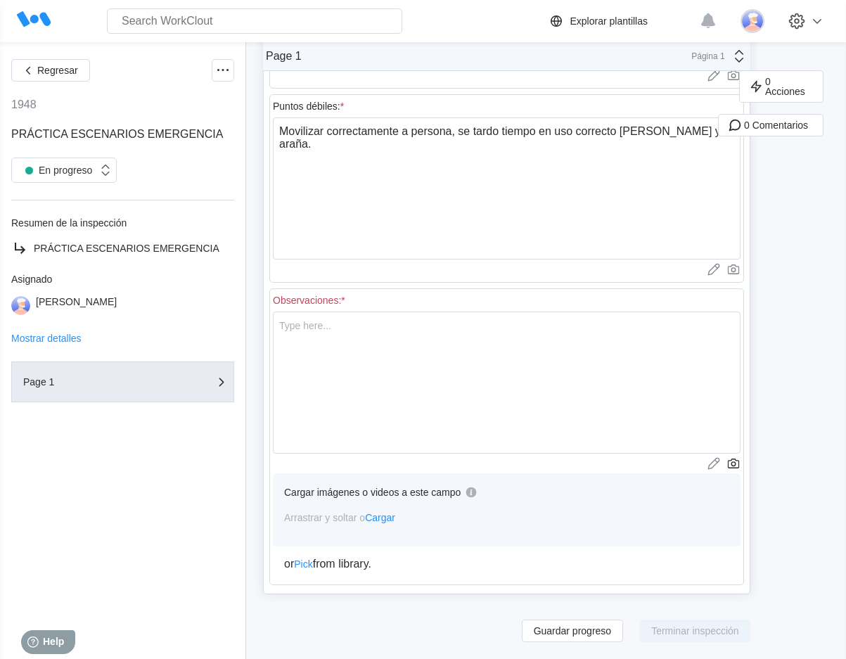
click at [375, 518] on span "Cargar" at bounding box center [380, 517] width 30 height 11
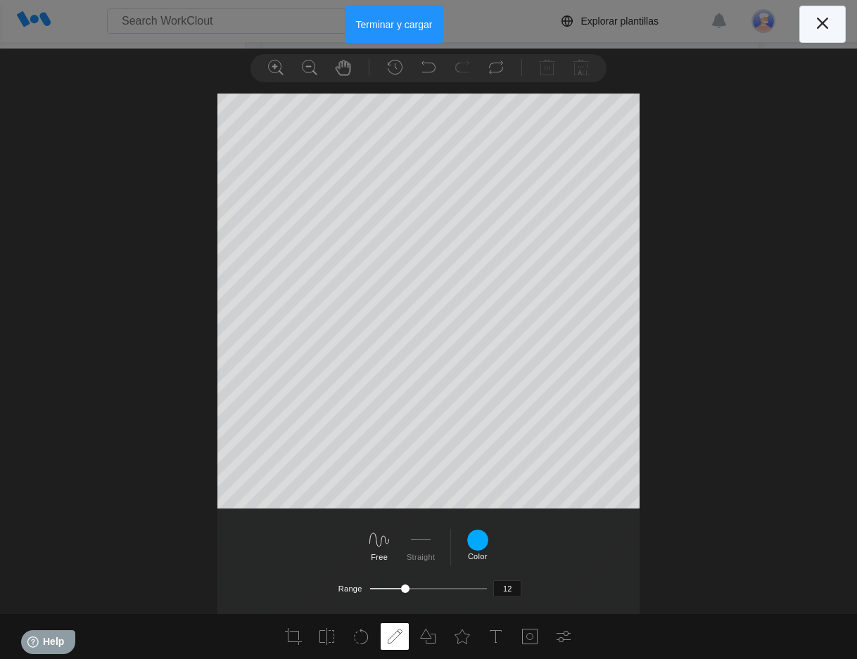
click at [825, 23] on icon at bounding box center [822, 23] width 23 height 23
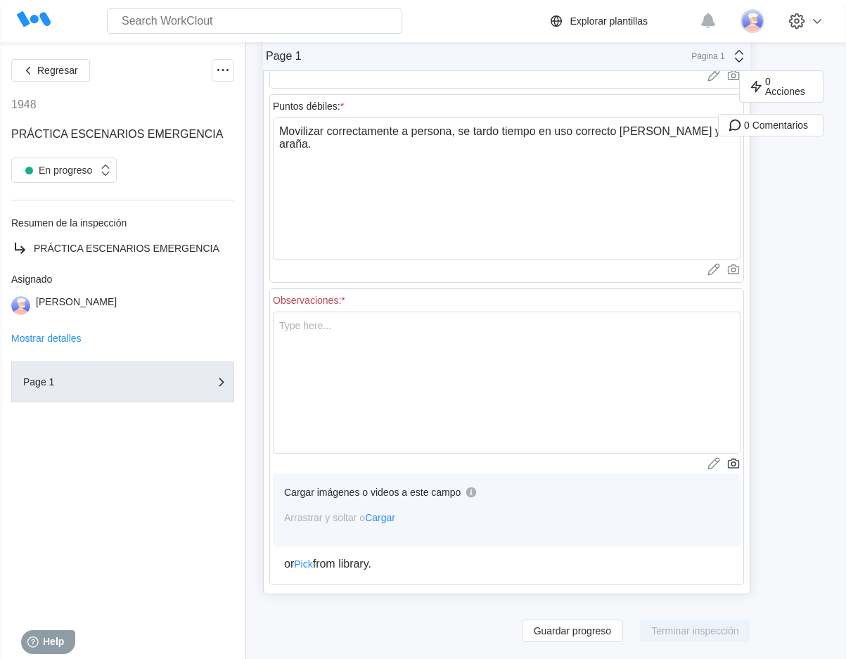
click at [384, 521] on span "Cargar" at bounding box center [380, 517] width 30 height 11
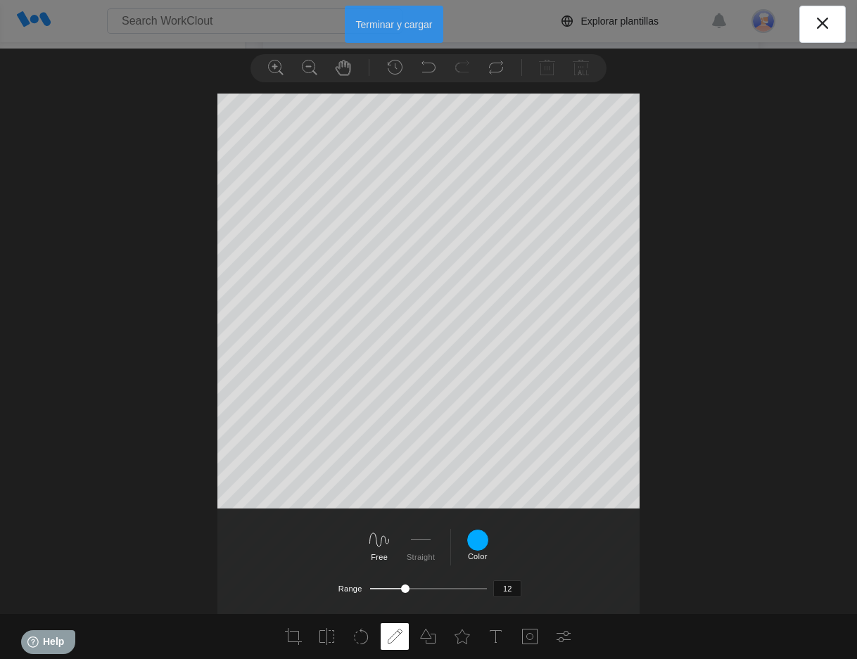
click at [378, 25] on button "Terminar y cargar" at bounding box center [394, 24] width 99 height 37
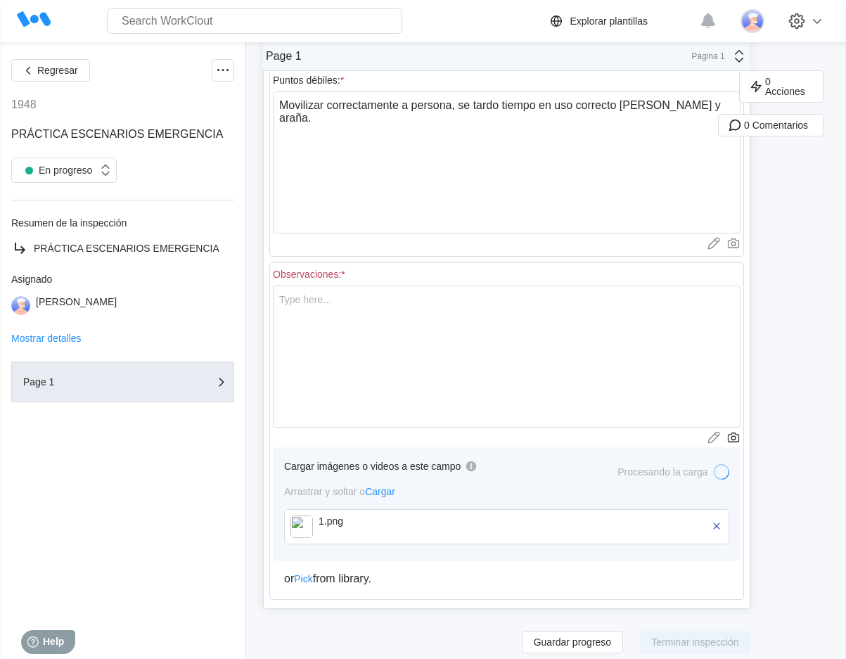
scroll to position [669, 0]
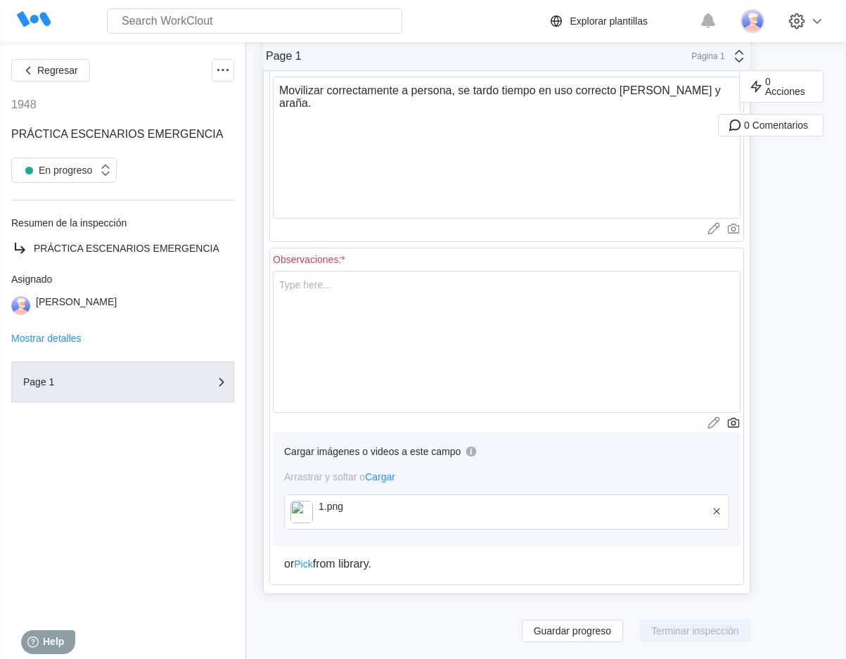
click at [380, 478] on span "Cargar" at bounding box center [380, 476] width 30 height 11
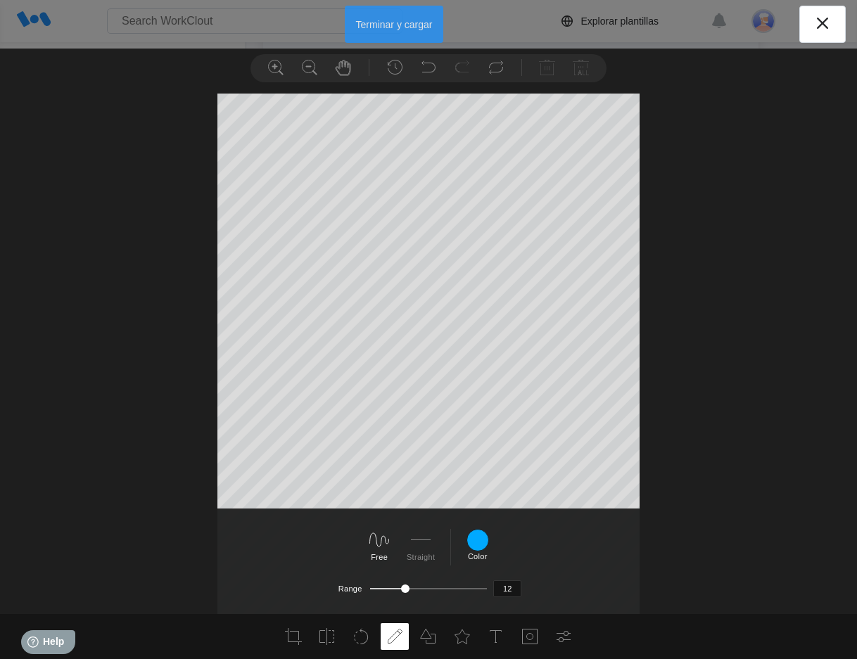
click at [365, 35] on button "Terminar y cargar" at bounding box center [394, 24] width 99 height 37
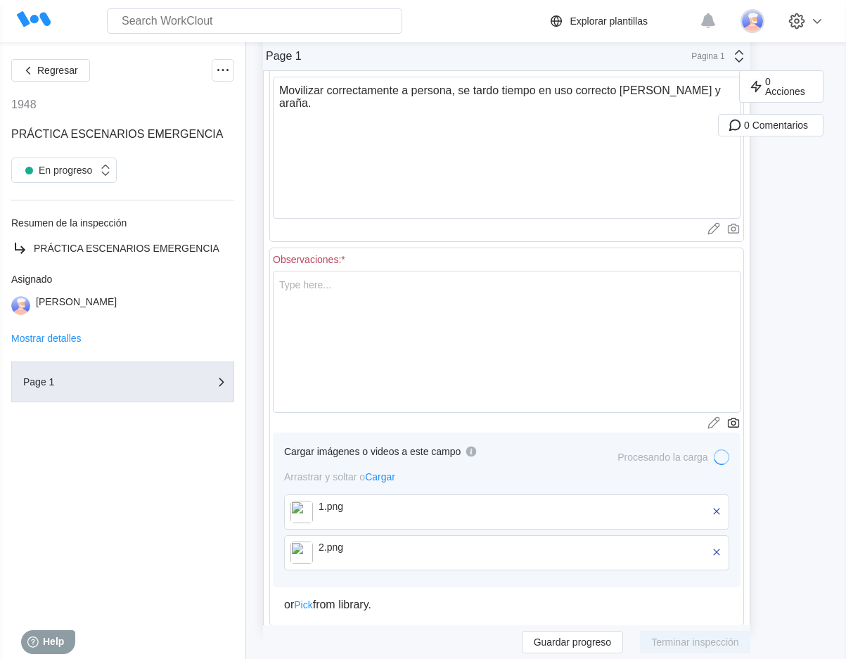
scroll to position [710, 0]
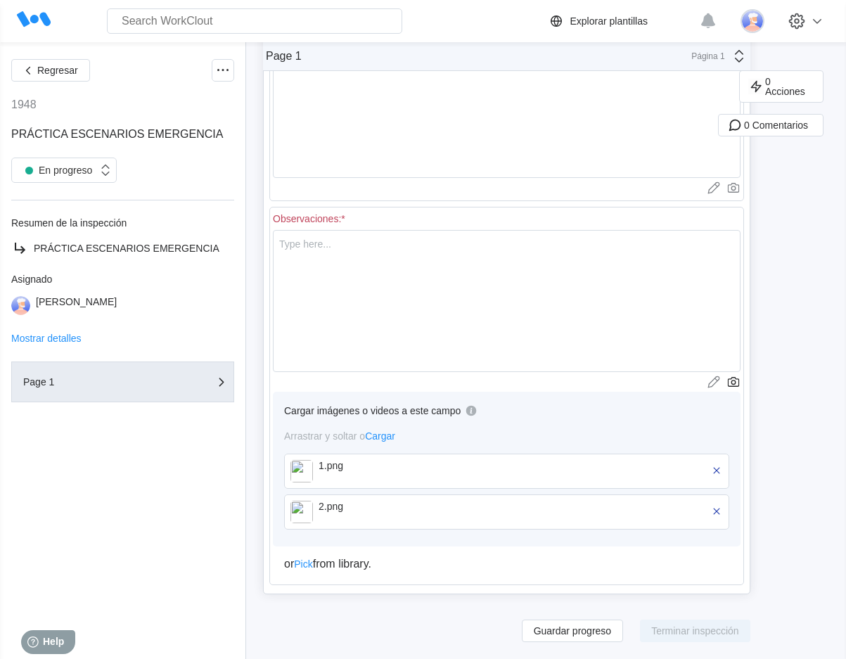
click at [376, 437] on span "Cargar" at bounding box center [380, 436] width 30 height 11
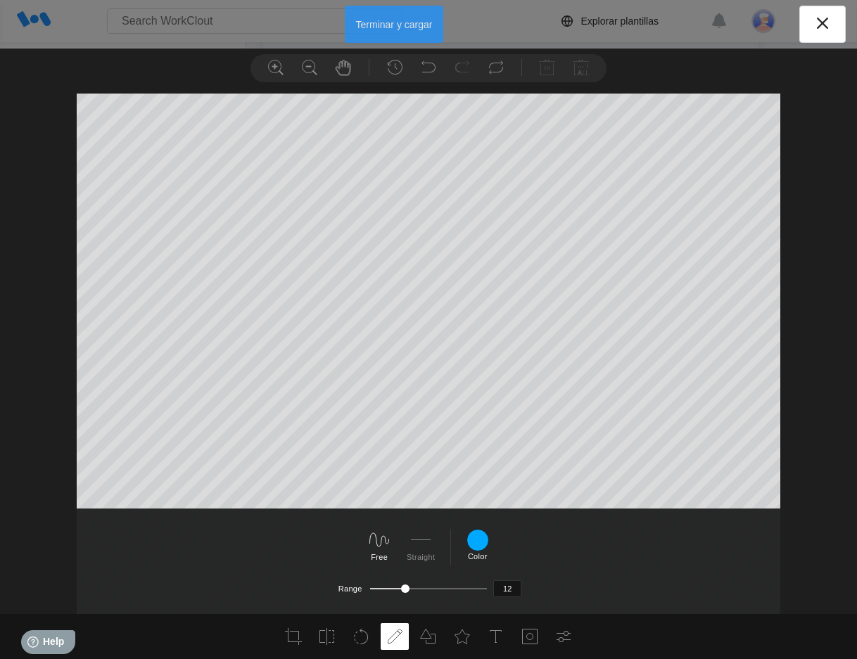
click at [393, 29] on button "Terminar y cargar" at bounding box center [394, 24] width 99 height 37
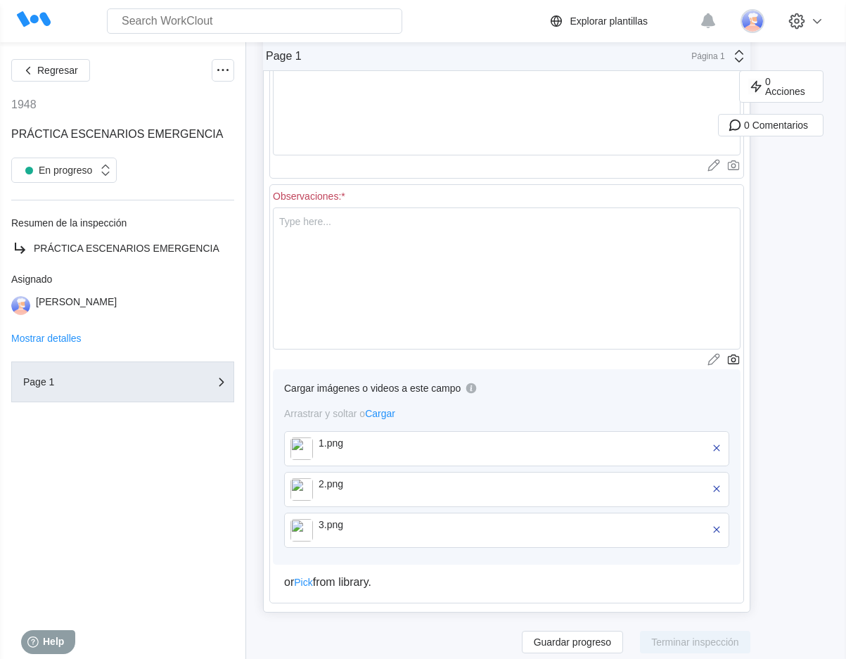
scroll to position [751, 0]
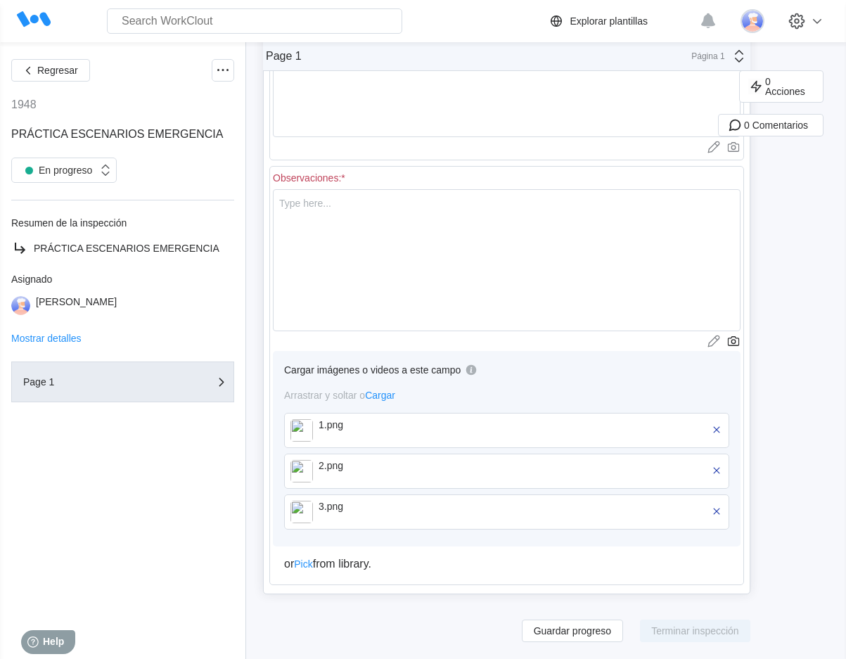
click at [382, 391] on span "Cargar" at bounding box center [380, 395] width 30 height 11
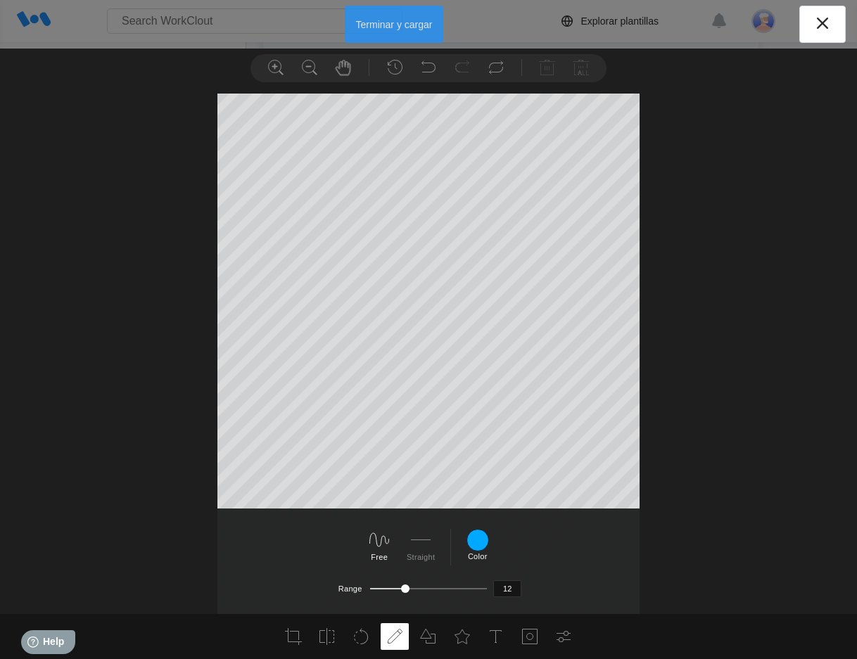
click at [399, 29] on button "Terminar y cargar" at bounding box center [394, 24] width 99 height 37
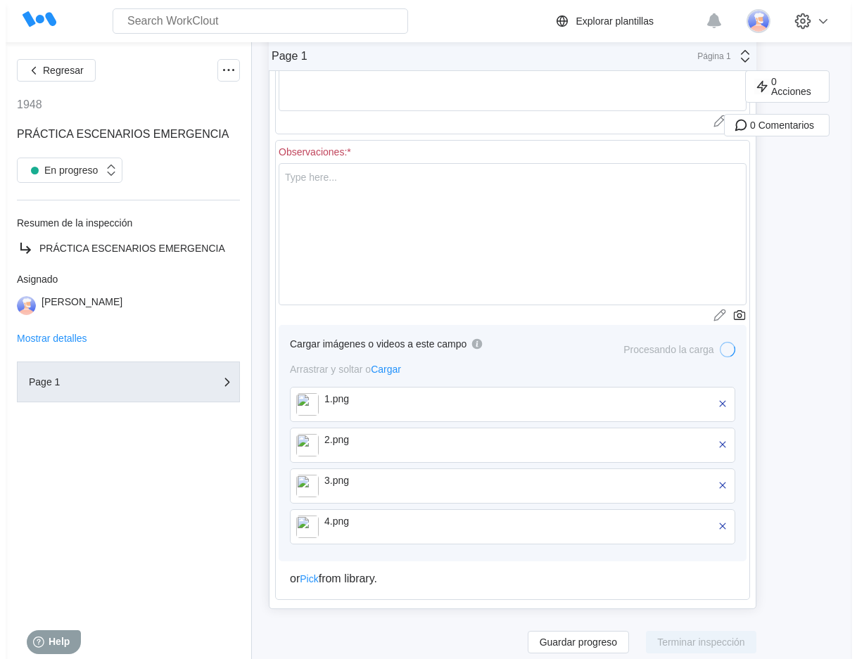
scroll to position [791, 0]
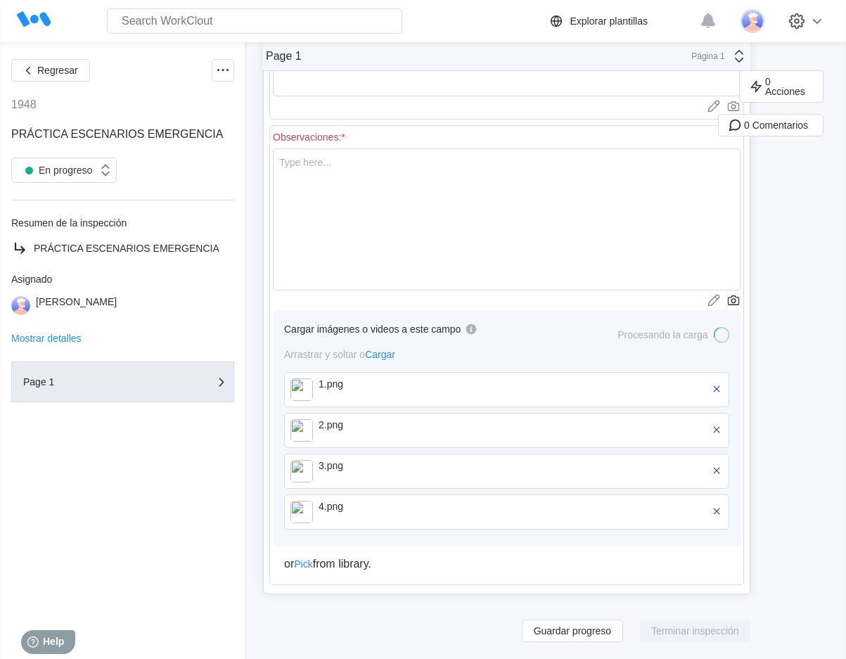
click at [303, 395] on img at bounding box center [302, 389] width 23 height 23
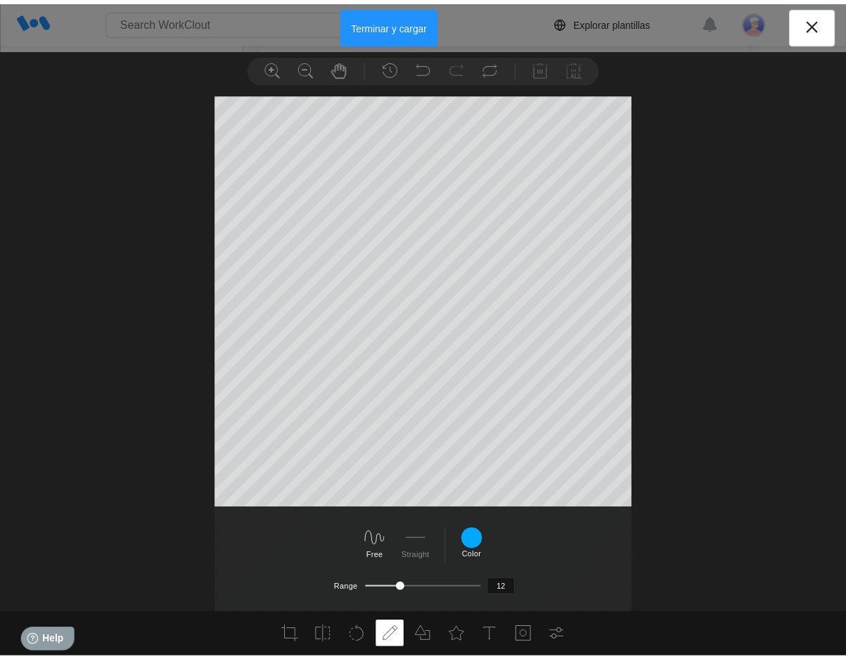
scroll to position [45, 0]
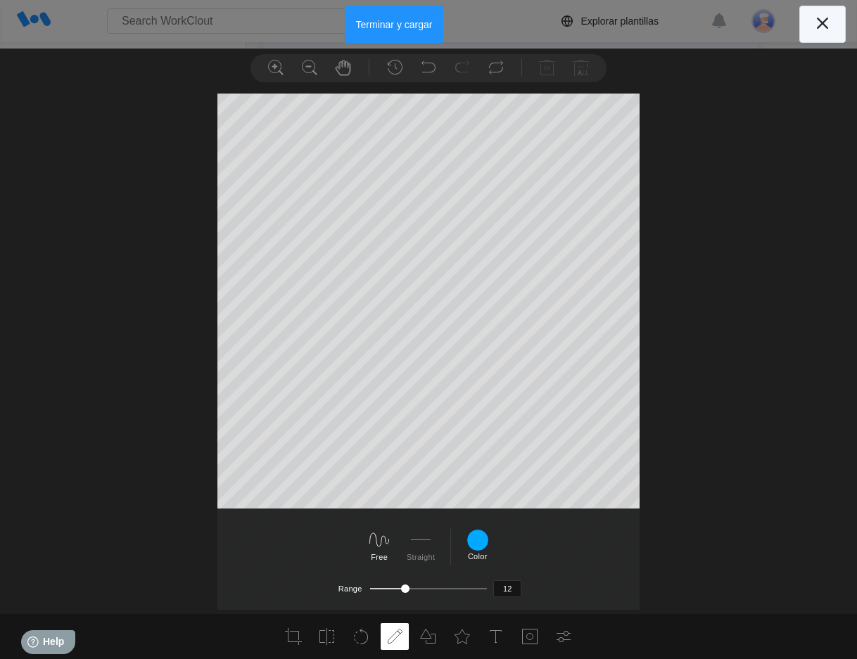
click at [815, 30] on icon at bounding box center [822, 23] width 23 height 23
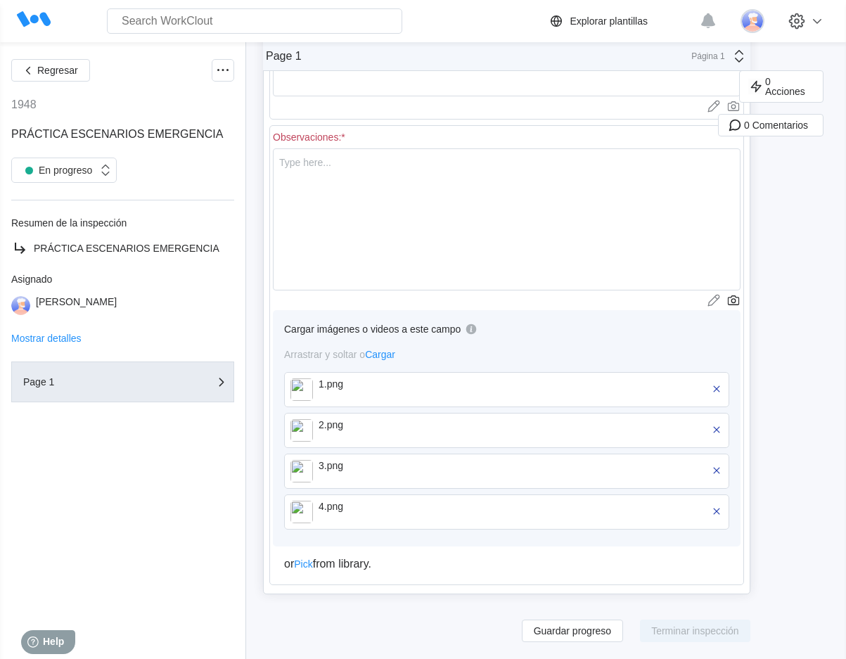
click at [332, 427] on div "2.png" at bounding box center [400, 424] width 162 height 11
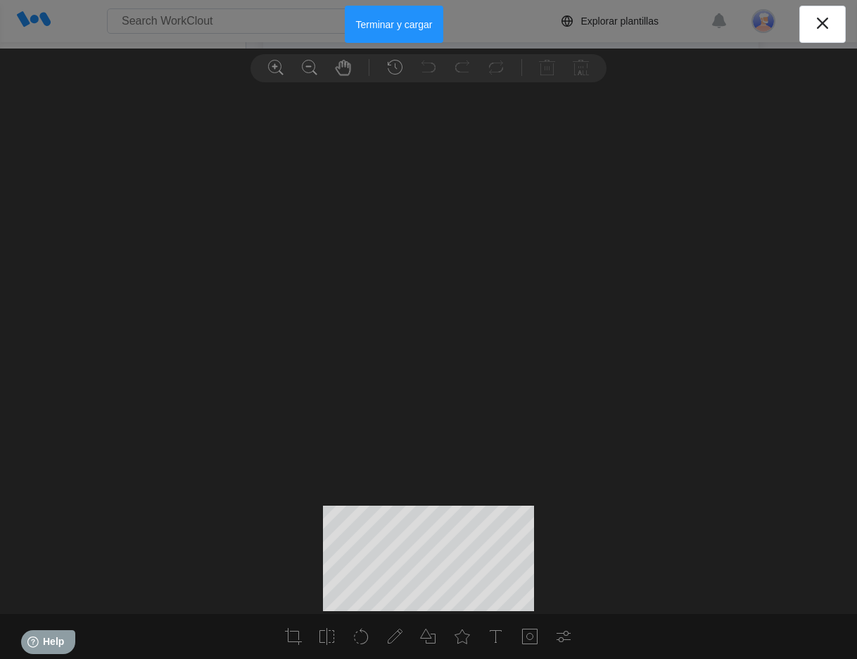
click at [332, 427] on div "Custom Square 3:2 4:3 5:4 7:5 16:9 Apply" at bounding box center [428, 354] width 857 height 521
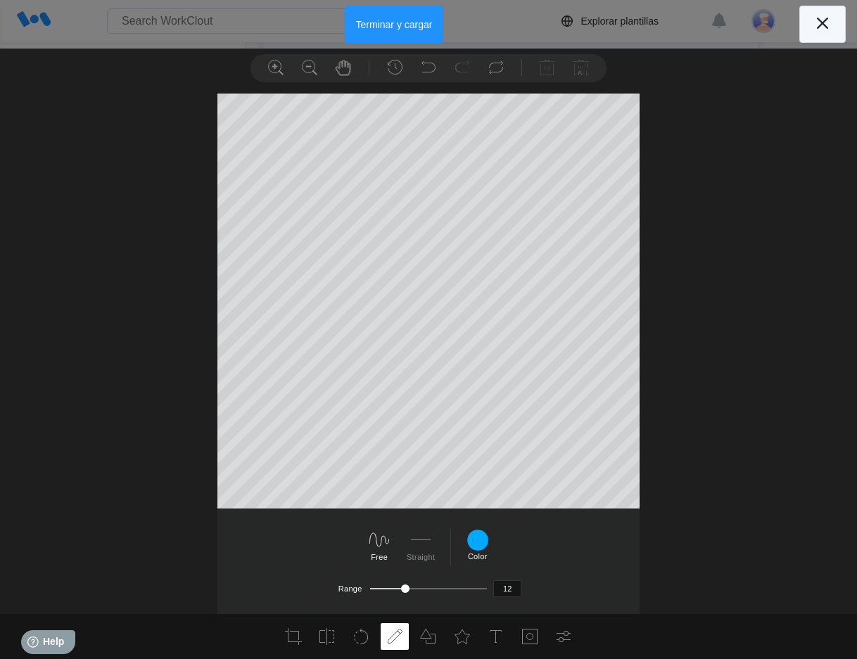
click at [827, 26] on icon at bounding box center [822, 23] width 23 height 23
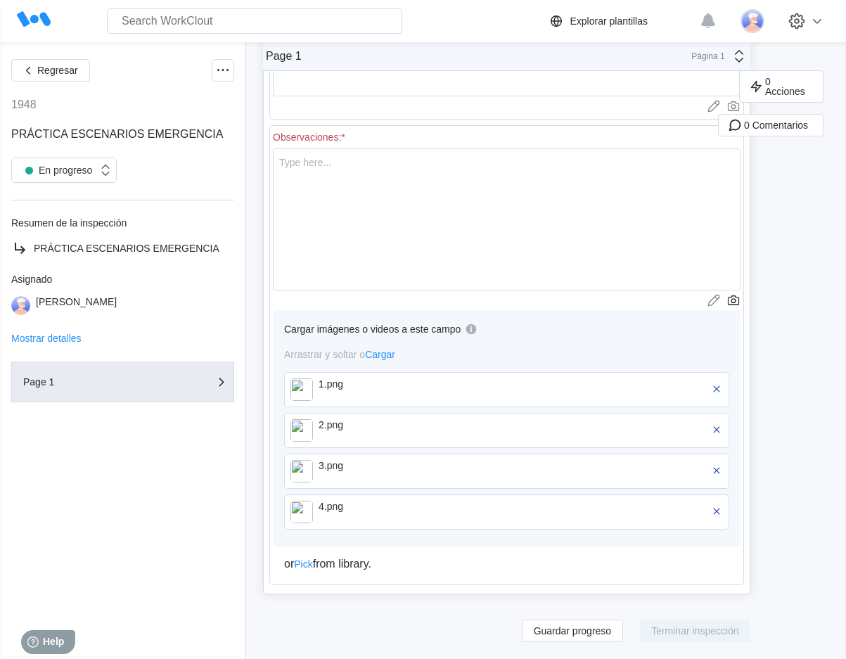
click at [320, 468] on div "3.png" at bounding box center [400, 465] width 162 height 11
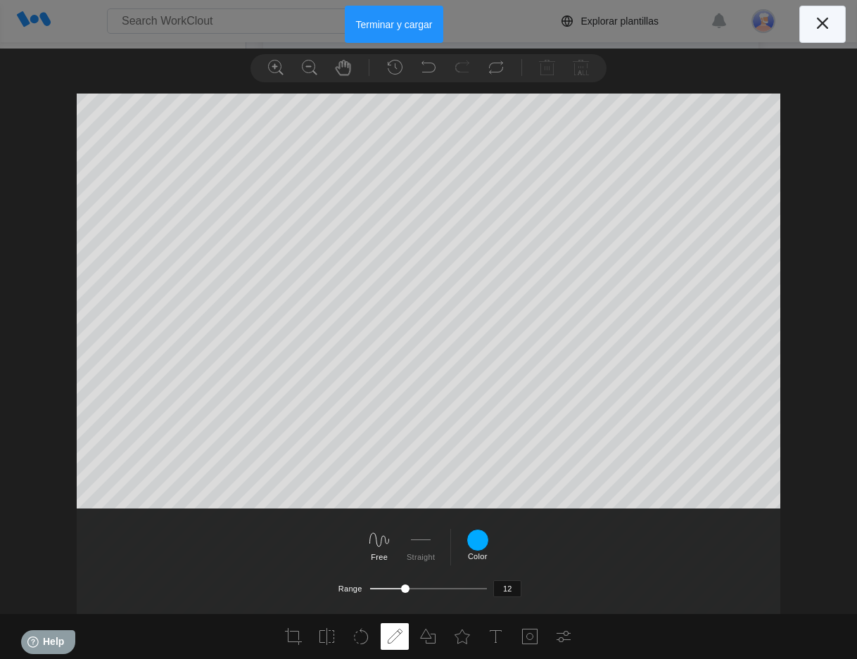
click at [821, 20] on icon at bounding box center [822, 23] width 23 height 23
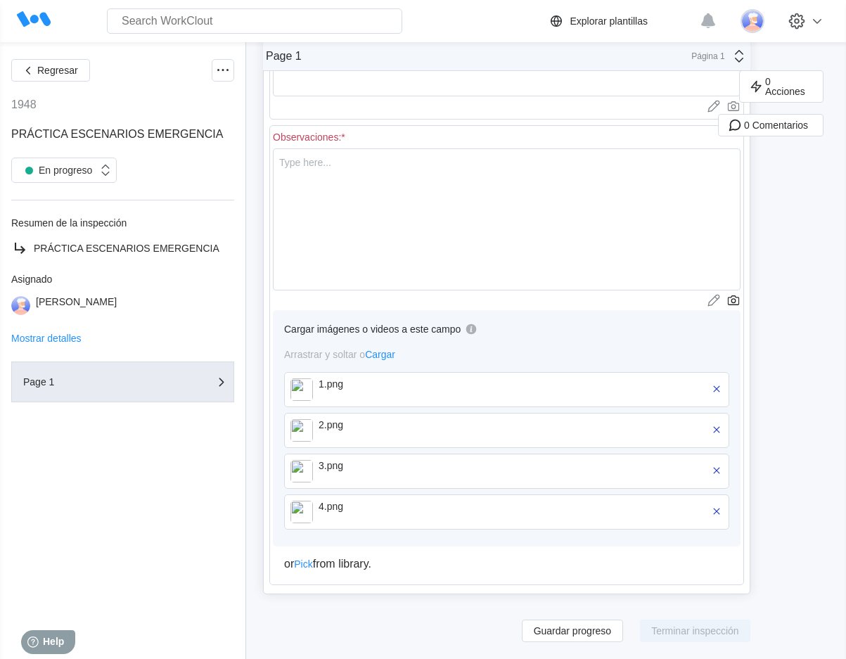
click at [328, 507] on div "4.png" at bounding box center [400, 506] width 162 height 11
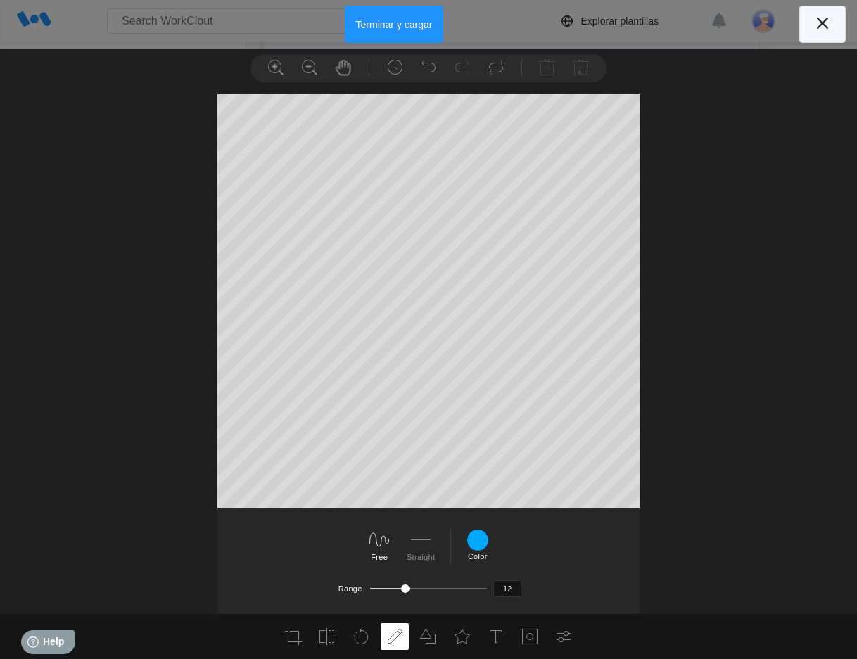
click at [805, 20] on button at bounding box center [822, 24] width 46 height 37
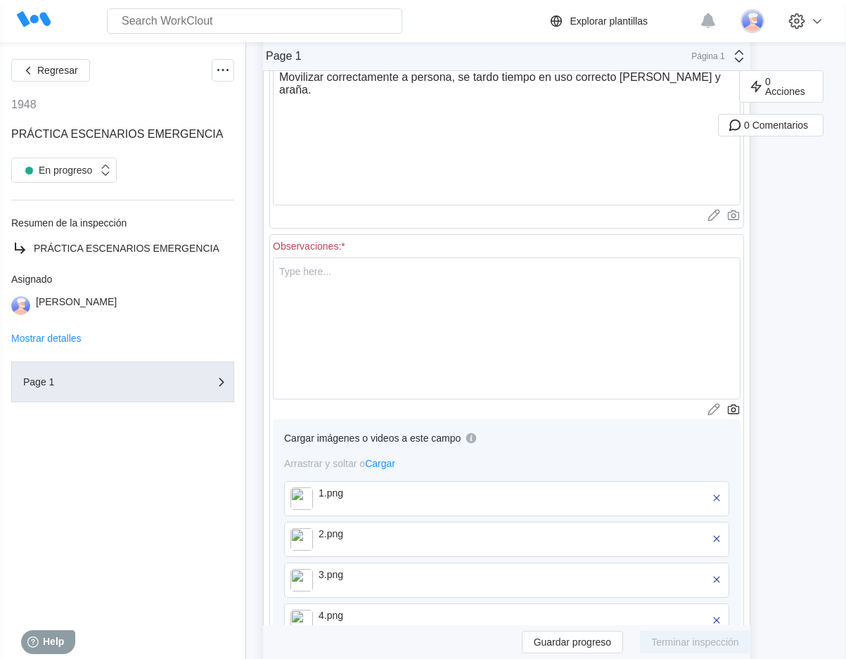
scroll to position [791, 0]
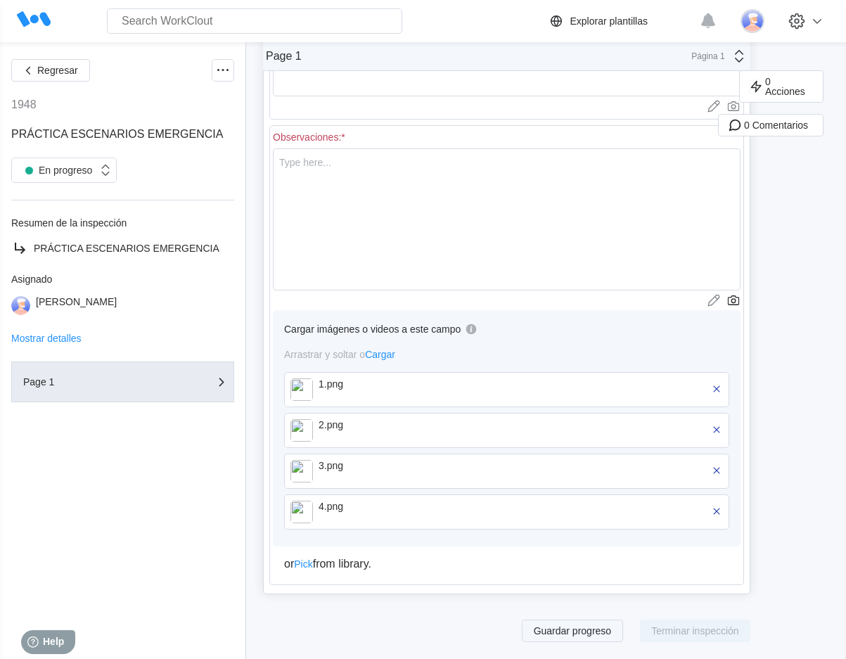
click at [585, 636] on span "Guardar progreso" at bounding box center [573, 631] width 78 height 10
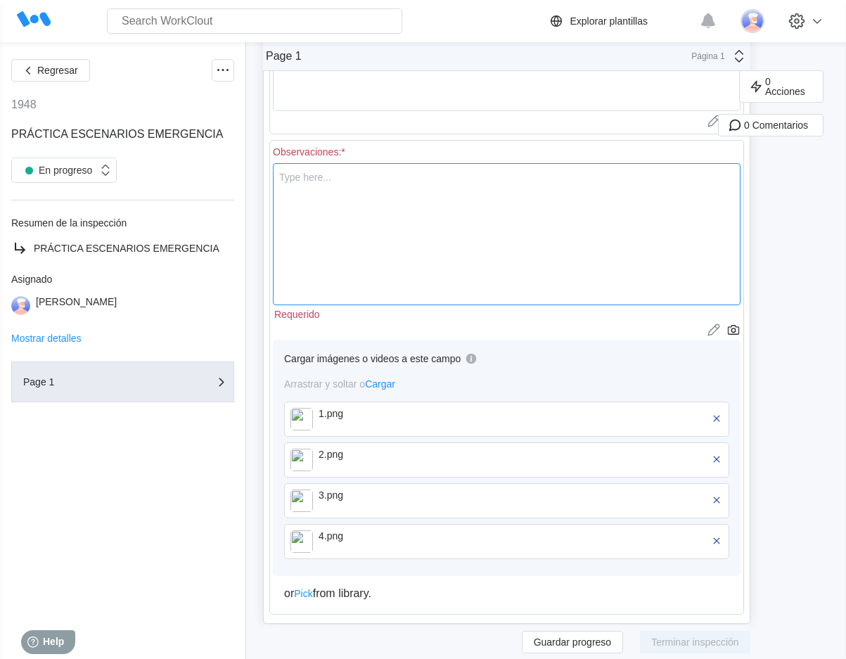
click at [409, 214] on textarea at bounding box center [507, 234] width 468 height 142
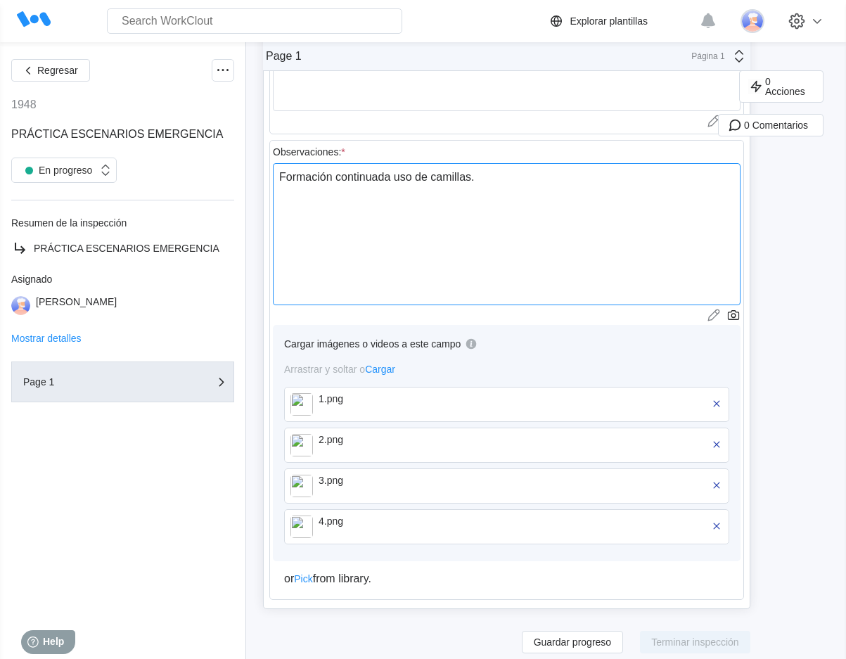
click at [391, 178] on textarea "Formación continuada uso de camillas." at bounding box center [507, 234] width 468 height 142
click at [415, 177] on textarea "Formación uso de camillas." at bounding box center [507, 234] width 468 height 142
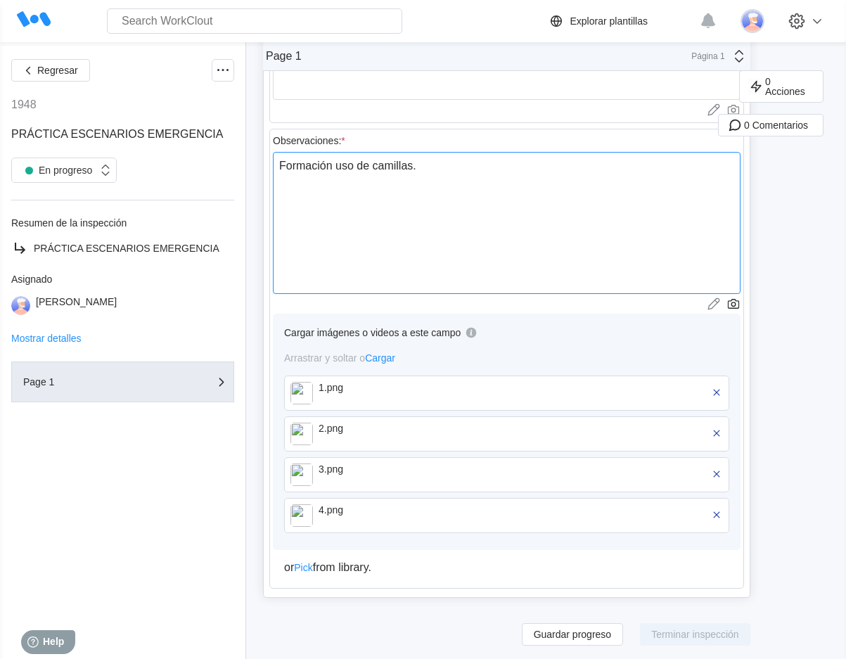
scroll to position [806, 0]
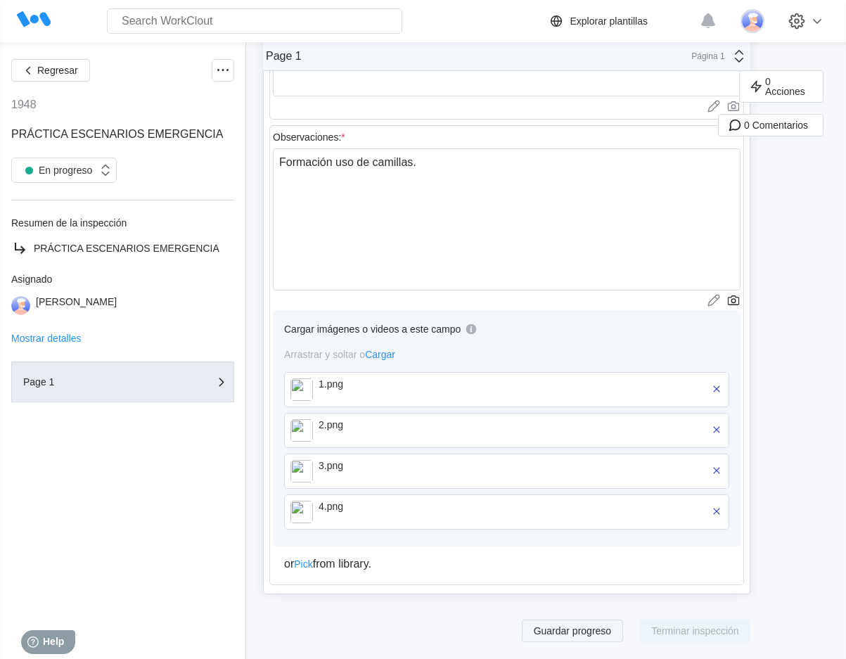
click at [583, 634] on span "Guardar progreso" at bounding box center [573, 631] width 78 height 10
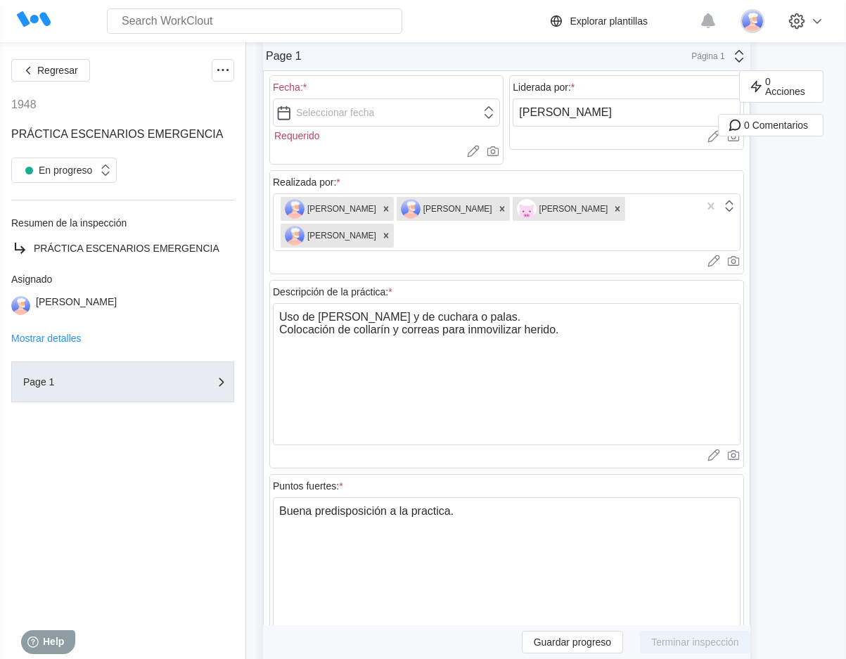
scroll to position [0, 0]
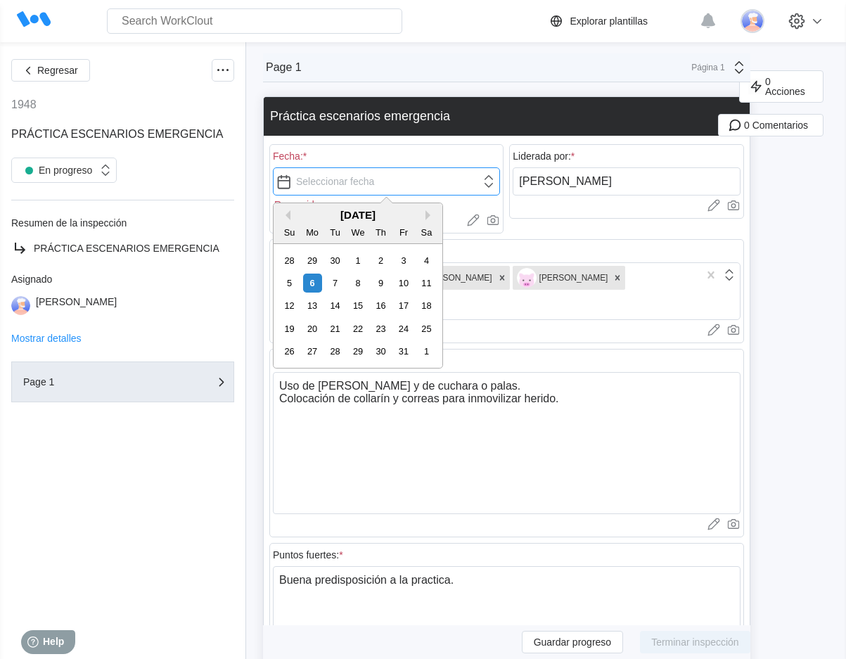
click at [357, 184] on input "text" at bounding box center [386, 181] width 227 height 28
click at [312, 285] on div "6" at bounding box center [312, 283] width 19 height 19
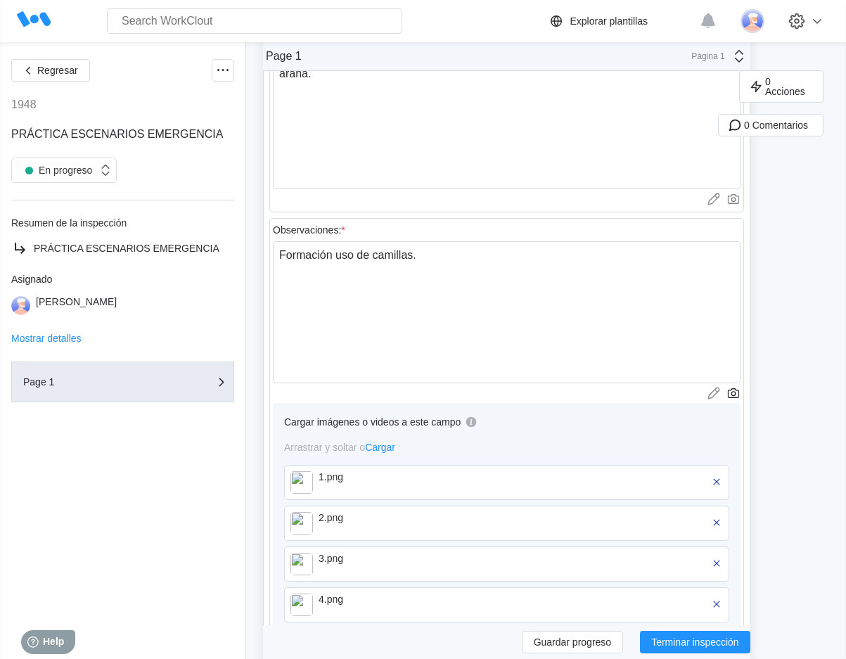
scroll to position [791, 0]
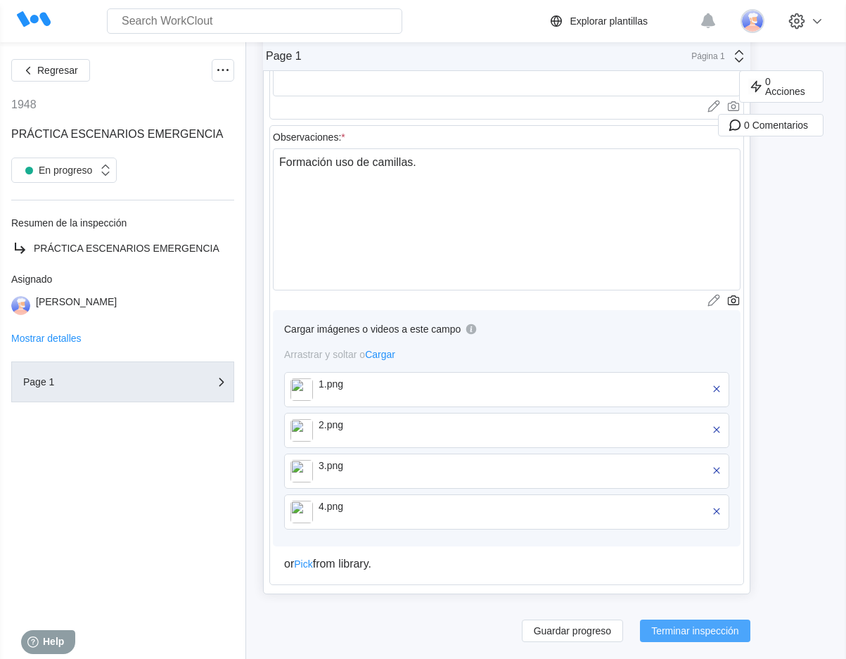
click at [707, 632] on span "Terminar inspección" at bounding box center [695, 631] width 88 height 10
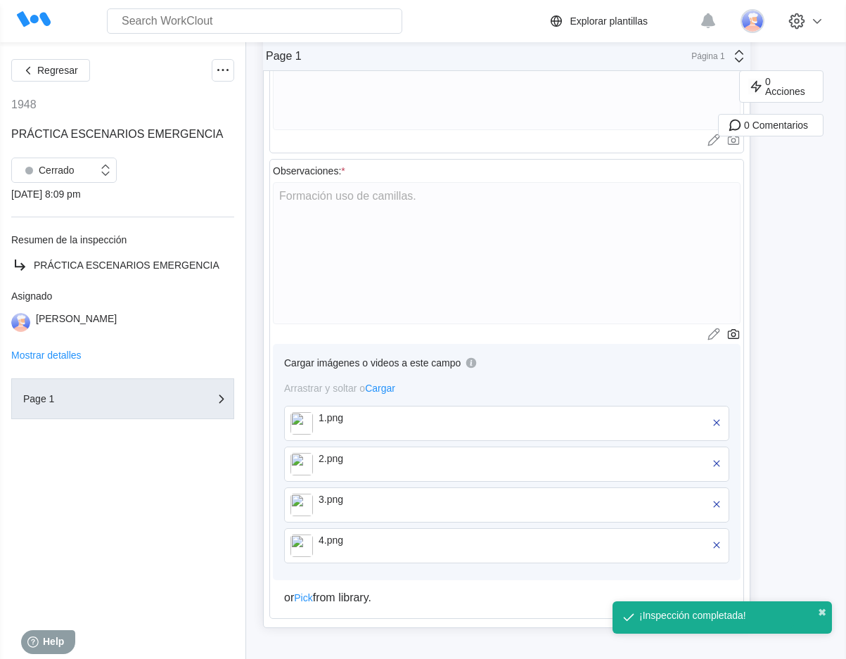
scroll to position [758, 0]
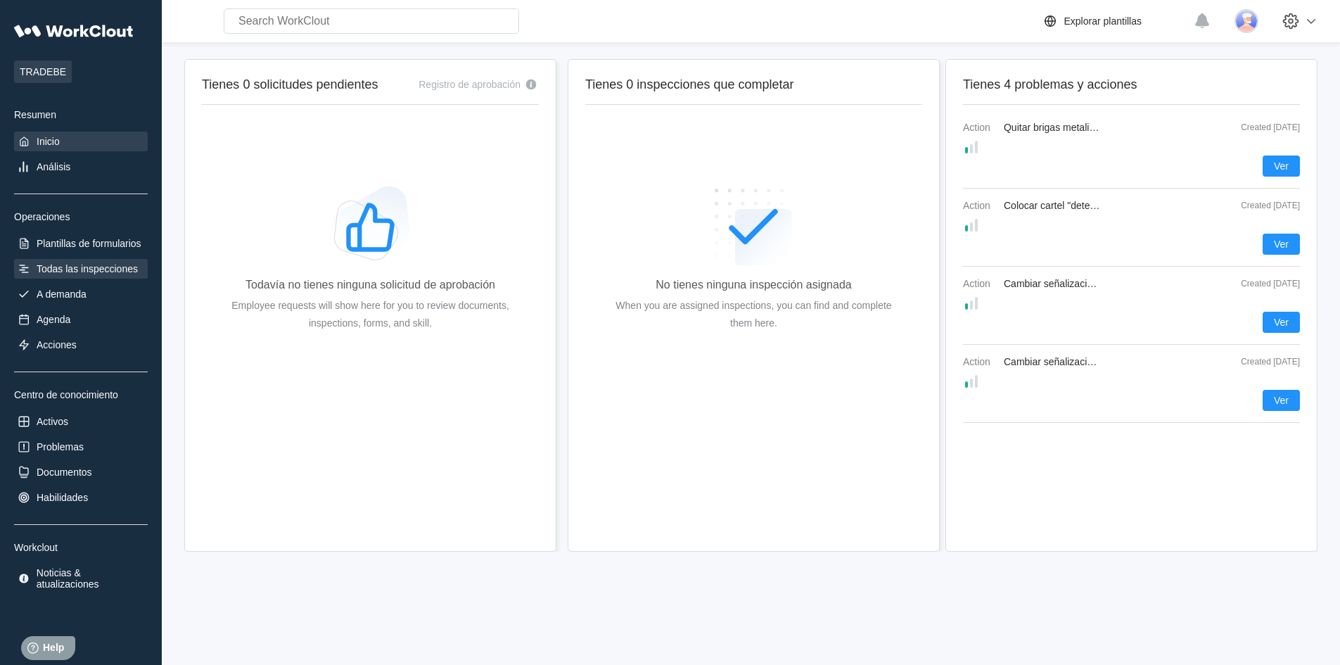
click at [70, 269] on div "Todas las inspecciones" at bounding box center [87, 268] width 101 height 11
